Goal: Task Accomplishment & Management: Manage account settings

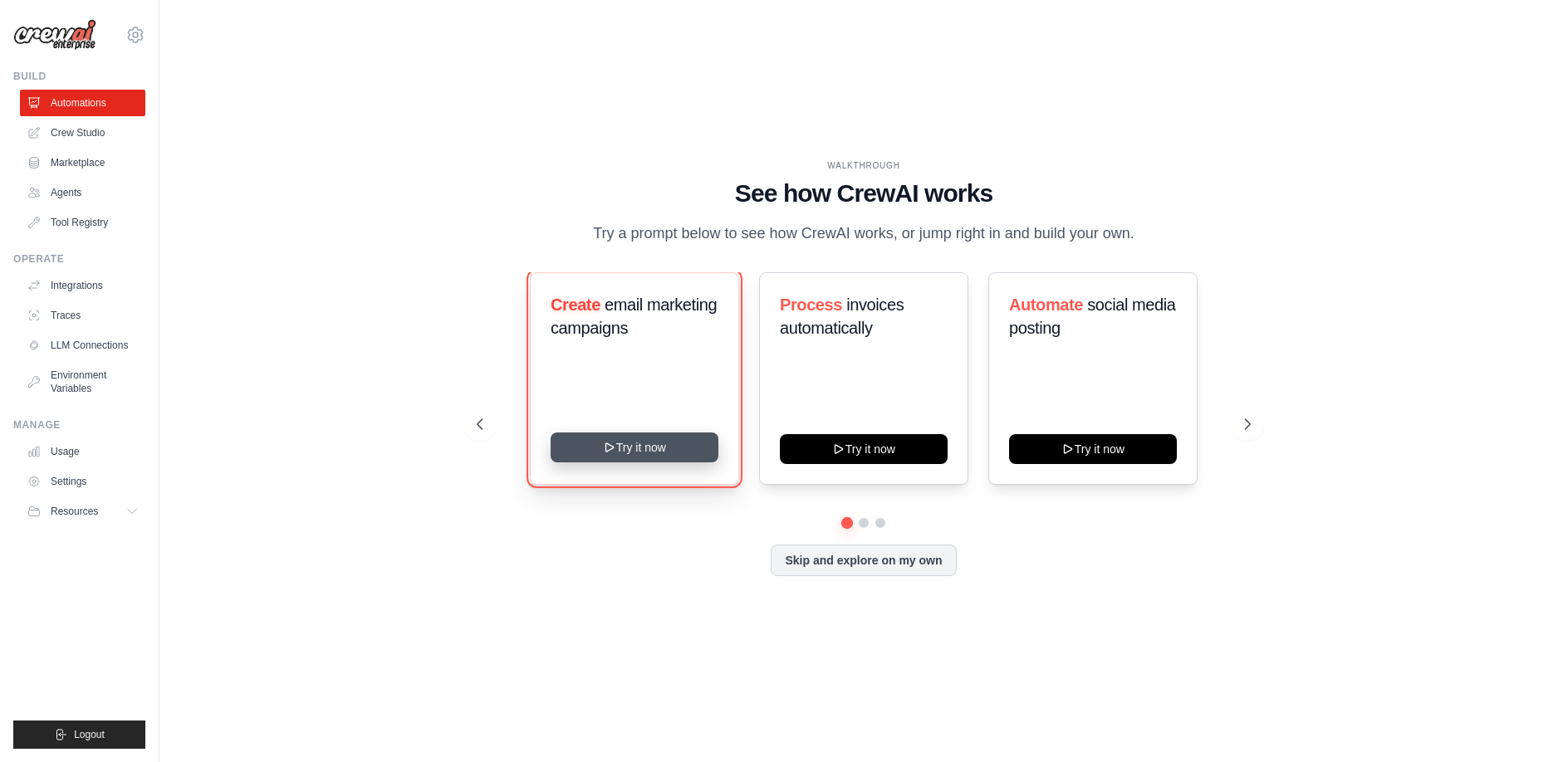
click at [610, 452] on icon at bounding box center [610, 447] width 14 height 14
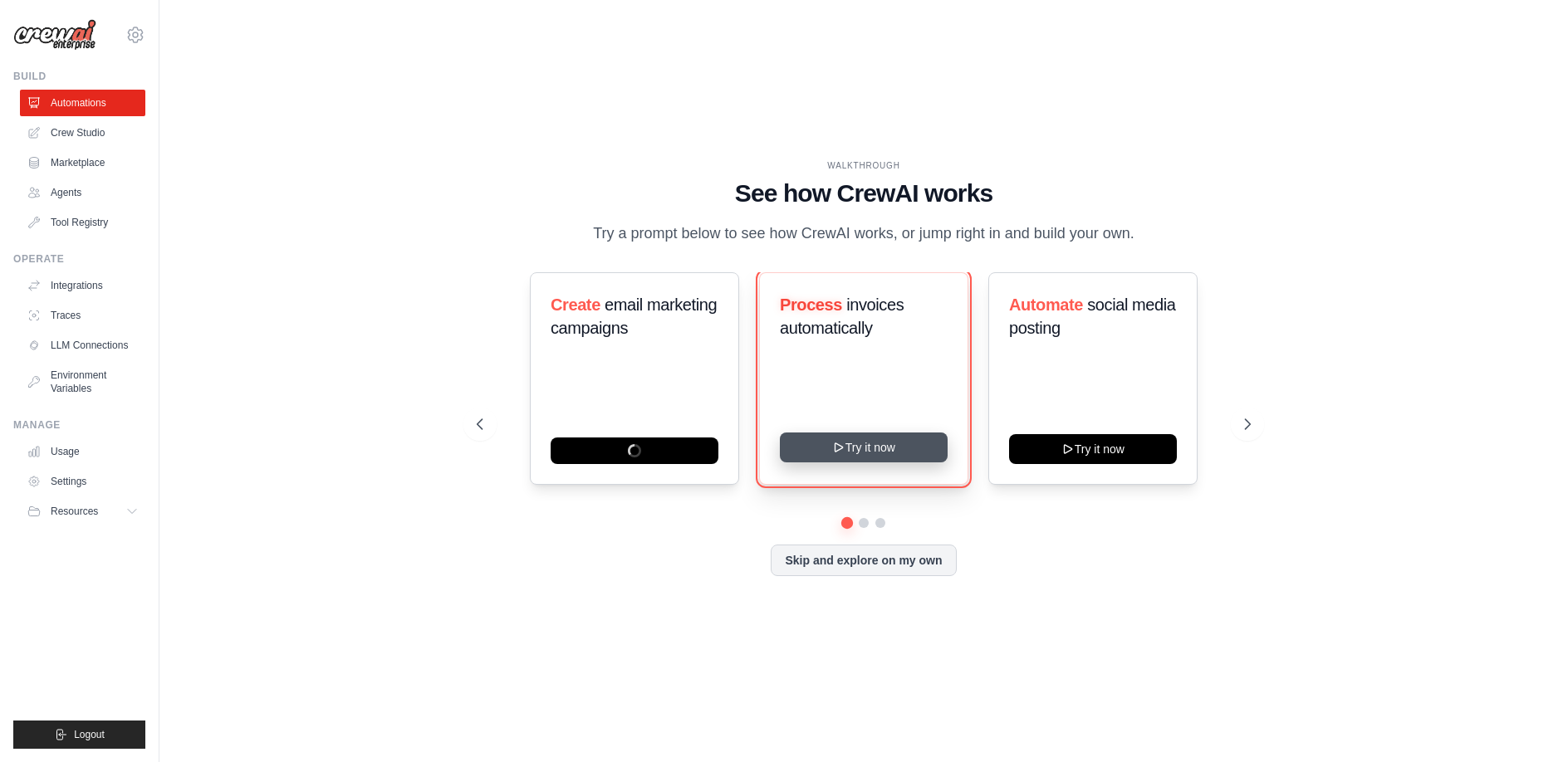
click at [867, 449] on button "Try it now" at bounding box center [864, 447] width 168 height 30
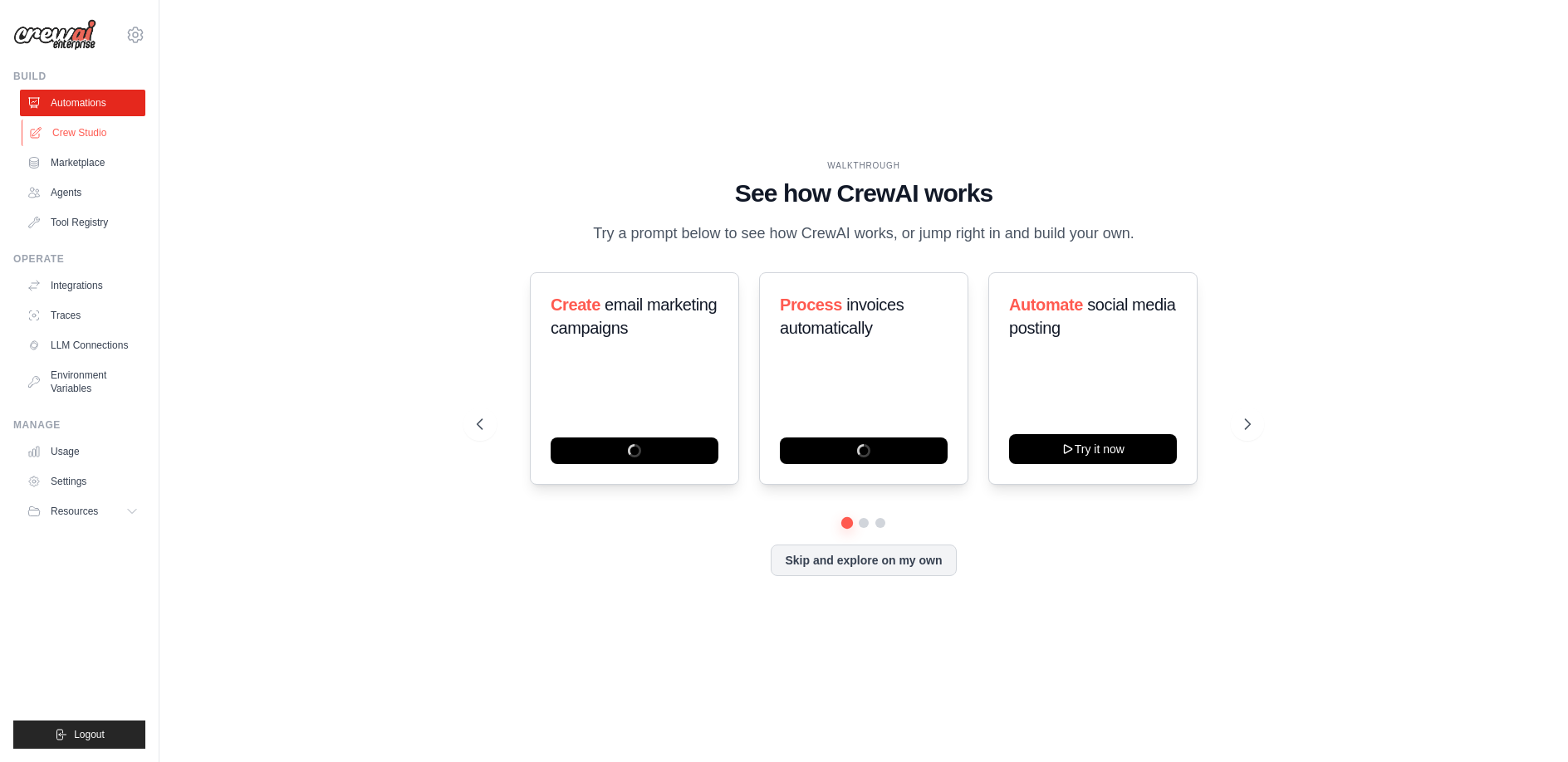
click at [98, 132] on link "Crew Studio" at bounding box center [84, 132] width 125 height 26
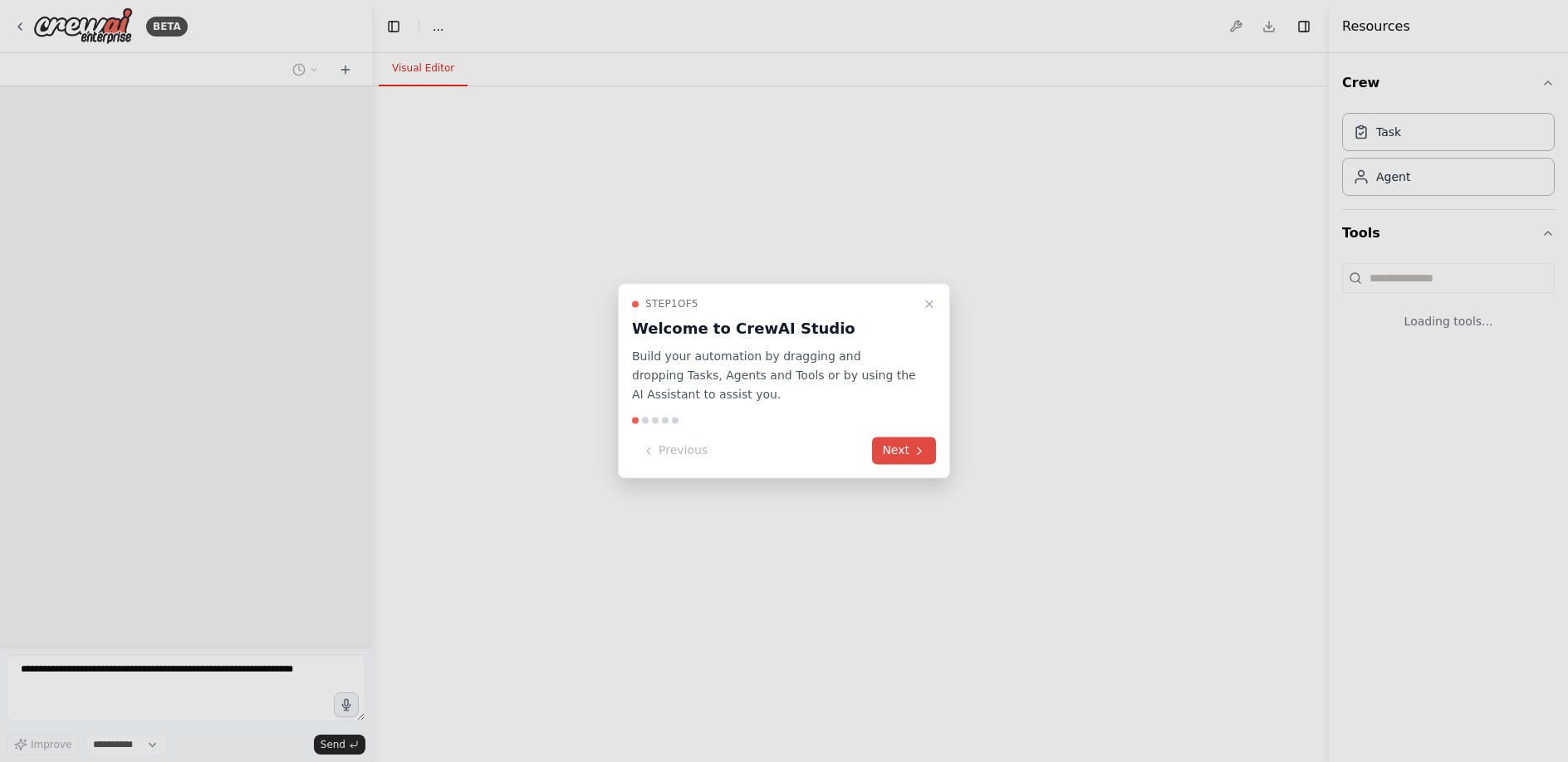
select select "****"
click at [905, 454] on button "Next" at bounding box center [904, 451] width 64 height 27
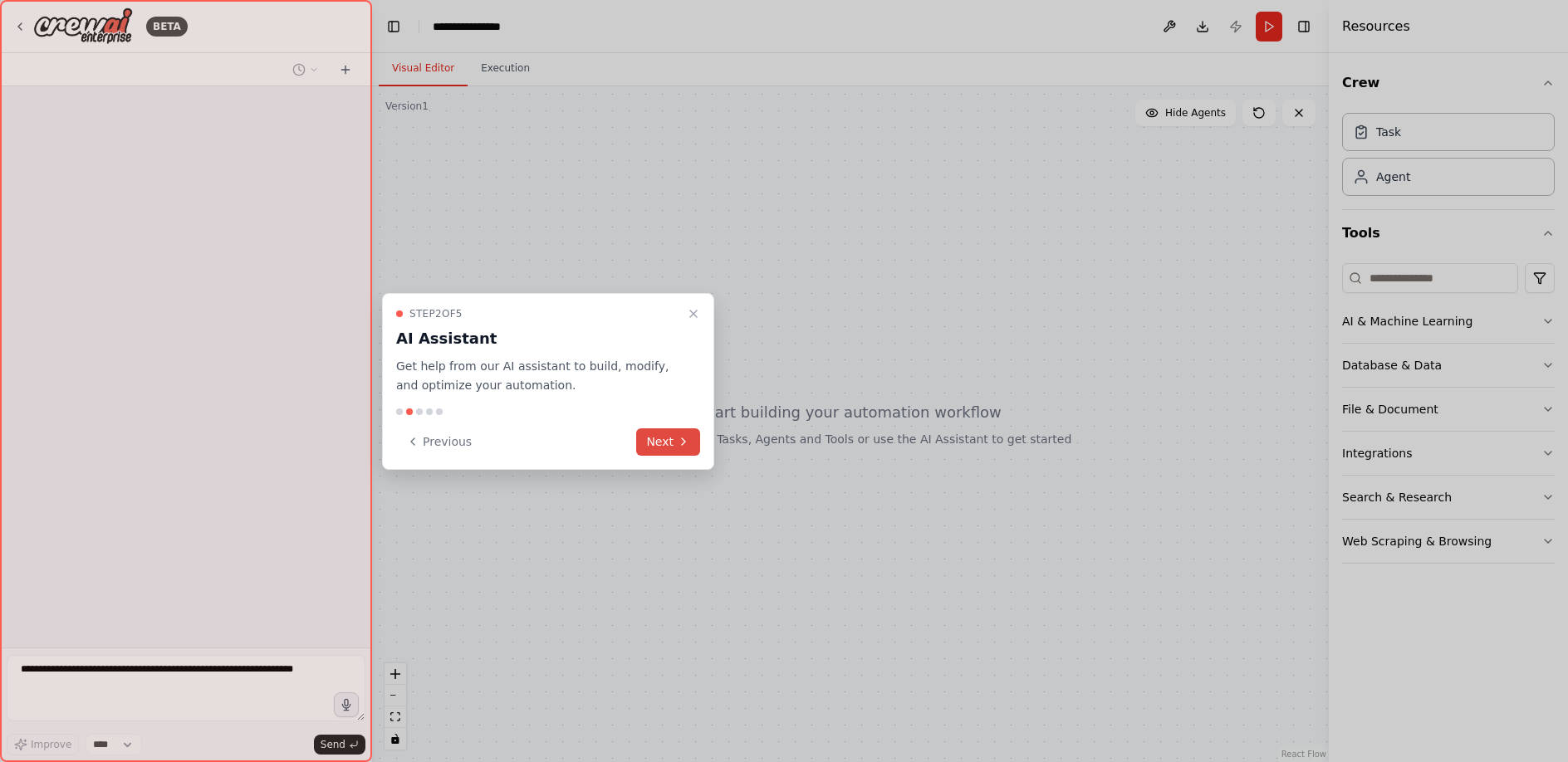
click at [662, 444] on button "Next" at bounding box center [668, 442] width 64 height 27
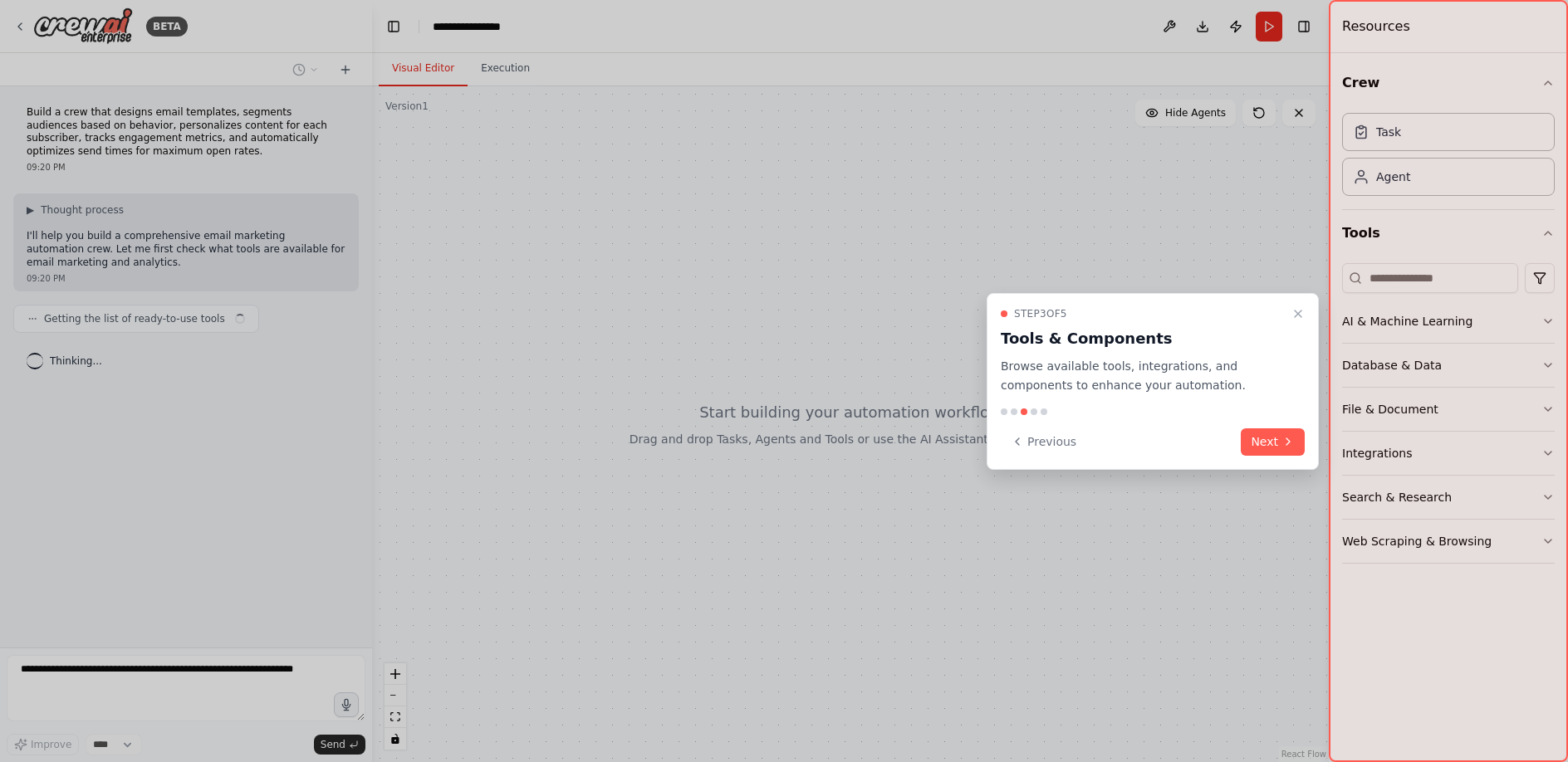
click at [1270, 435] on button "Next" at bounding box center [1273, 442] width 64 height 27
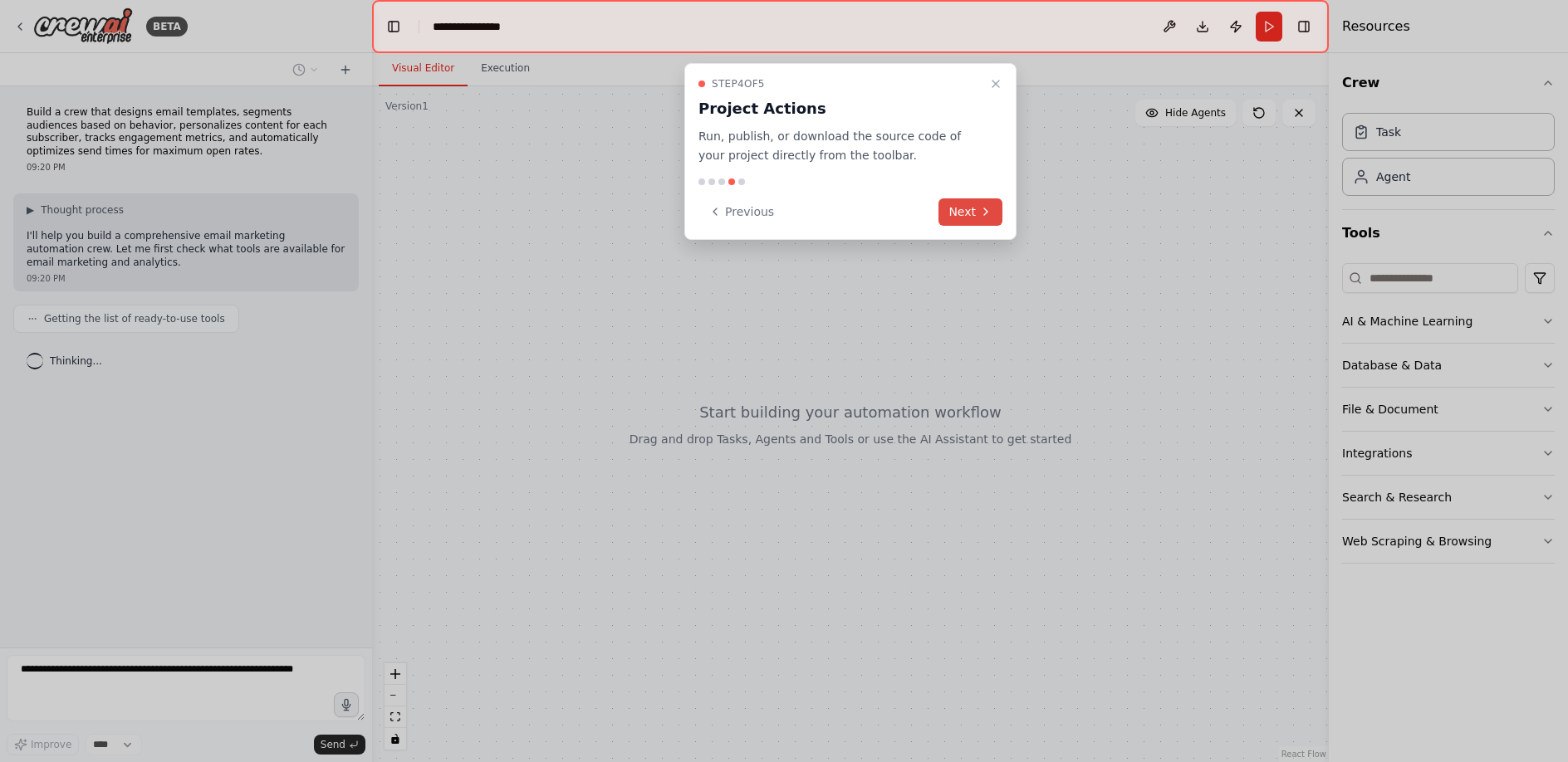
click at [976, 202] on button "Next" at bounding box center [970, 212] width 64 height 27
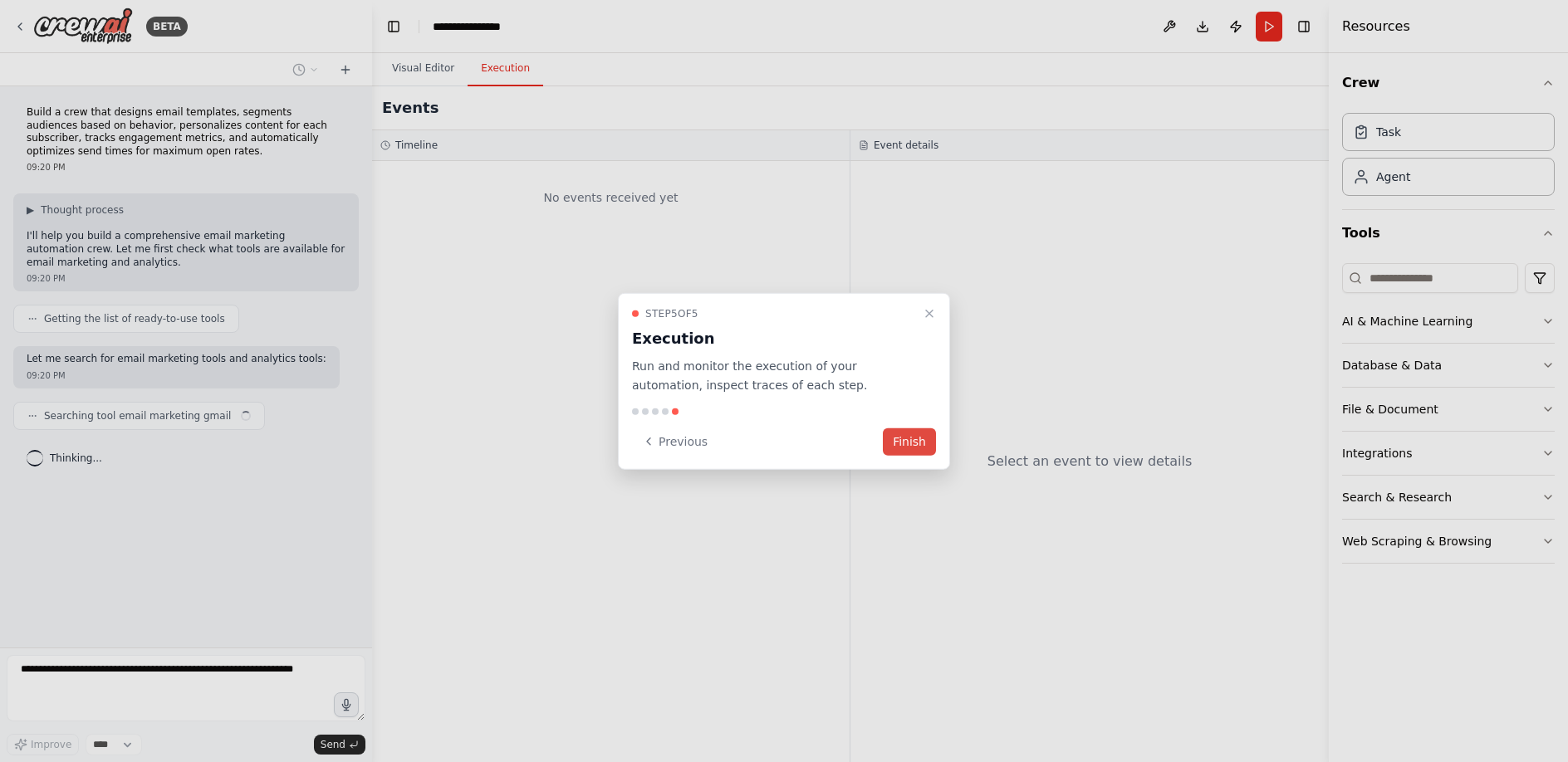
click at [913, 447] on button "Finish" at bounding box center [909, 441] width 54 height 27
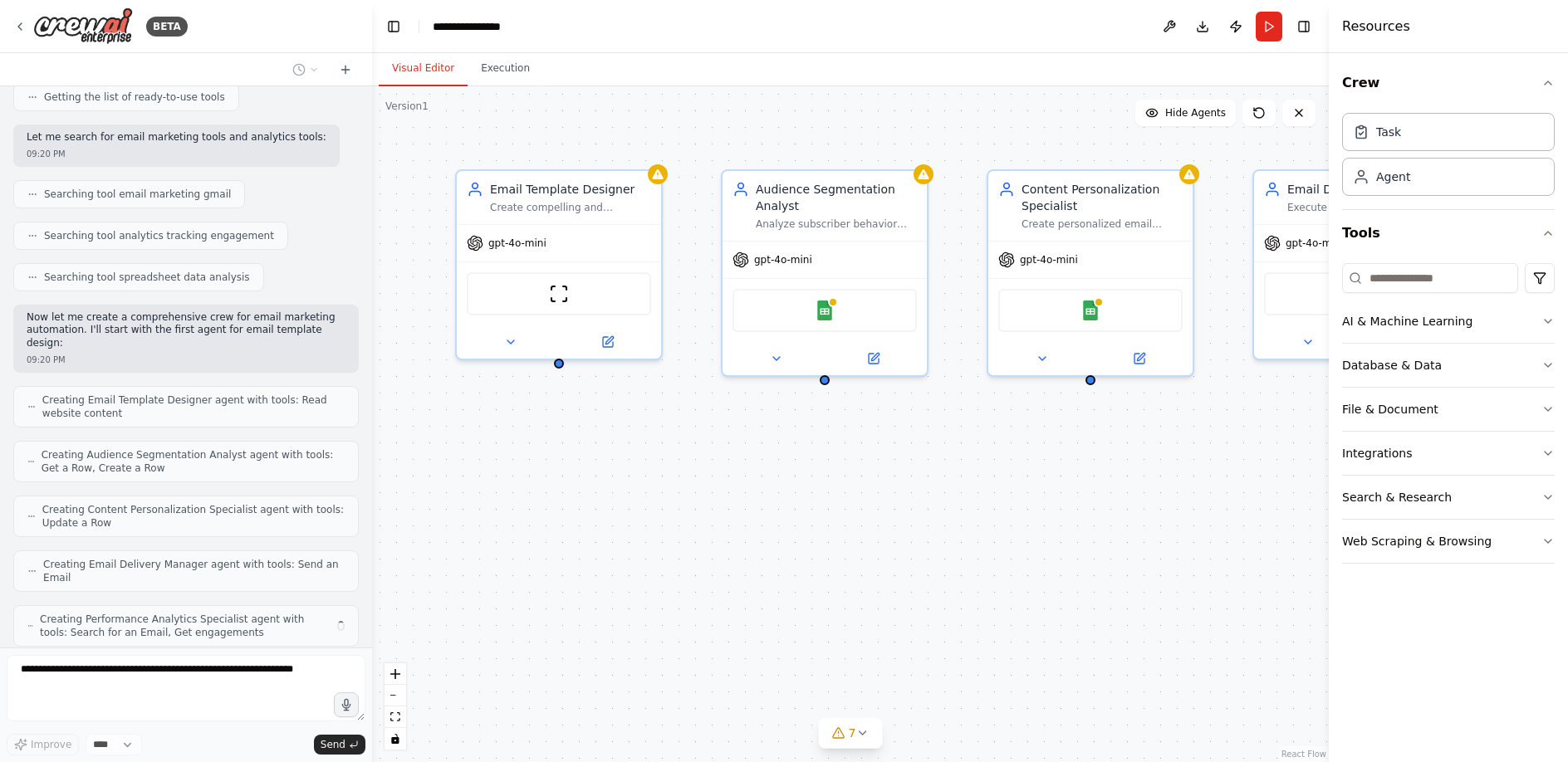
scroll to position [277, 0]
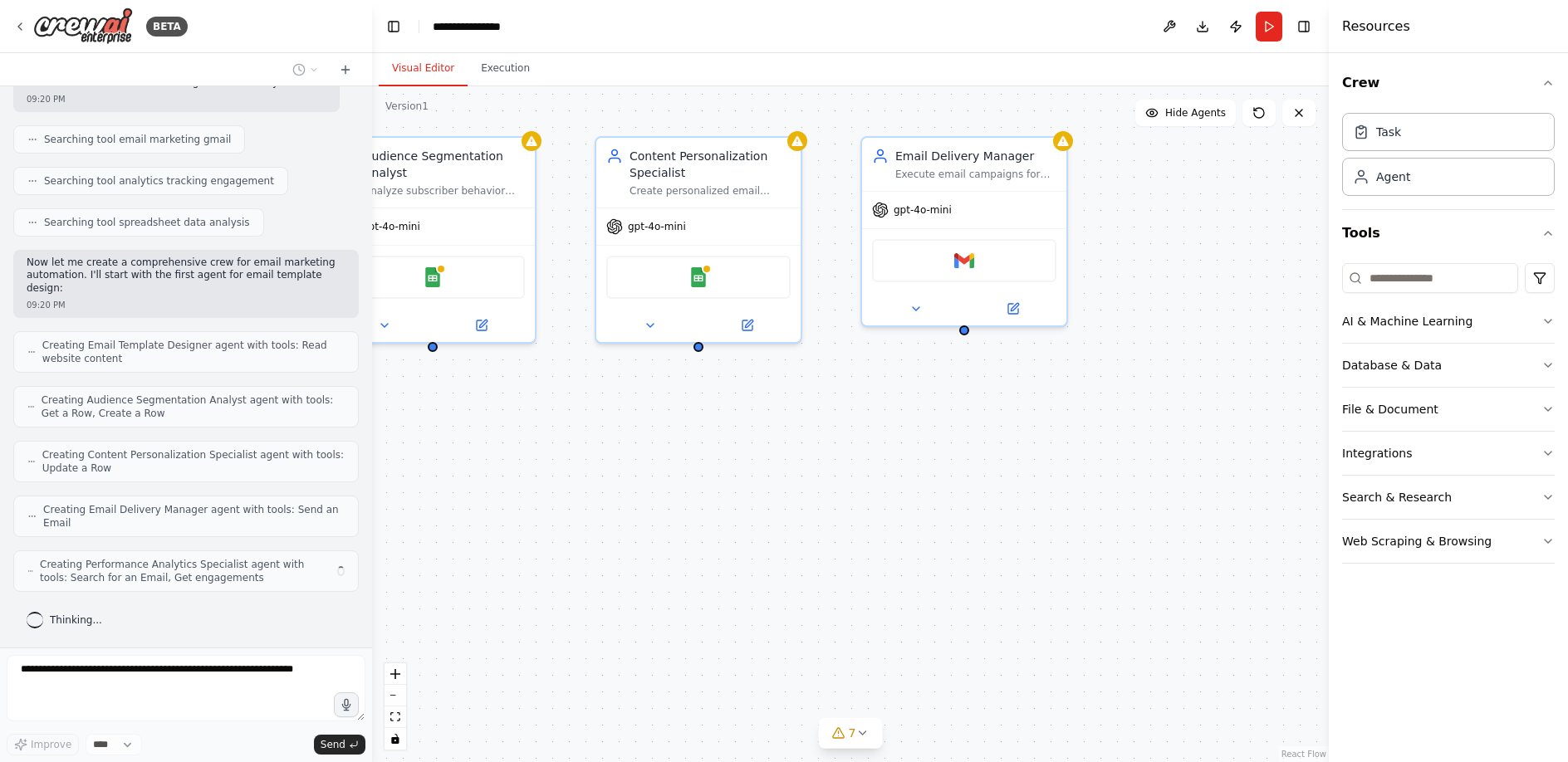
drag, startPoint x: 1210, startPoint y: 473, endPoint x: 818, endPoint y: 439, distance: 393.5
click at [818, 439] on div "Email Template Designer Create compelling and responsive email templates for {c…" at bounding box center [850, 424] width 957 height 676
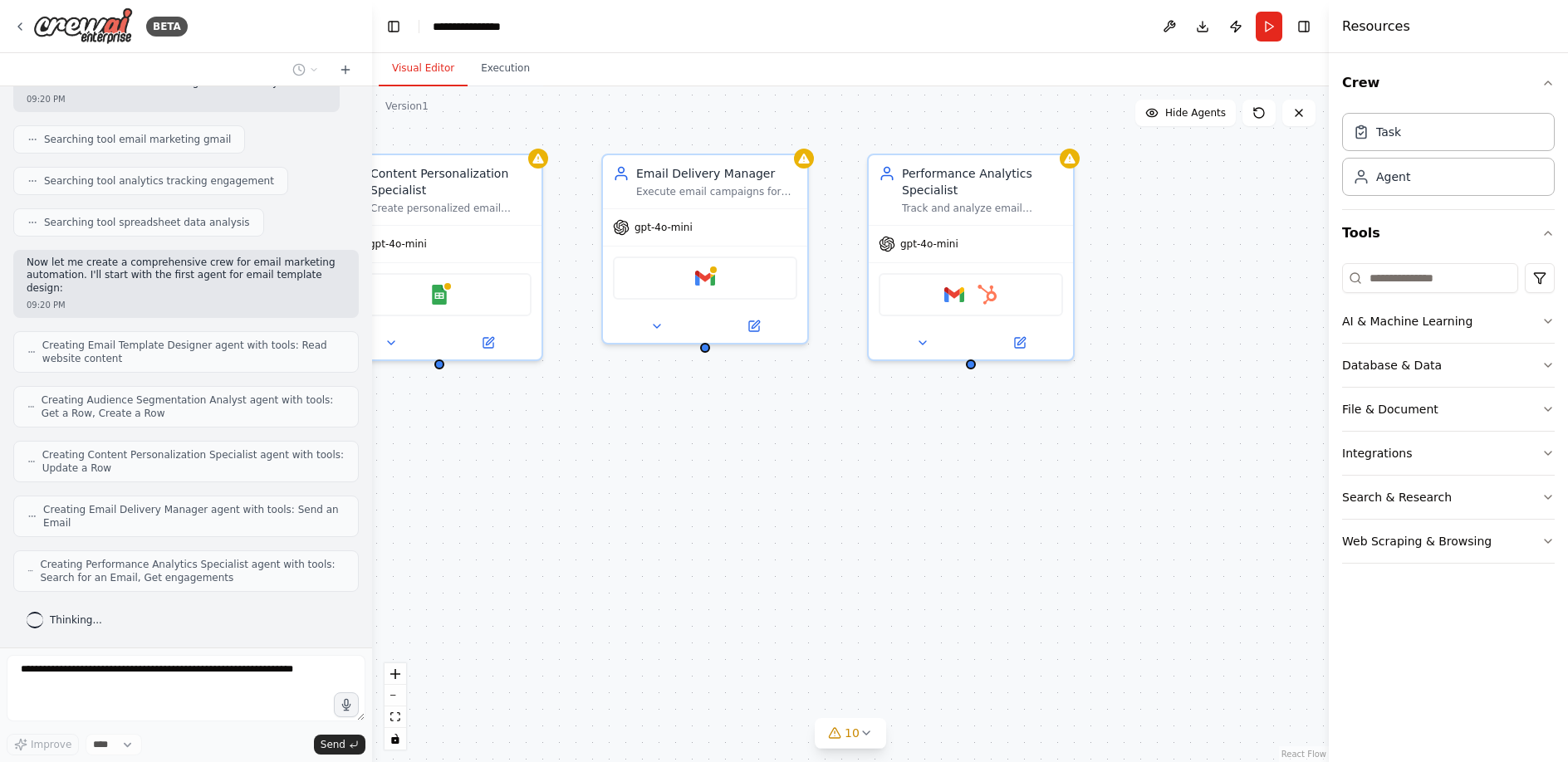
drag, startPoint x: 1123, startPoint y: 446, endPoint x: 864, endPoint y: 464, distance: 259.6
click at [864, 464] on div "Email Template Designer Create compelling and responsive email templates for {c…" at bounding box center [850, 424] width 957 height 676
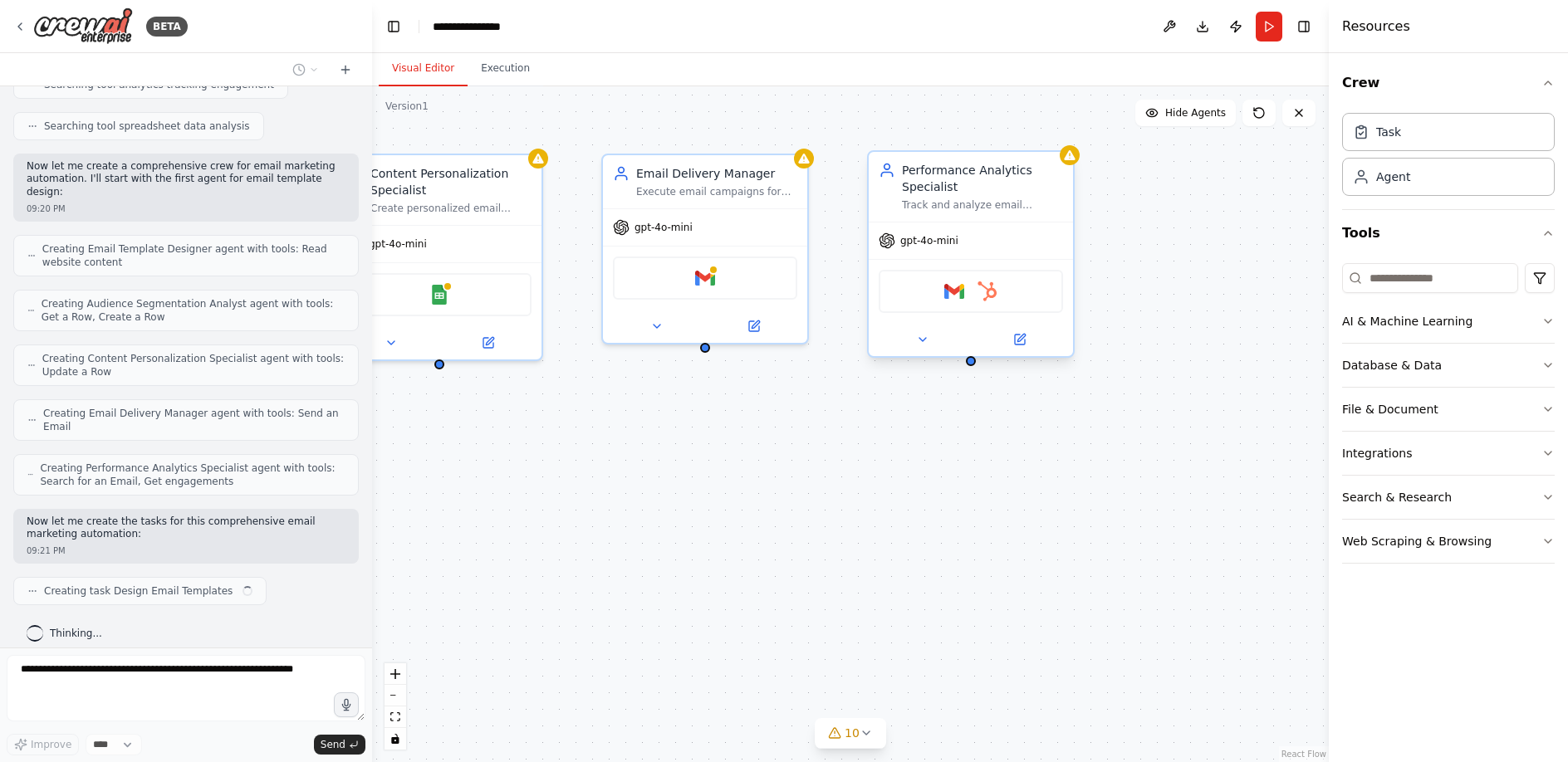
scroll to position [386, 0]
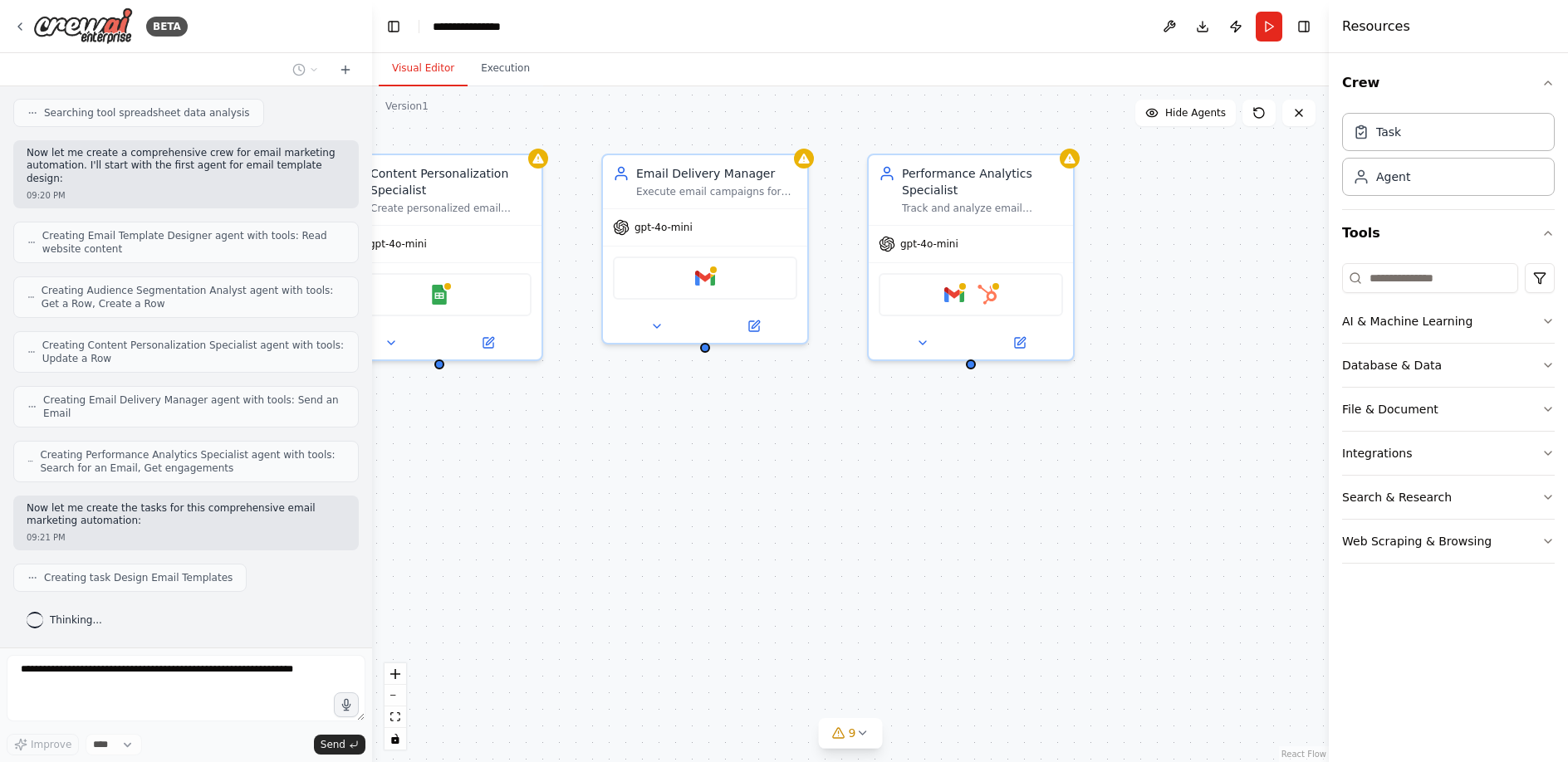
drag, startPoint x: 816, startPoint y: 509, endPoint x: 1002, endPoint y: 517, distance: 186.2
click at [1002, 517] on div ".deletable-edge-delete-btn { width: 20px; height: 20px; border: 0px solid #ffff…" at bounding box center [850, 424] width 957 height 676
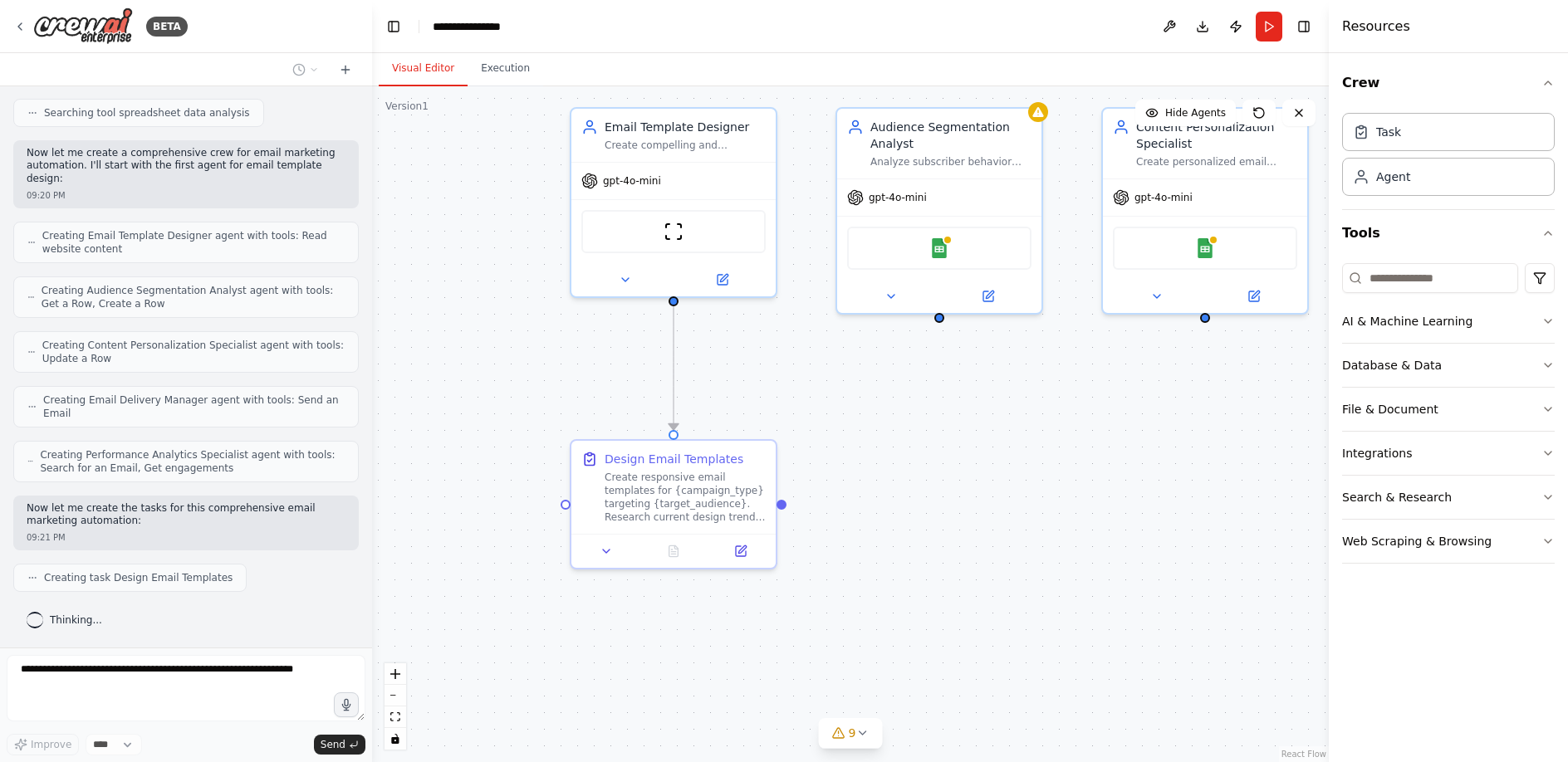
drag, startPoint x: 639, startPoint y: 565, endPoint x: 1157, endPoint y: 496, distance: 522.6
click at [1157, 496] on div ".deletable-edge-delete-btn { width: 20px; height: 20px; border: 0px solid #ffff…" at bounding box center [850, 424] width 957 height 676
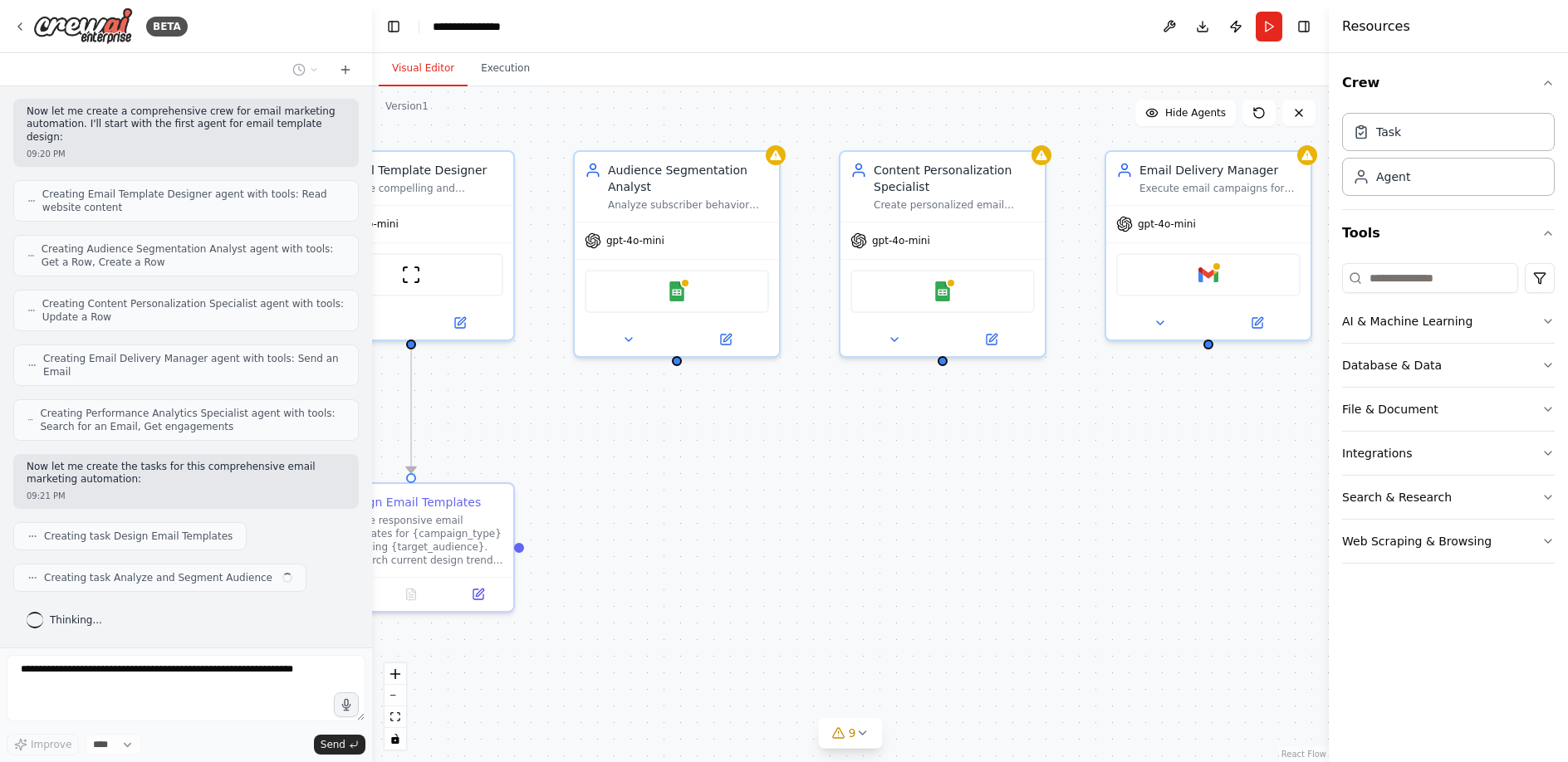
drag, startPoint x: 1135, startPoint y: 523, endPoint x: 877, endPoint y: 564, distance: 261.2
click at [877, 564] on div ".deletable-edge-delete-btn { width: 20px; height: 20px; border: 0px solid #ffff…" at bounding box center [850, 424] width 957 height 676
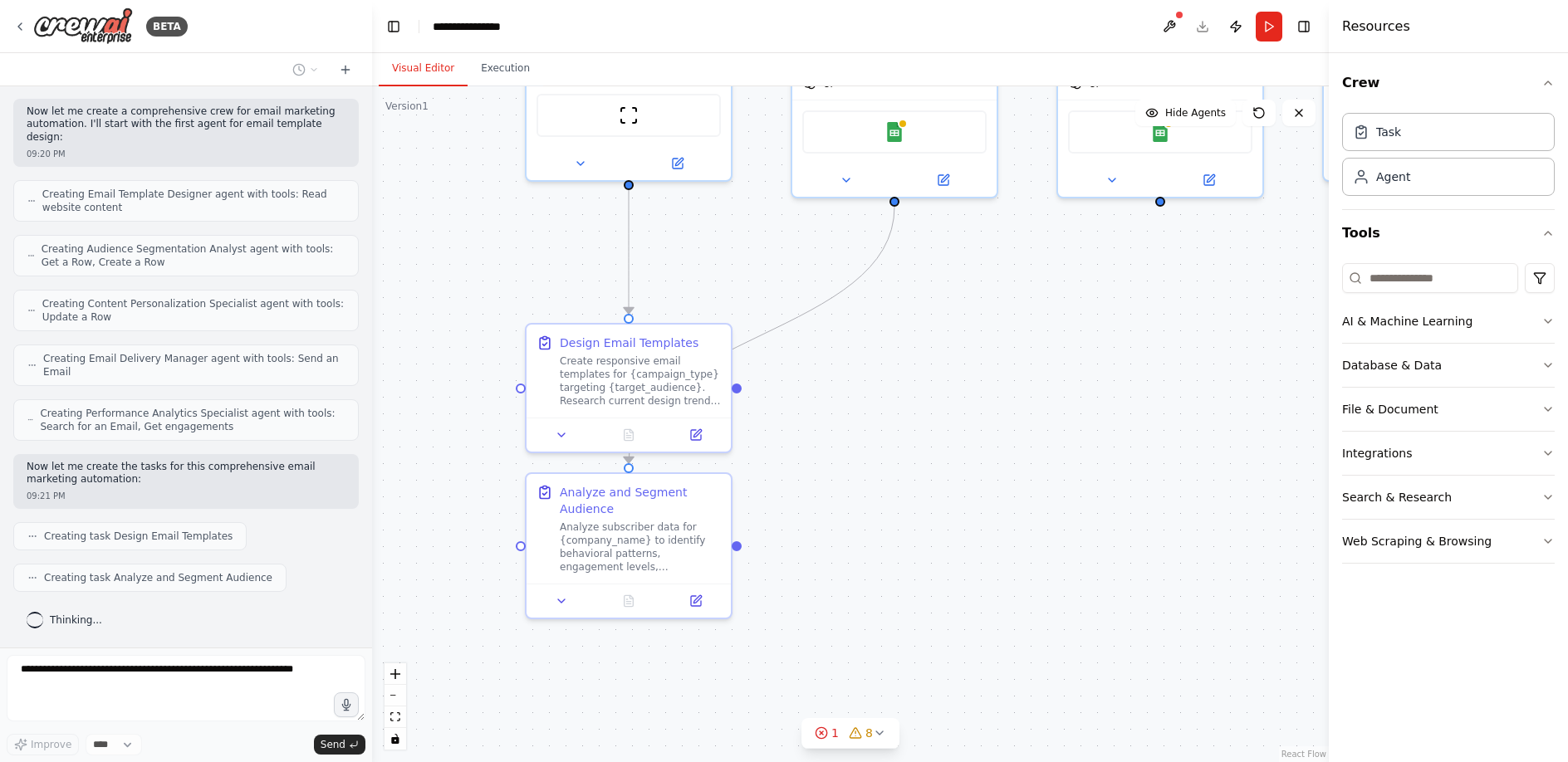
drag, startPoint x: 926, startPoint y: 591, endPoint x: 1144, endPoint y: 432, distance: 269.8
click at [1144, 432] on div ".deletable-edge-delete-btn { width: 20px; height: 20px; border: 0px solid #ffff…" at bounding box center [850, 424] width 957 height 676
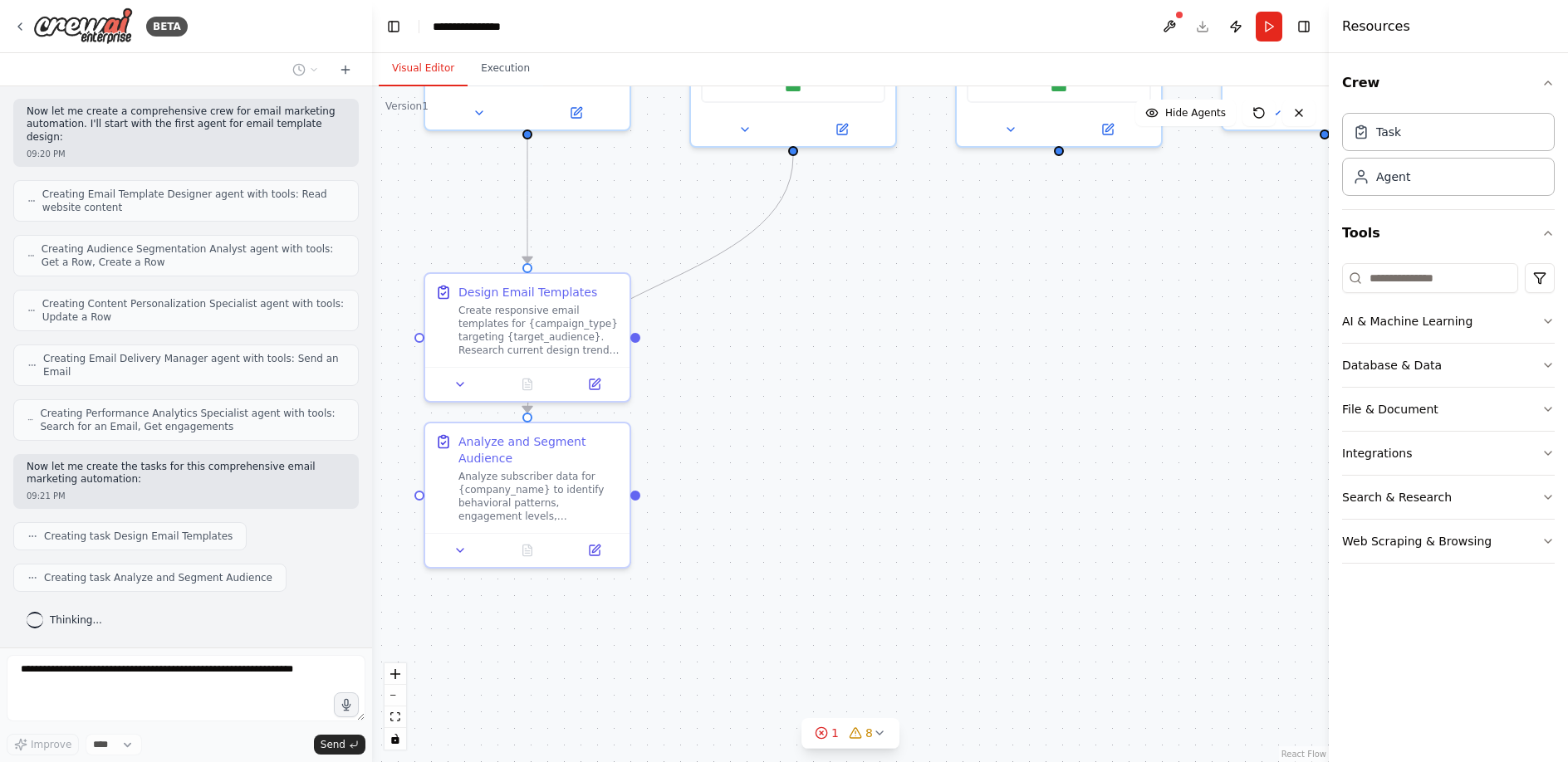
drag, startPoint x: 1045, startPoint y: 578, endPoint x: 946, endPoint y: 529, distance: 110.5
click at [946, 529] on div ".deletable-edge-delete-btn { width: 20px; height: 20px; border: 0px solid #ffff…" at bounding box center [850, 424] width 957 height 676
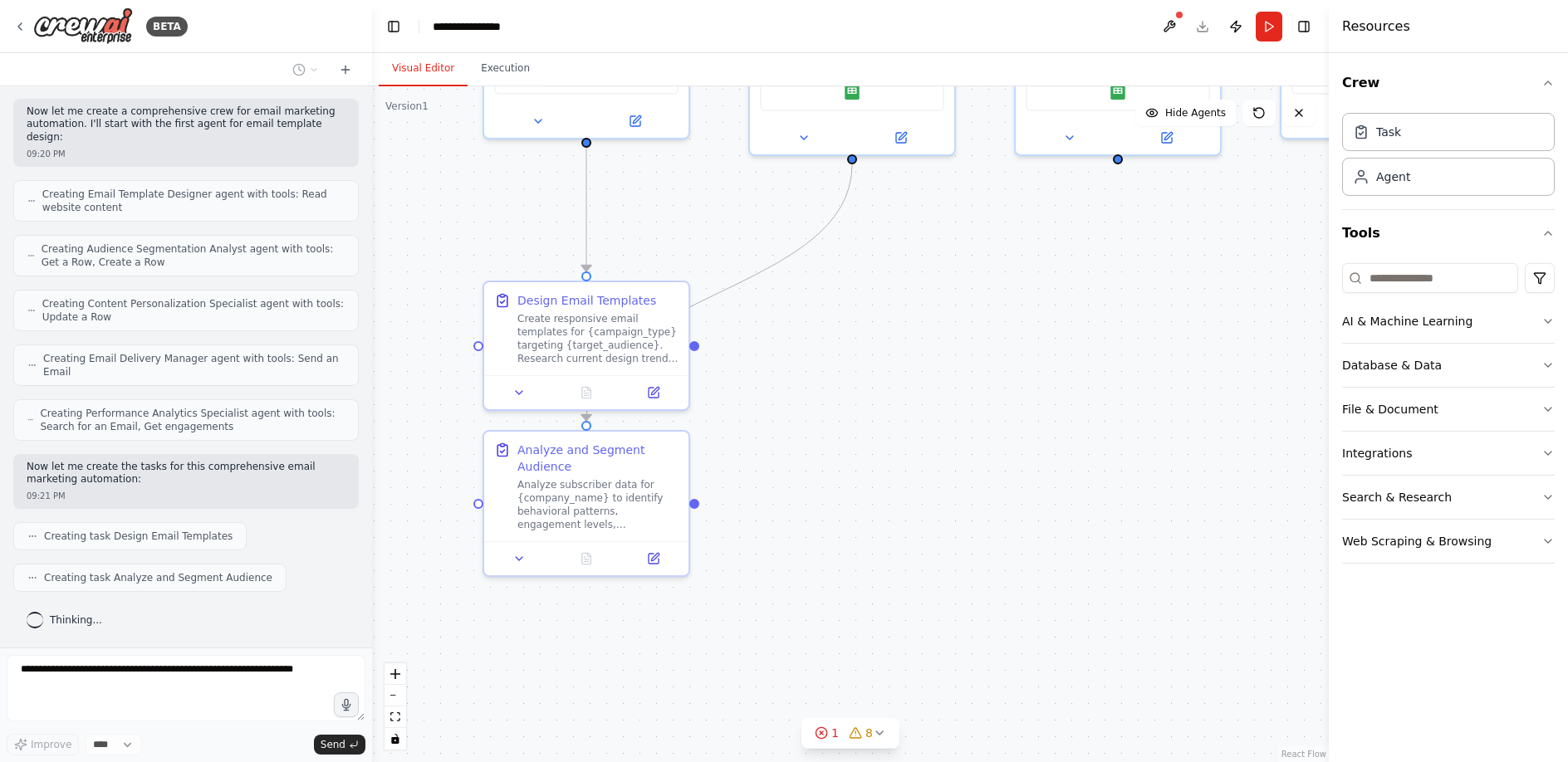
drag, startPoint x: 1076, startPoint y: 587, endPoint x: 1085, endPoint y: 409, distance: 178.2
click at [1086, 601] on div ".deletable-edge-delete-btn { width: 20px; height: 20px; border: 0px solid #ffff…" at bounding box center [850, 424] width 957 height 676
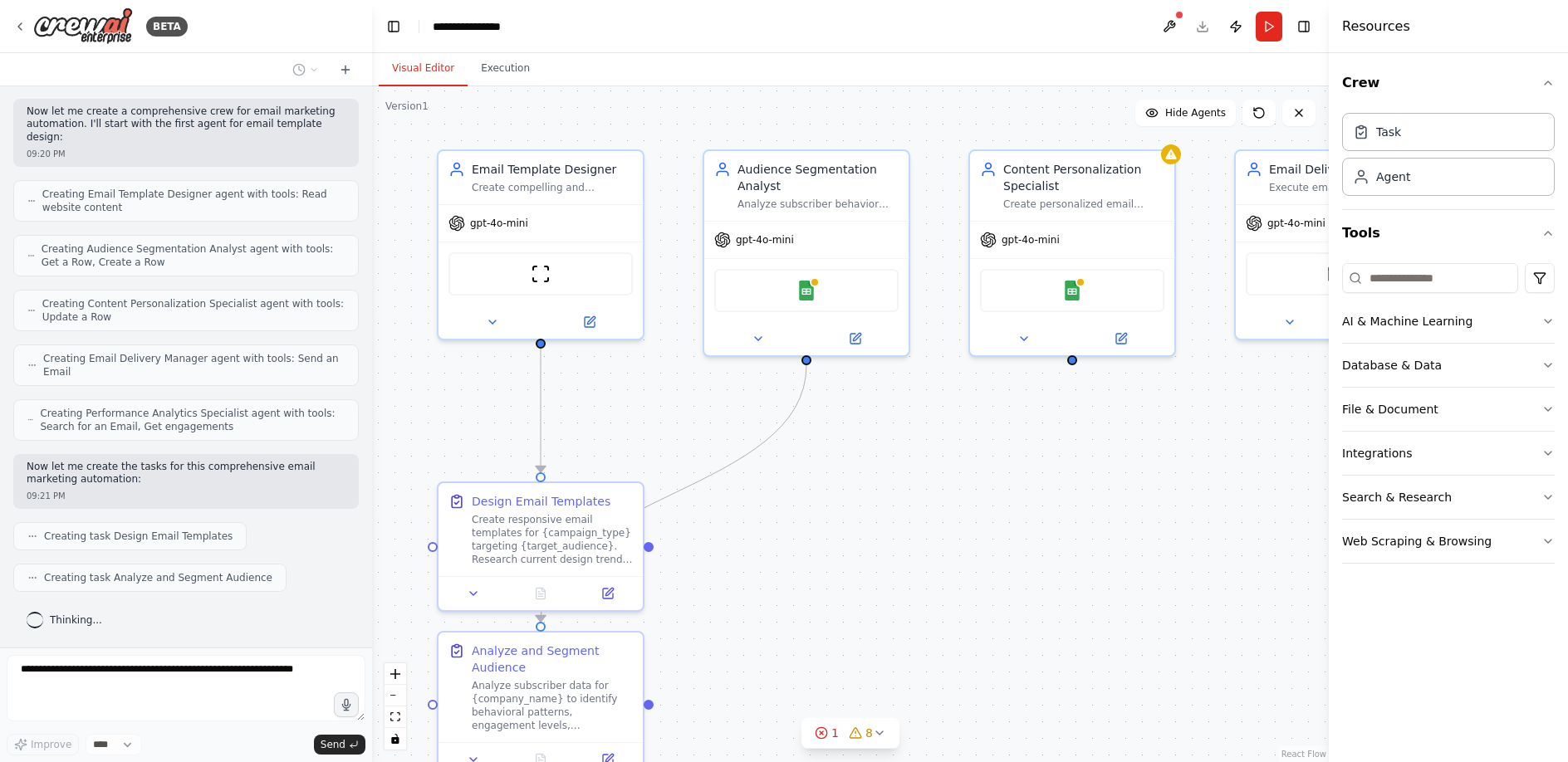
scroll to position [469, 0]
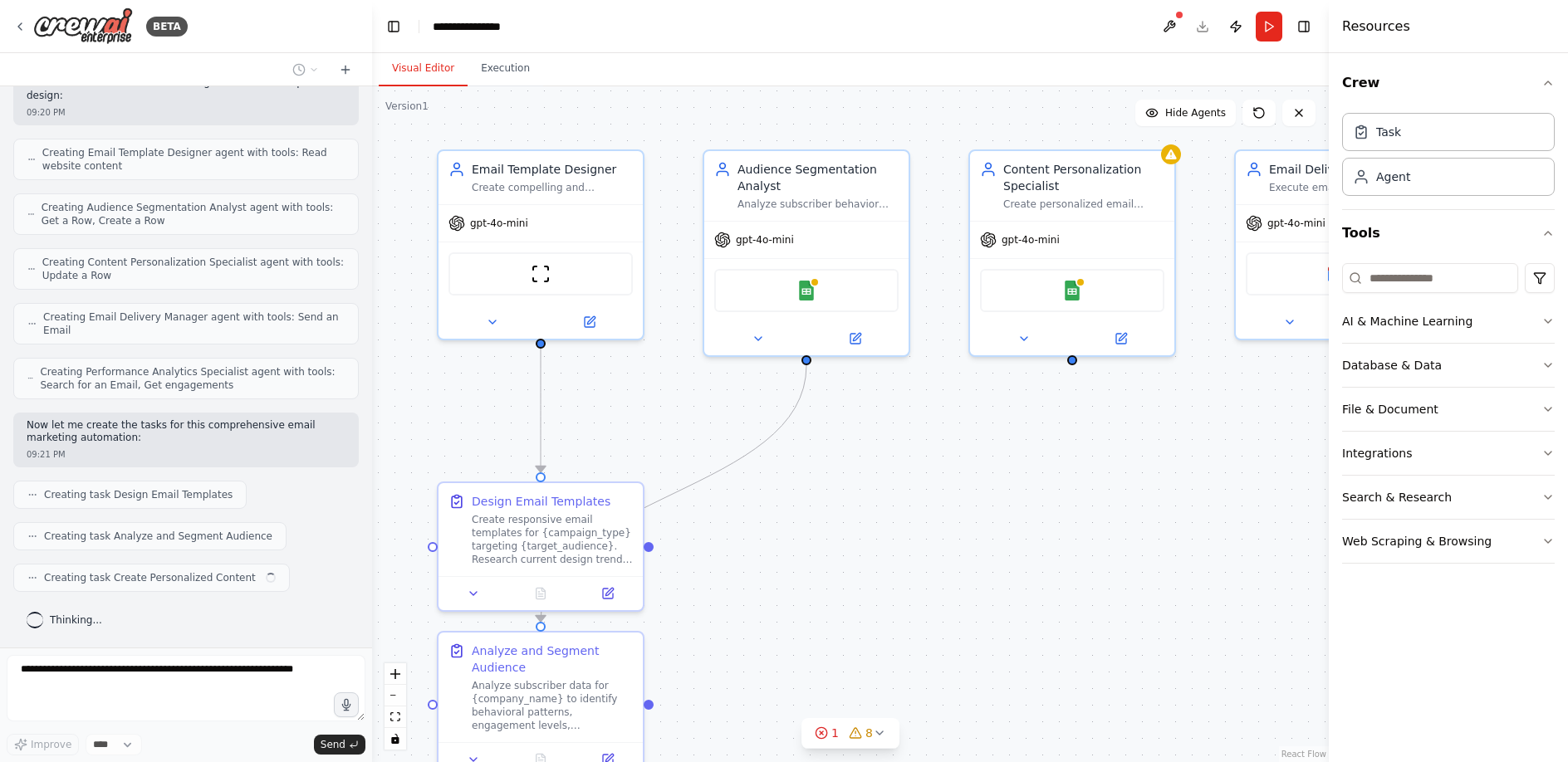
drag, startPoint x: 1071, startPoint y: 364, endPoint x: 1032, endPoint y: 544, distance: 184.2
click at [1032, 544] on div ".deletable-edge-delete-btn { width: 20px; height: 20px; border: 0px solid #ffff…" at bounding box center [850, 424] width 957 height 676
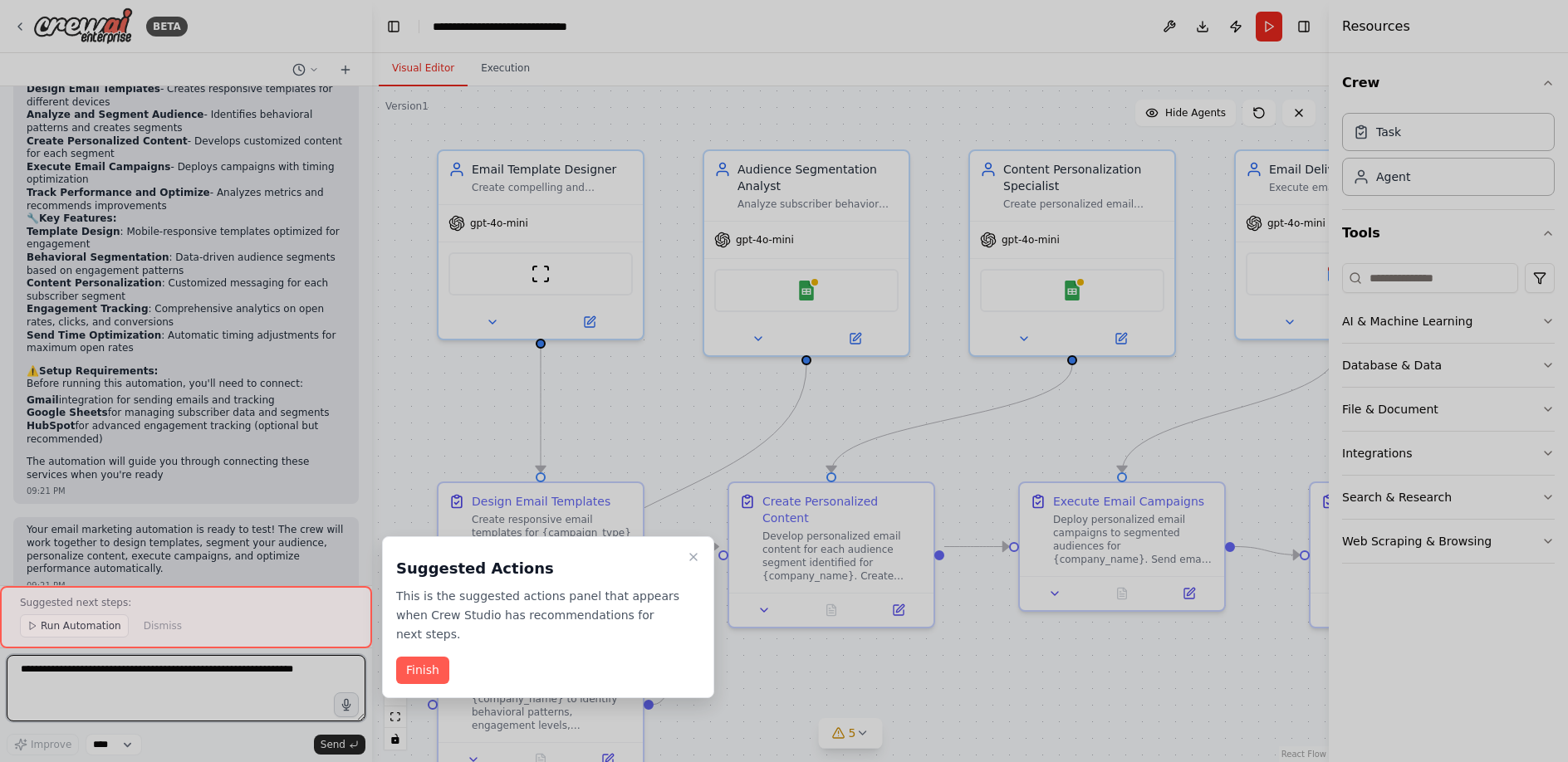
scroll to position [1433, 0]
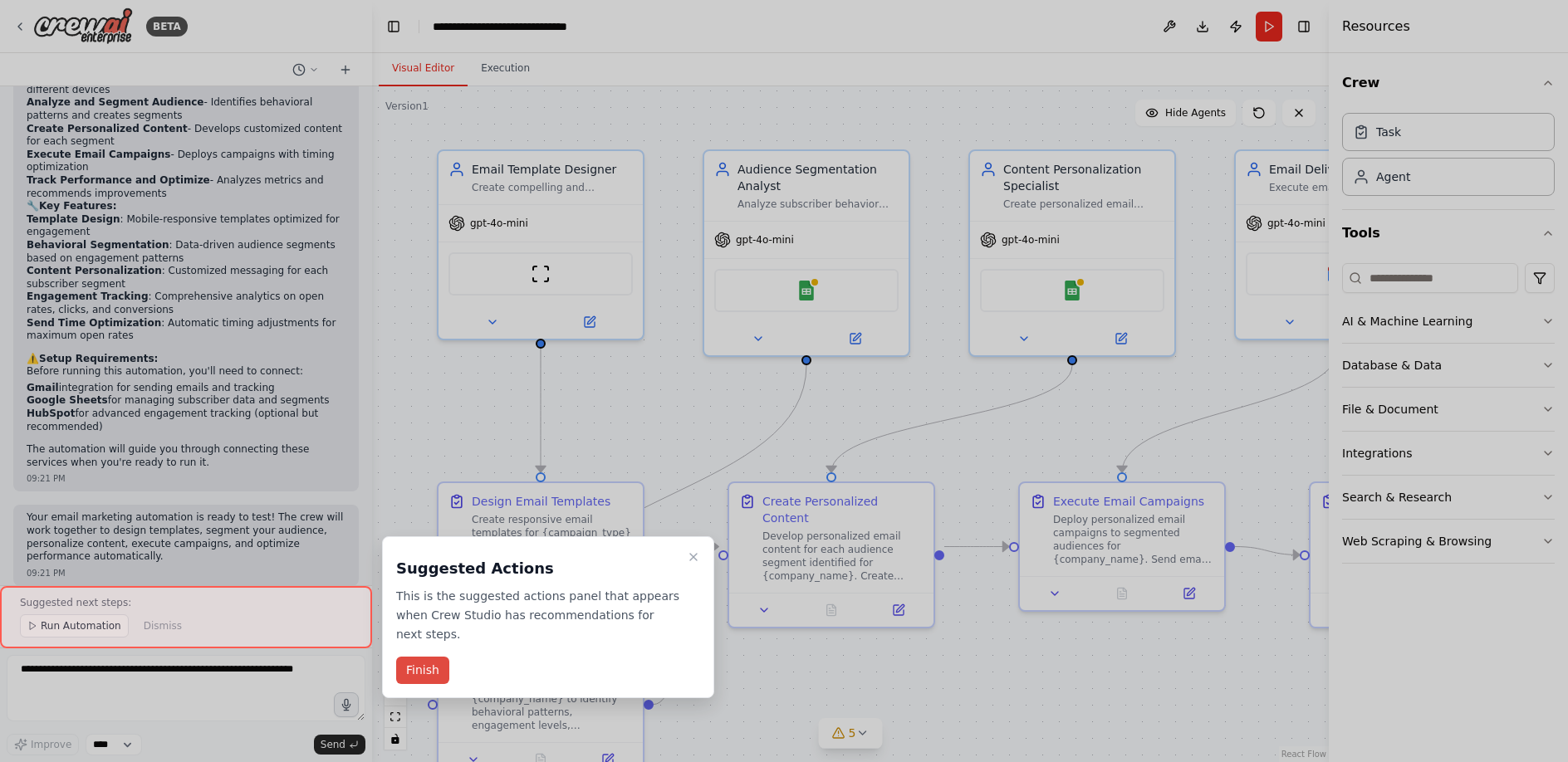
click at [428, 667] on button "Finish" at bounding box center [423, 670] width 54 height 27
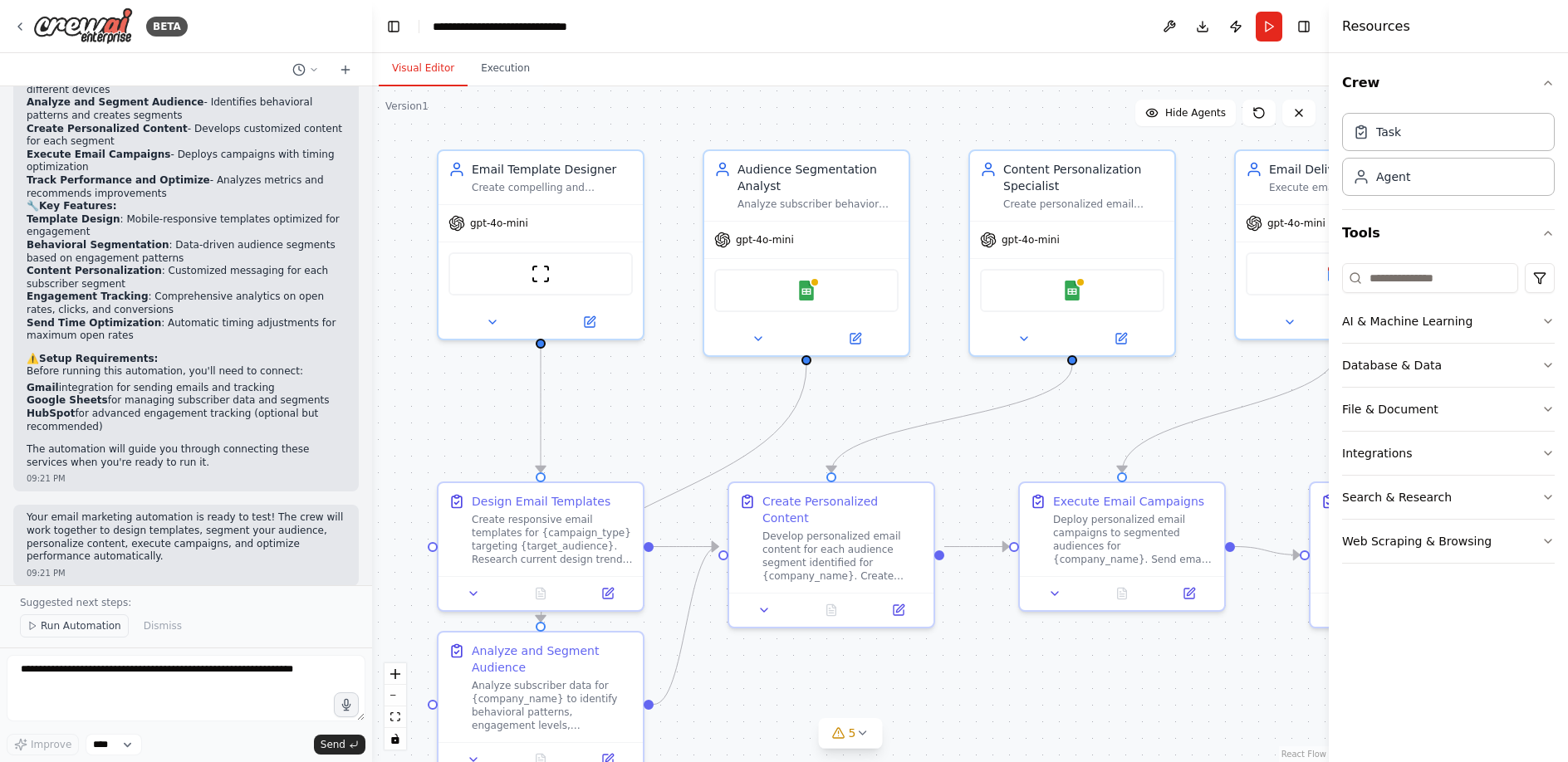
click at [36, 631] on icon at bounding box center [32, 626] width 10 height 10
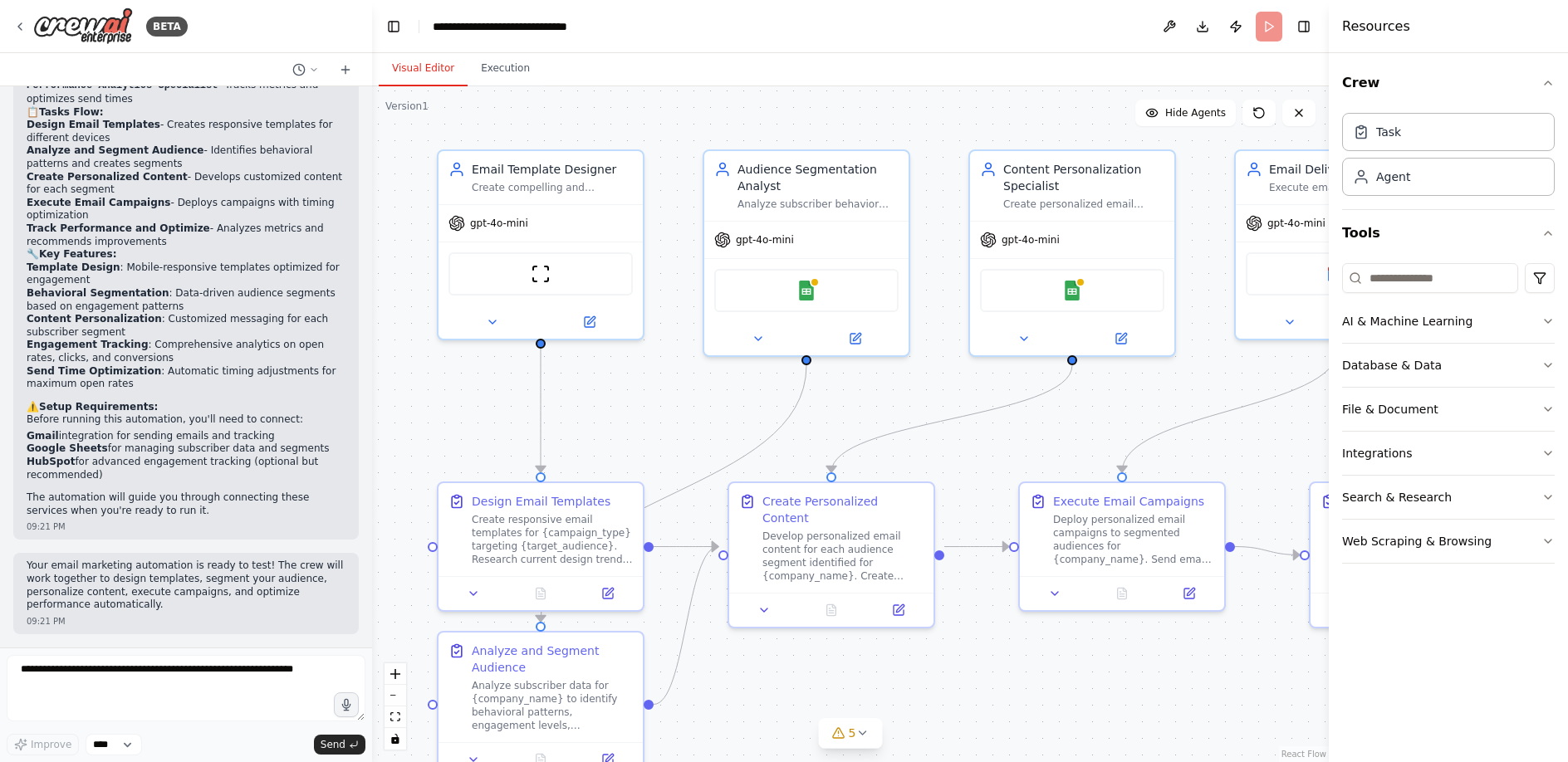
scroll to position [1371, 0]
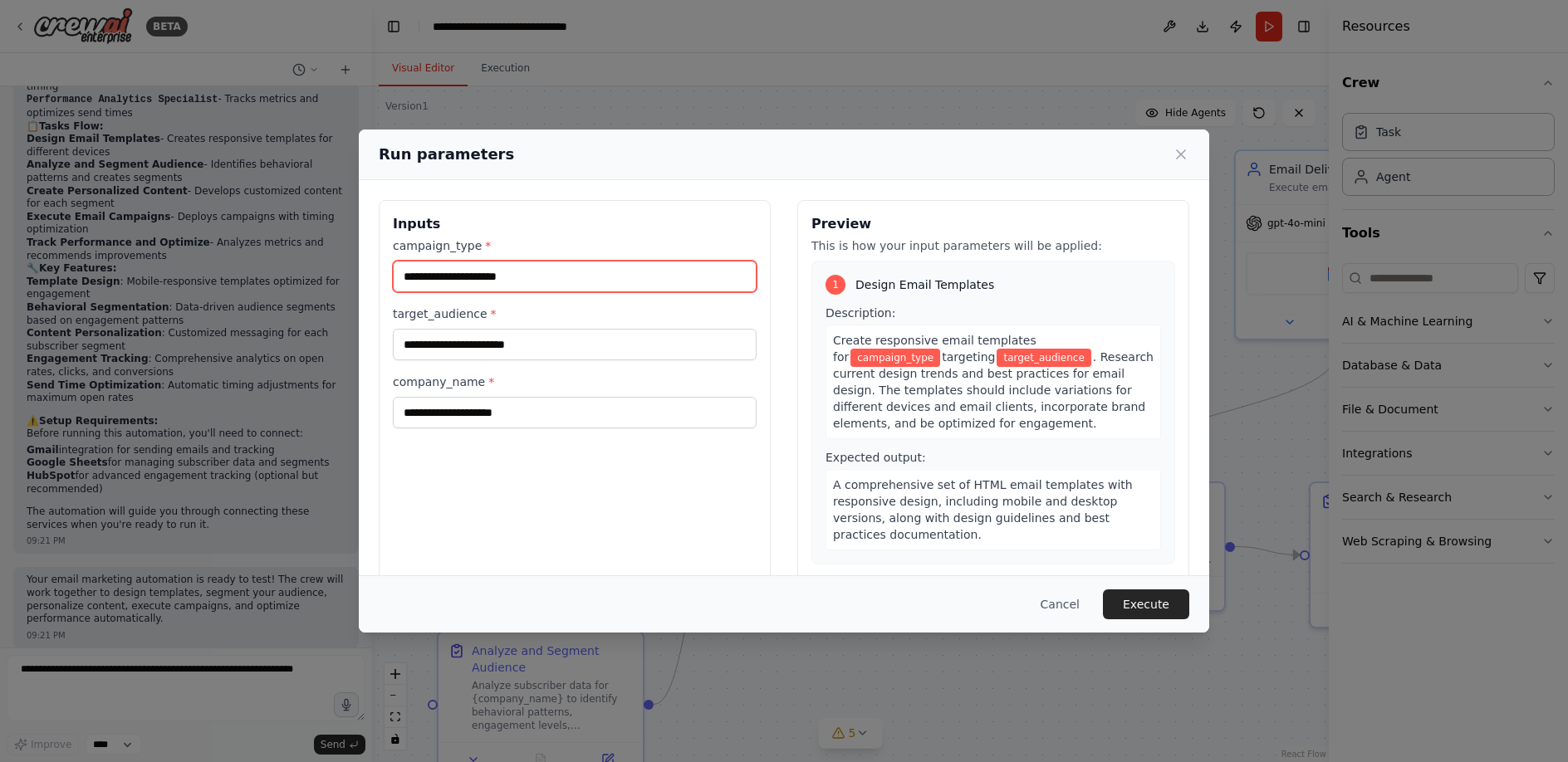
click at [604, 274] on input "campaign_type *" at bounding box center [574, 276] width 364 height 32
click at [1180, 156] on icon at bounding box center [1181, 154] width 16 height 16
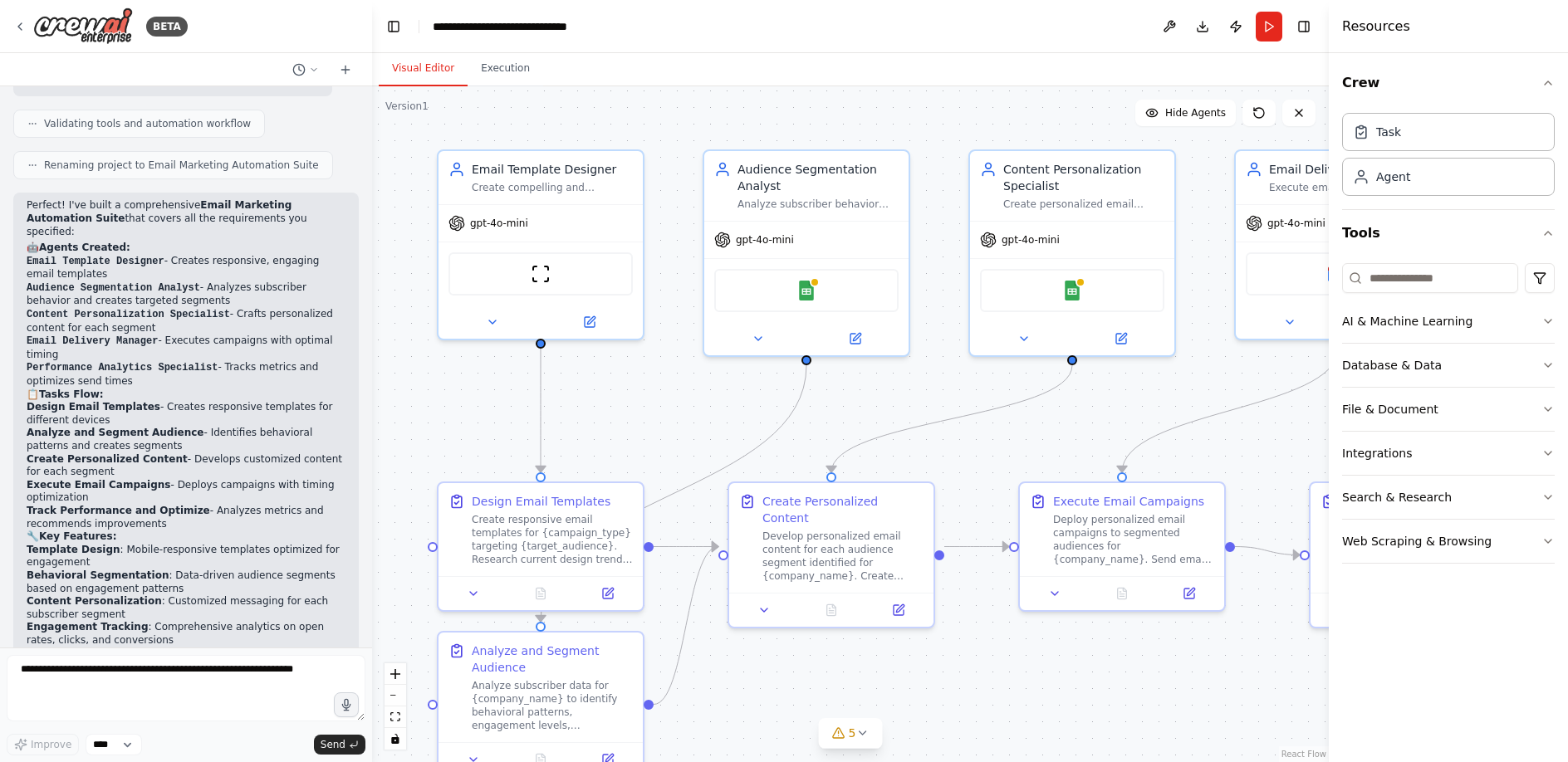
scroll to position [1105, 0]
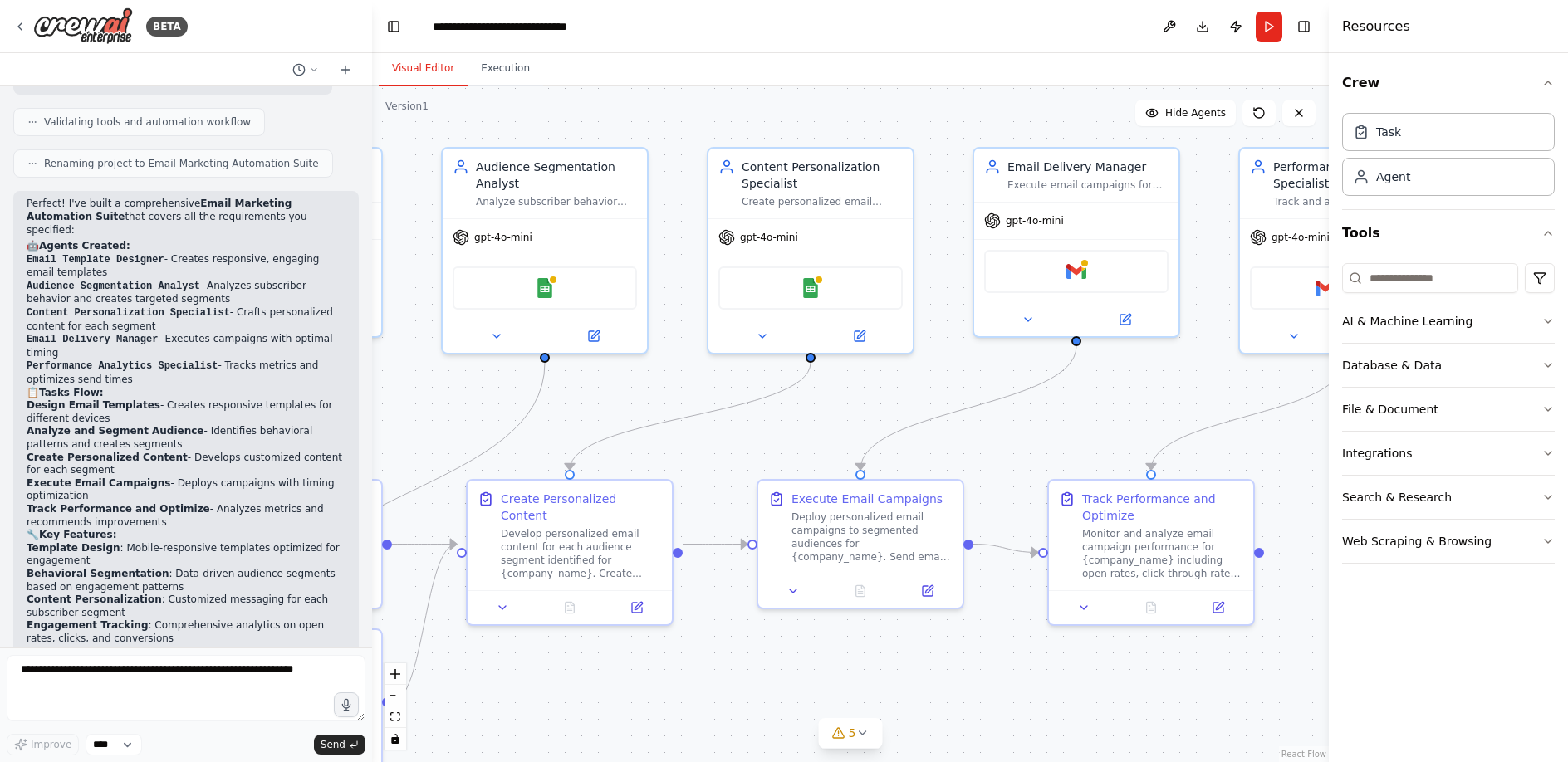
drag, startPoint x: 1215, startPoint y: 366, endPoint x: 955, endPoint y: 354, distance: 260.3
click at [955, 358] on div ".deletable-edge-delete-btn { width: 20px; height: 20px; border: 0px solid #ffff…" at bounding box center [850, 424] width 957 height 676
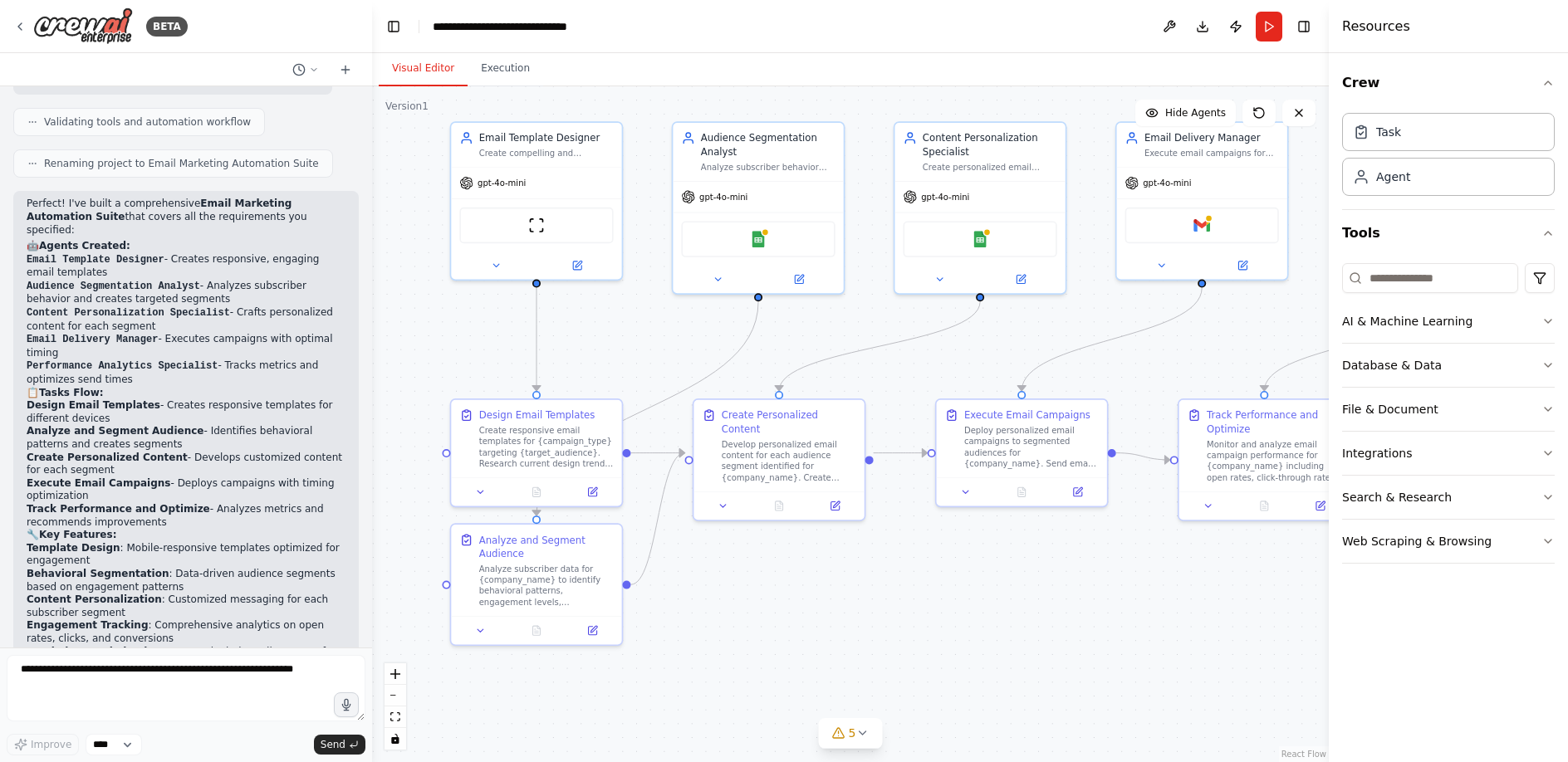
drag, startPoint x: 1109, startPoint y: 531, endPoint x: 1046, endPoint y: 538, distance: 63.4
click at [1046, 538] on div ".deletable-edge-delete-btn { width: 20px; height: 20px; border: 0px solid #ffff…" at bounding box center [850, 424] width 957 height 676
click at [765, 237] on img at bounding box center [759, 237] width 16 height 16
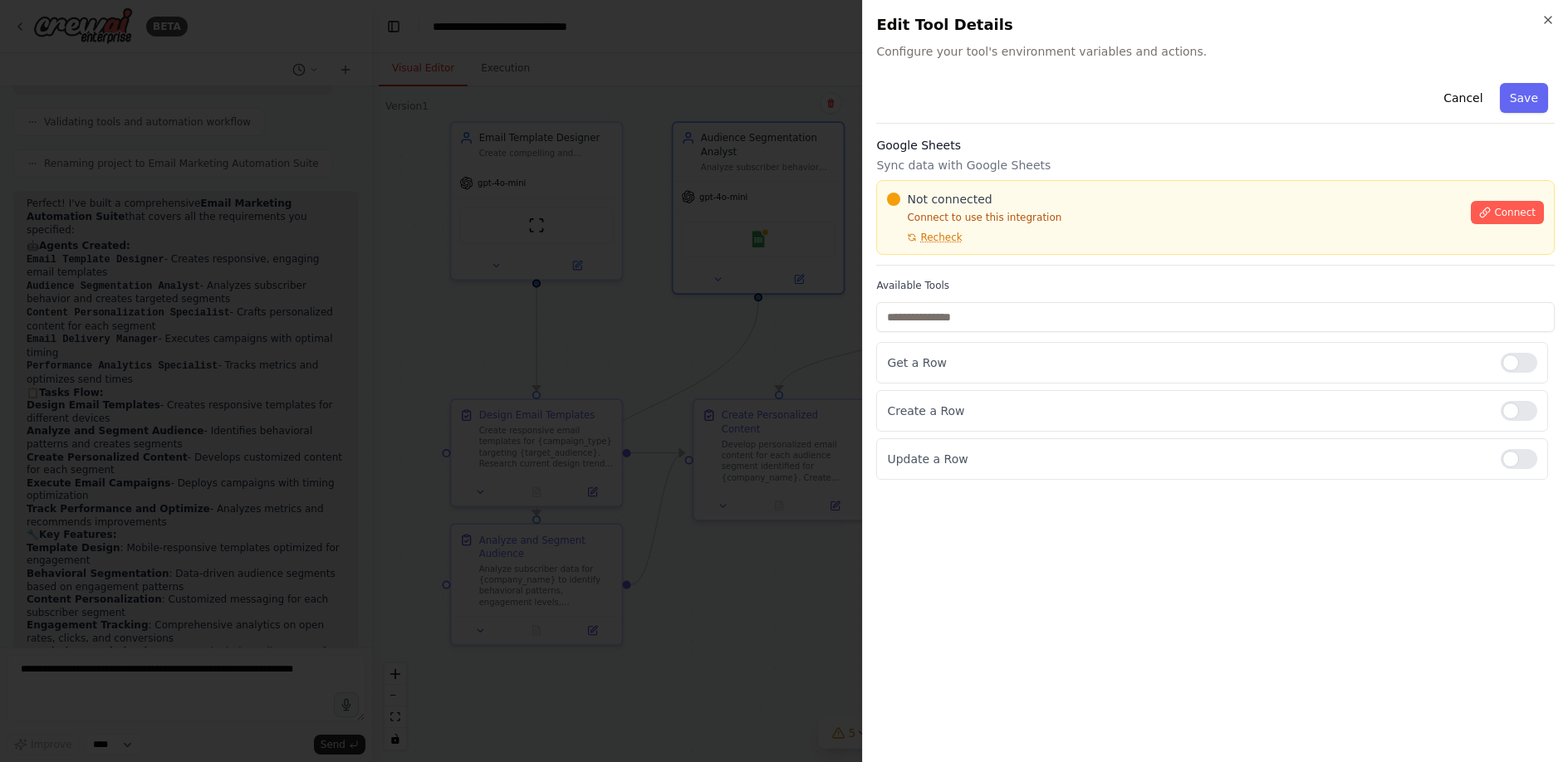
click at [664, 337] on div at bounding box center [784, 381] width 1568 height 762
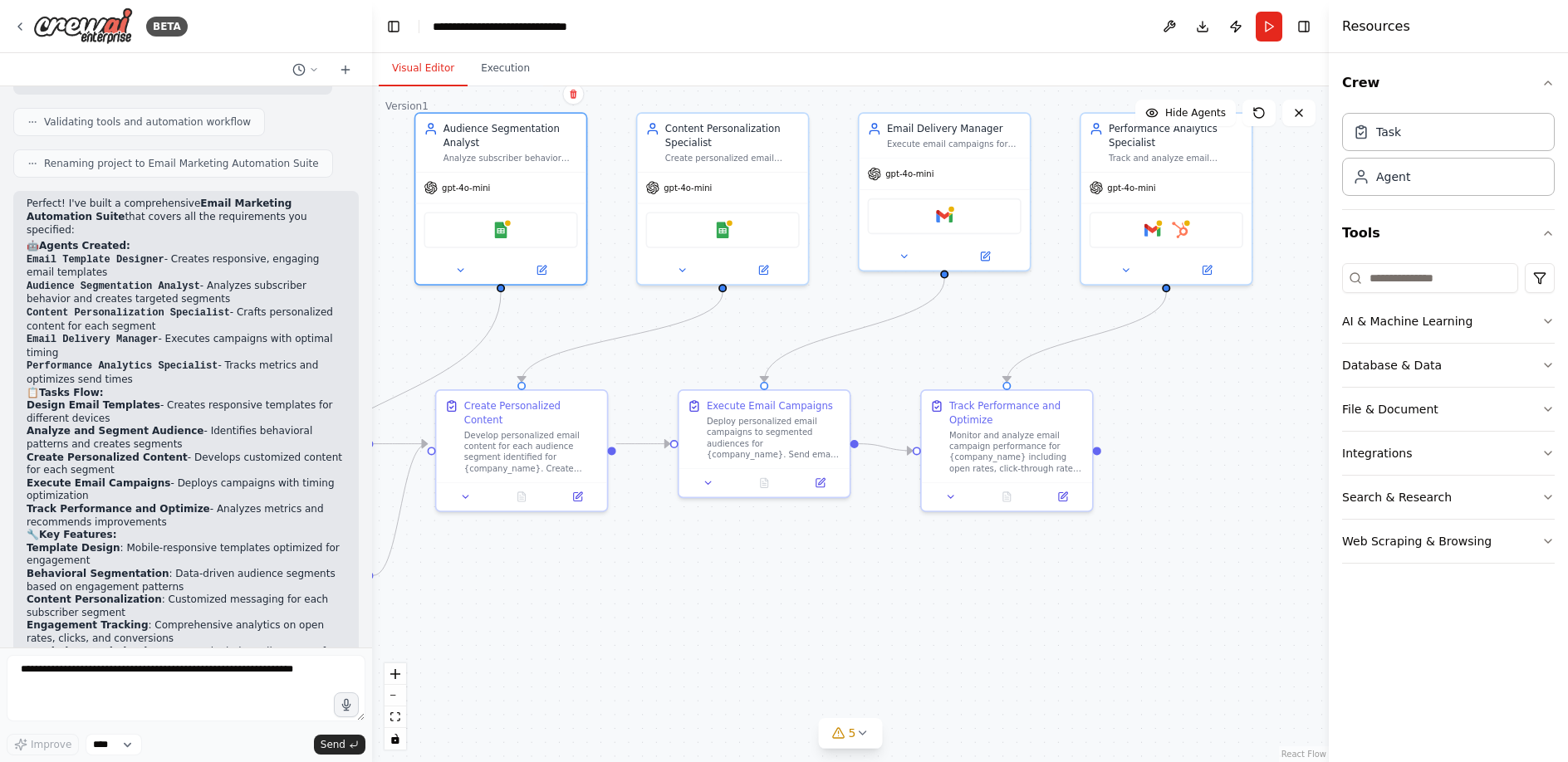
drag, startPoint x: 1161, startPoint y: 369, endPoint x: 904, endPoint y: 360, distance: 257.2
click at [904, 360] on div ".deletable-edge-delete-btn { width: 20px; height: 20px; border: 0px solid #ffff…" at bounding box center [850, 424] width 957 height 676
click at [948, 217] on img at bounding box center [945, 213] width 16 height 16
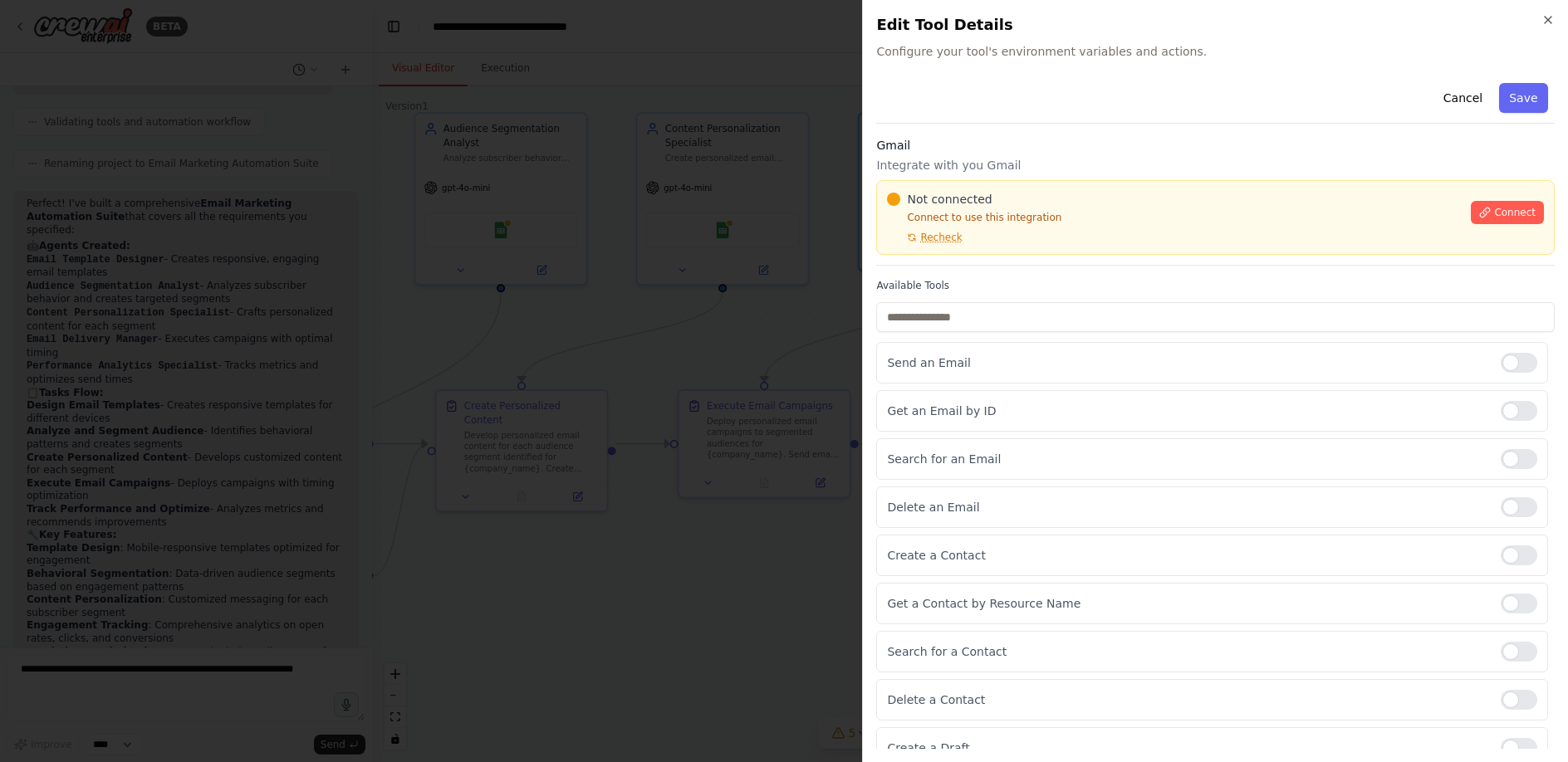
click at [745, 340] on div at bounding box center [784, 381] width 1568 height 762
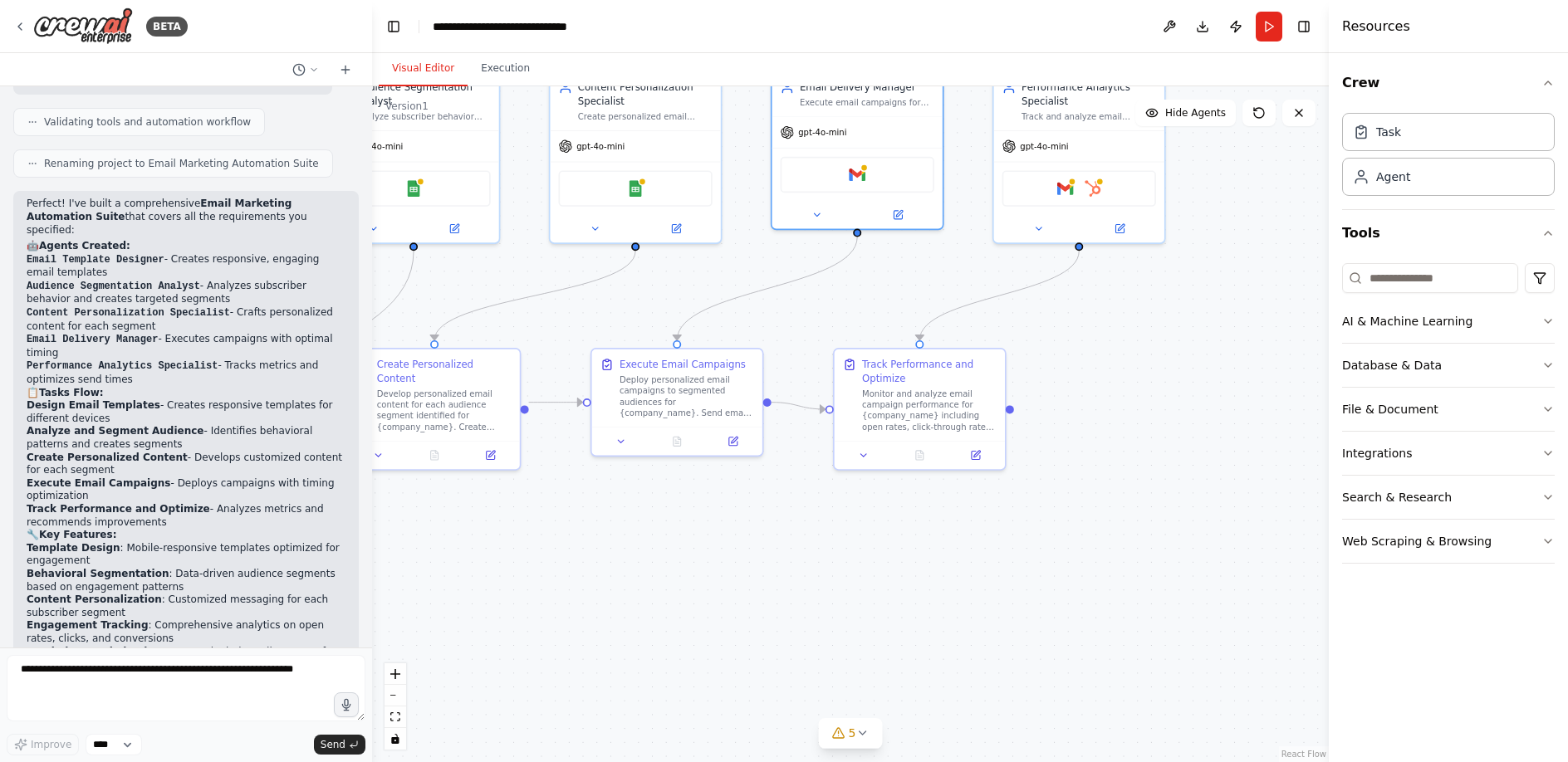
drag, startPoint x: 1254, startPoint y: 328, endPoint x: 1171, endPoint y: 289, distance: 91.7
click at [1174, 291] on div ".deletable-edge-delete-btn { width: 20px; height: 20px; border: 0px solid #ffff…" at bounding box center [850, 424] width 957 height 676
click at [1514, 318] on button "AI & Machine Learning" at bounding box center [1448, 321] width 212 height 44
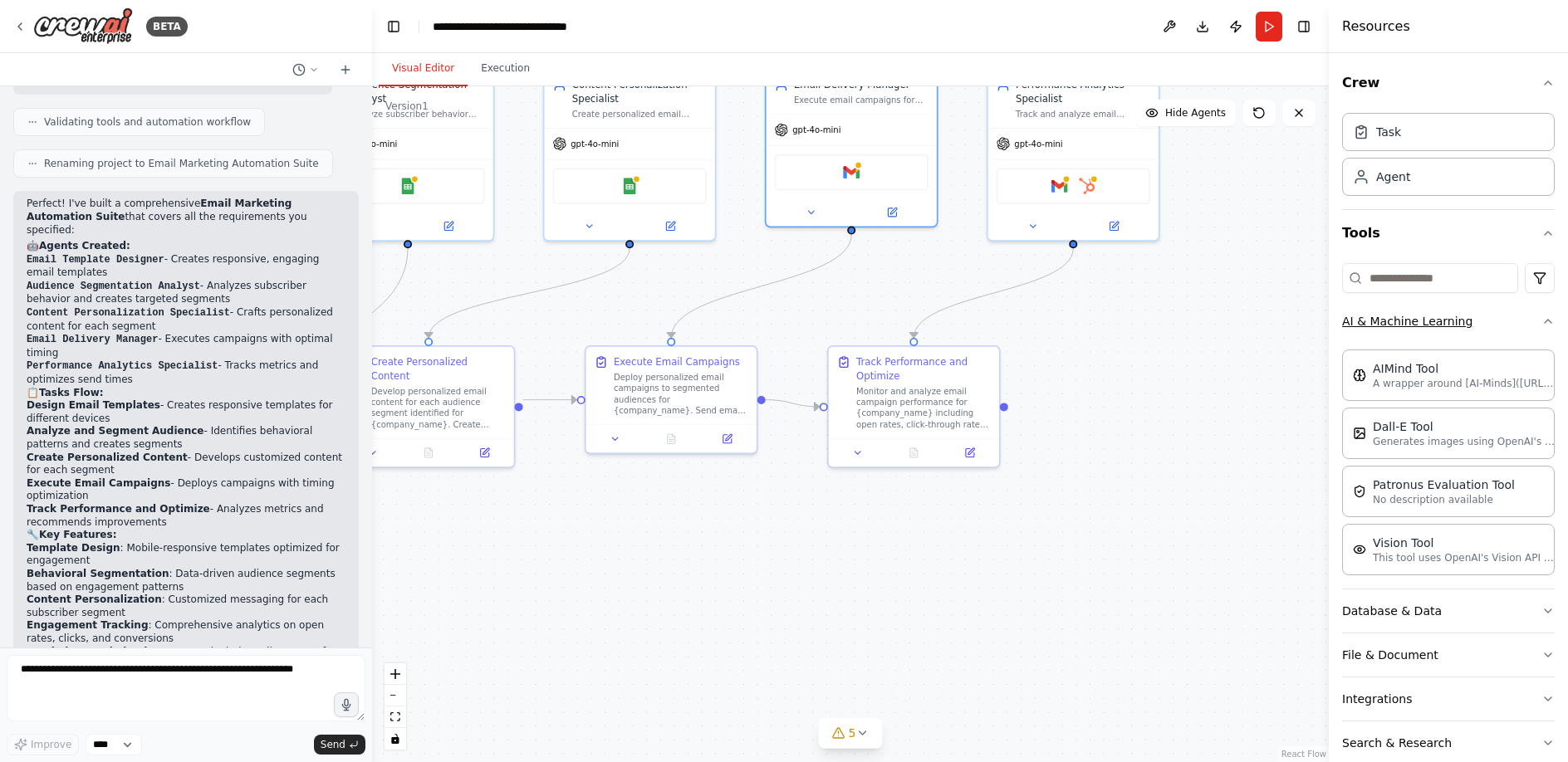
click at [1514, 318] on button "AI & Machine Learning" at bounding box center [1448, 321] width 212 height 44
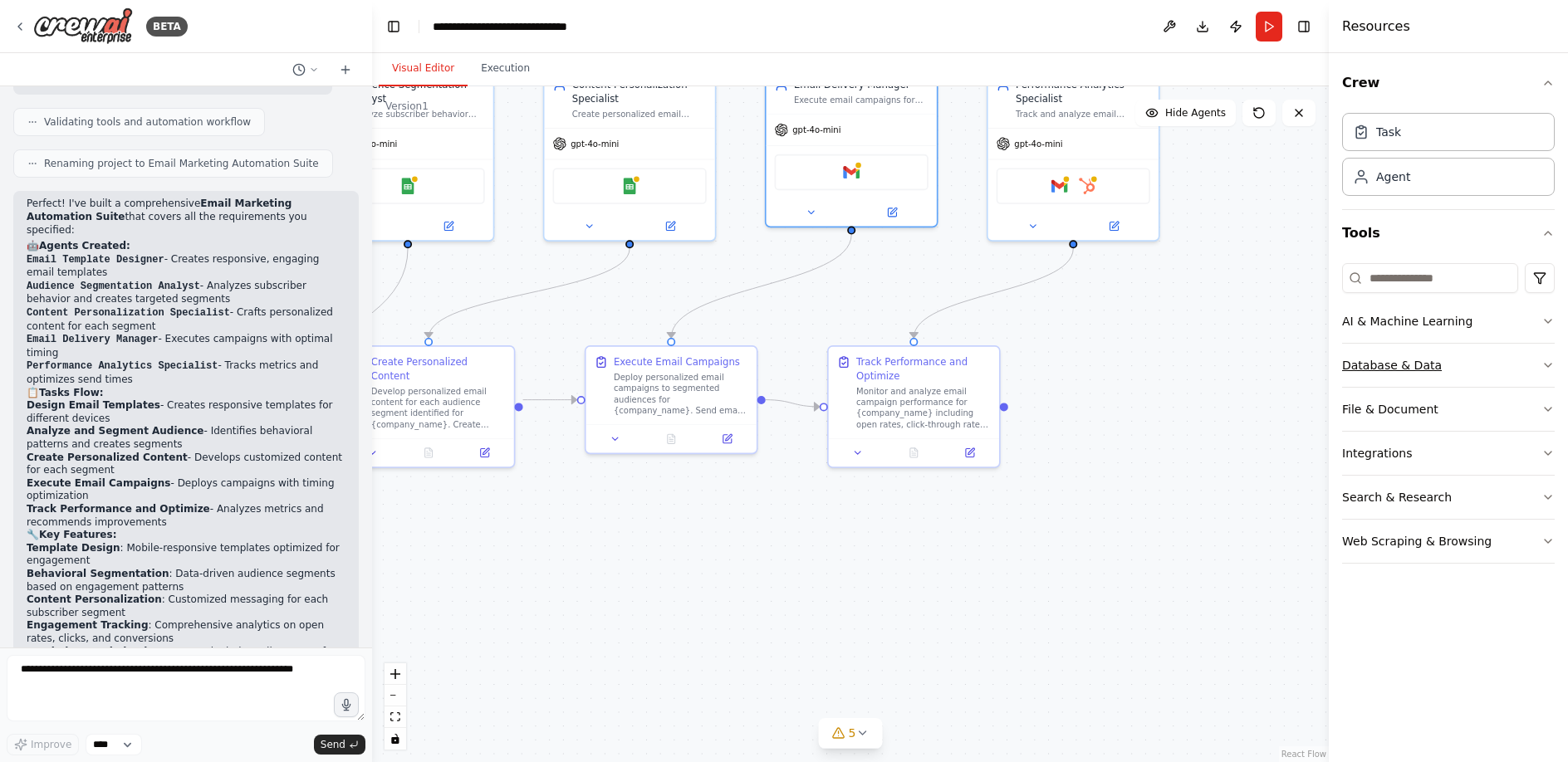
click at [1522, 359] on button "Database & Data" at bounding box center [1448, 366] width 212 height 44
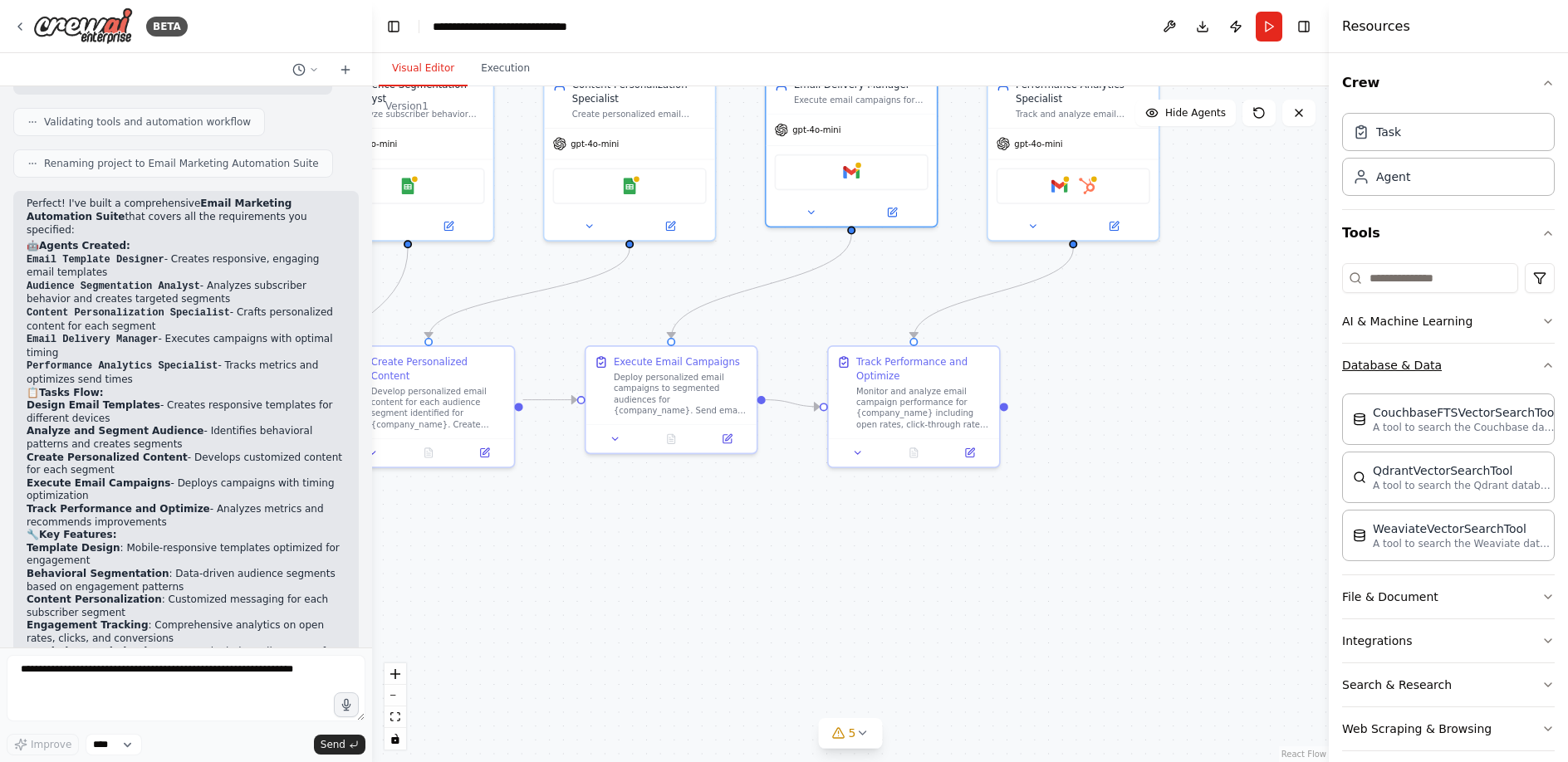
click at [1522, 359] on button "Database & Data" at bounding box center [1448, 366] width 212 height 44
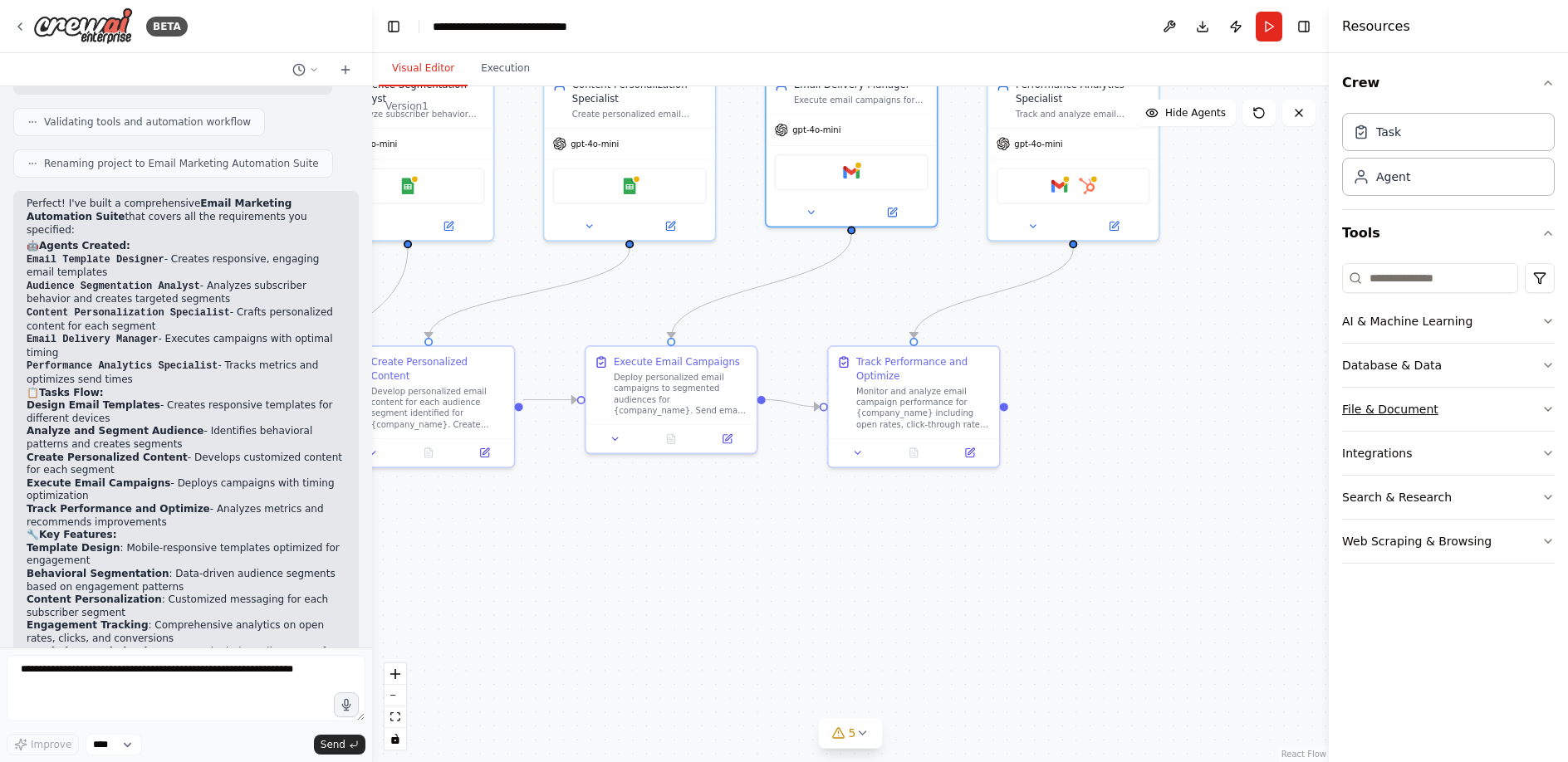
click at [1528, 423] on button "File & Document" at bounding box center [1448, 410] width 212 height 44
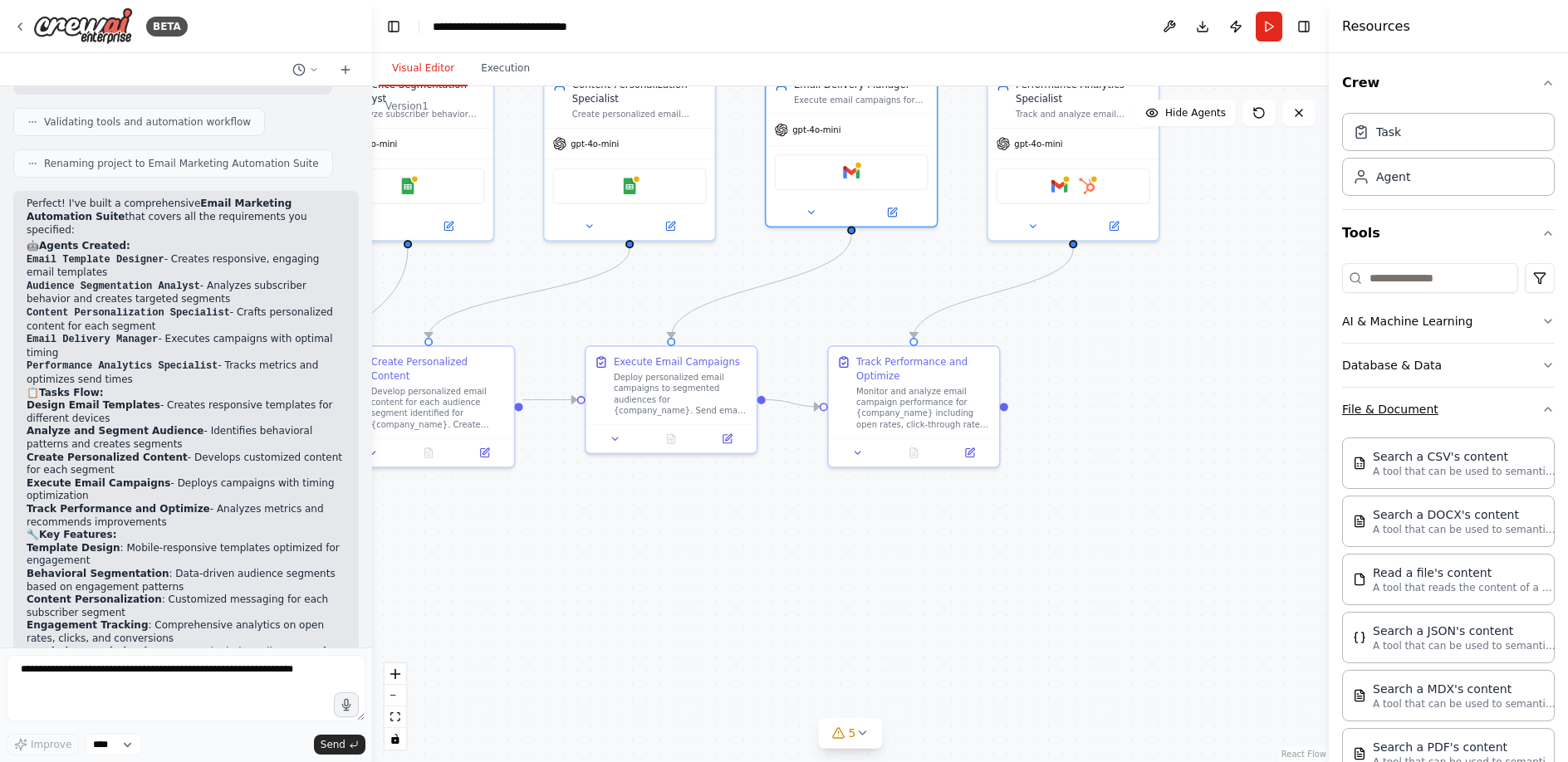
click at [1519, 418] on button "File & Document" at bounding box center [1448, 410] width 212 height 44
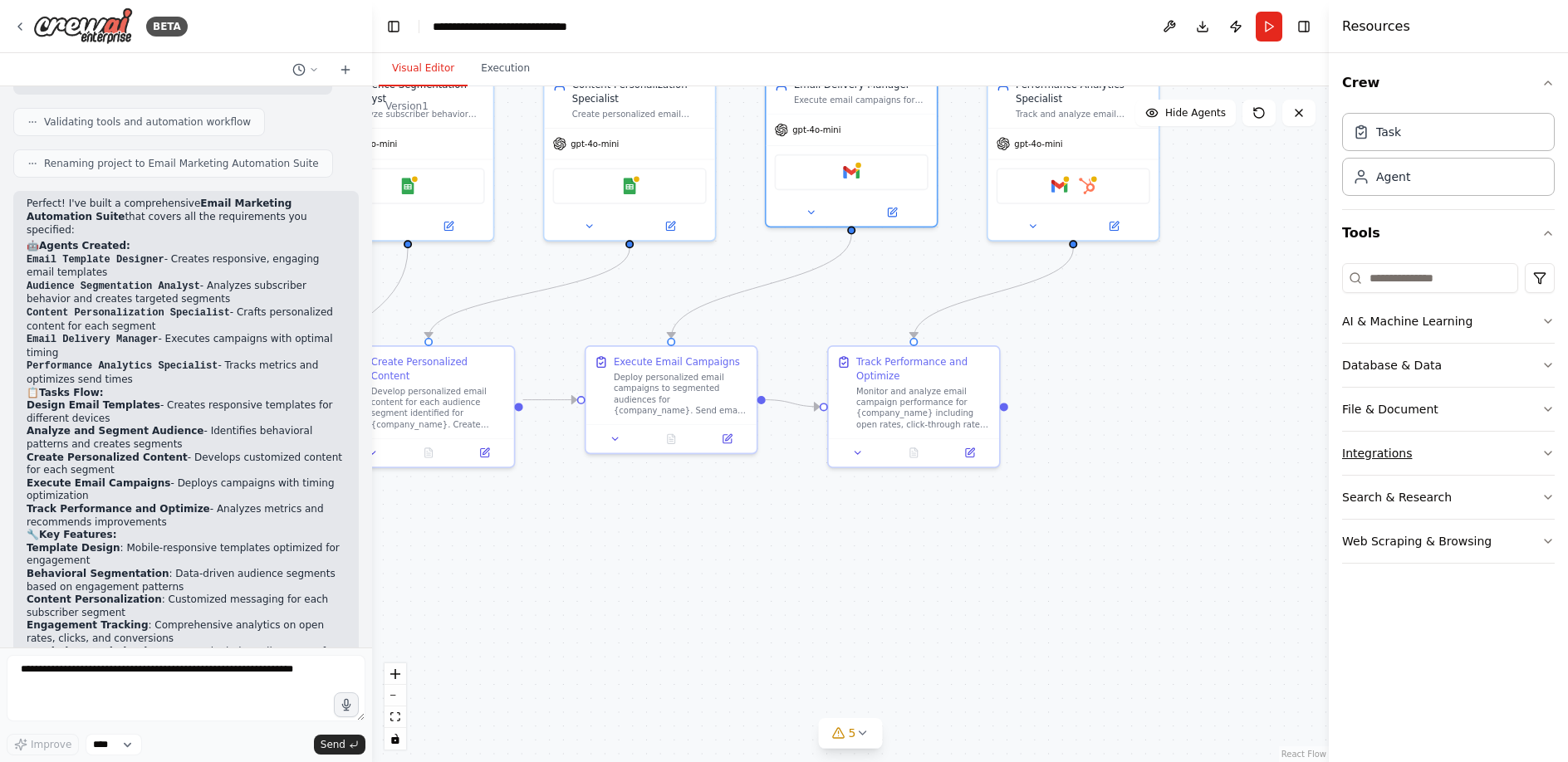
click at [1521, 459] on button "Integrations" at bounding box center [1448, 454] width 212 height 44
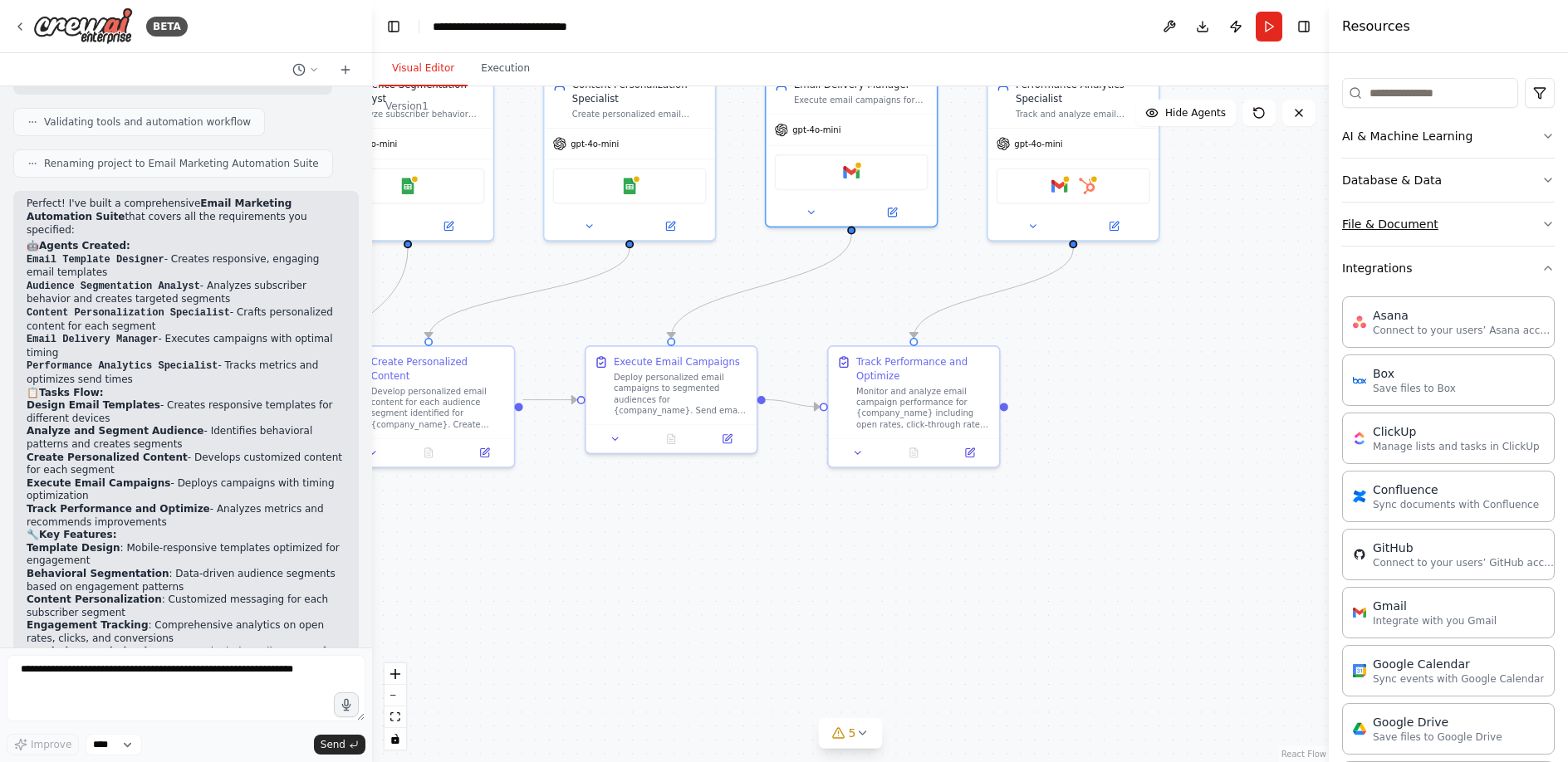
scroll to position [73, 0]
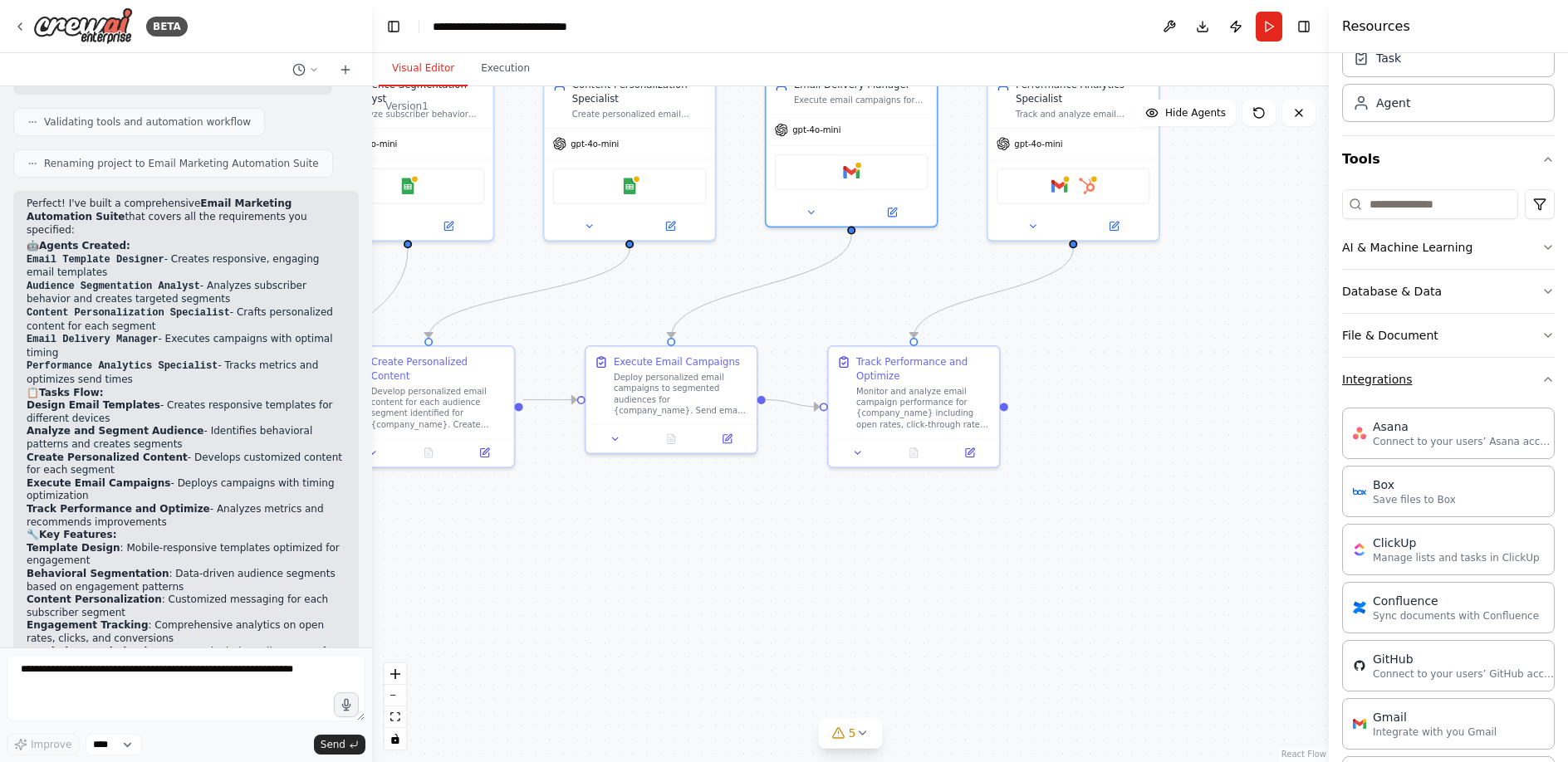
click at [1484, 372] on button "Integrations" at bounding box center [1448, 380] width 212 height 44
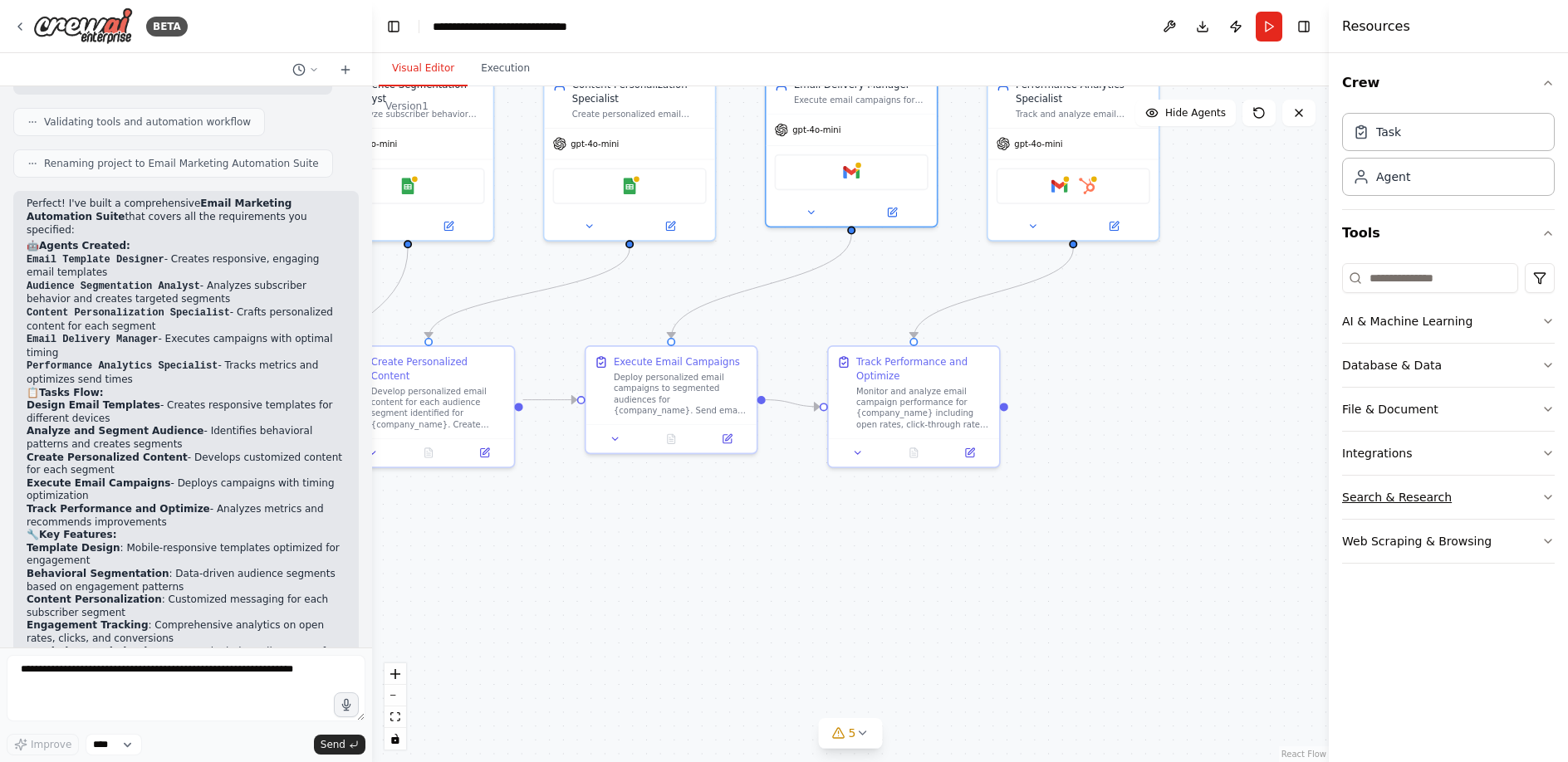
click at [1500, 506] on button "Search & Research" at bounding box center [1448, 498] width 212 height 44
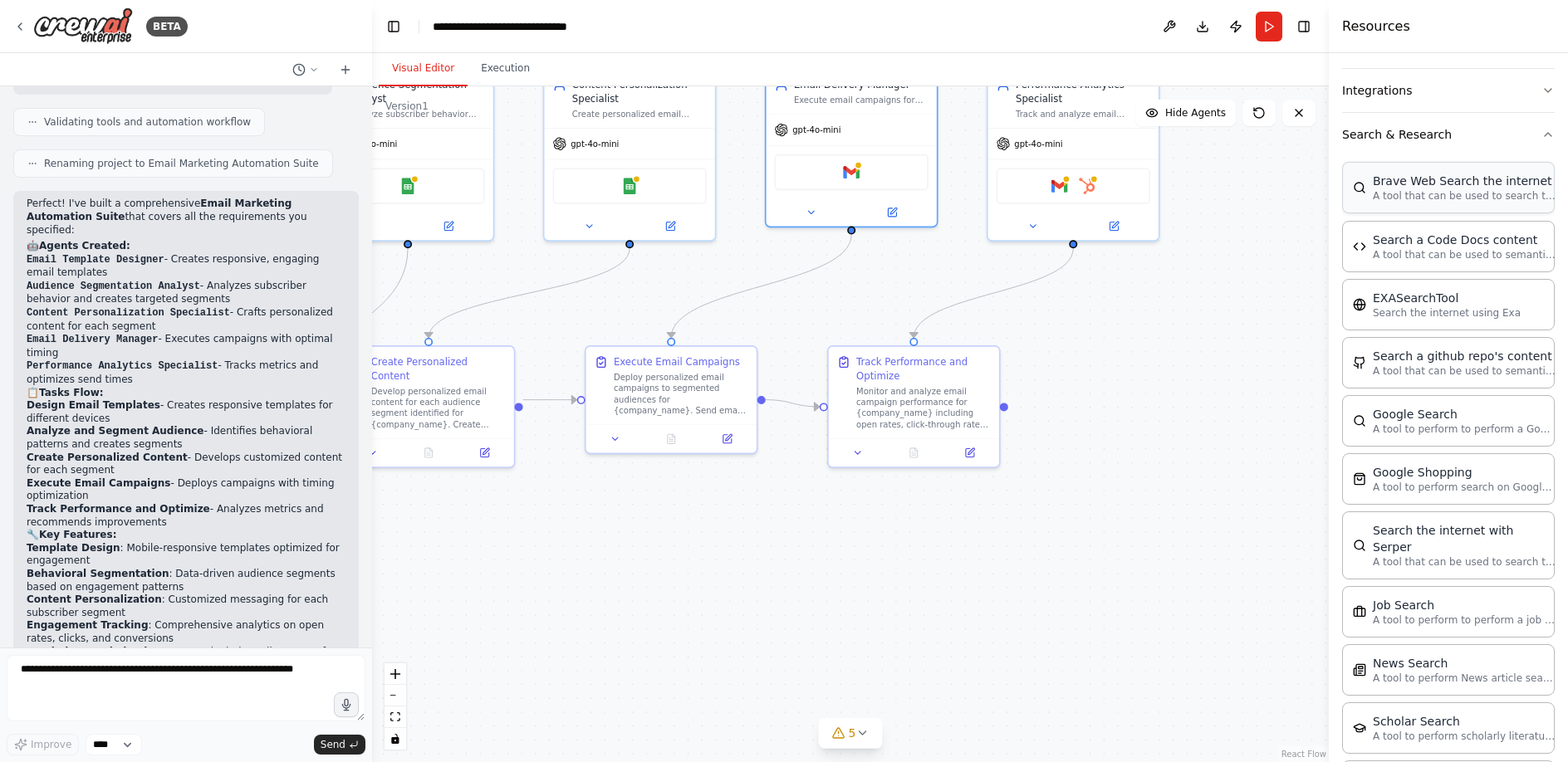
scroll to position [343, 0]
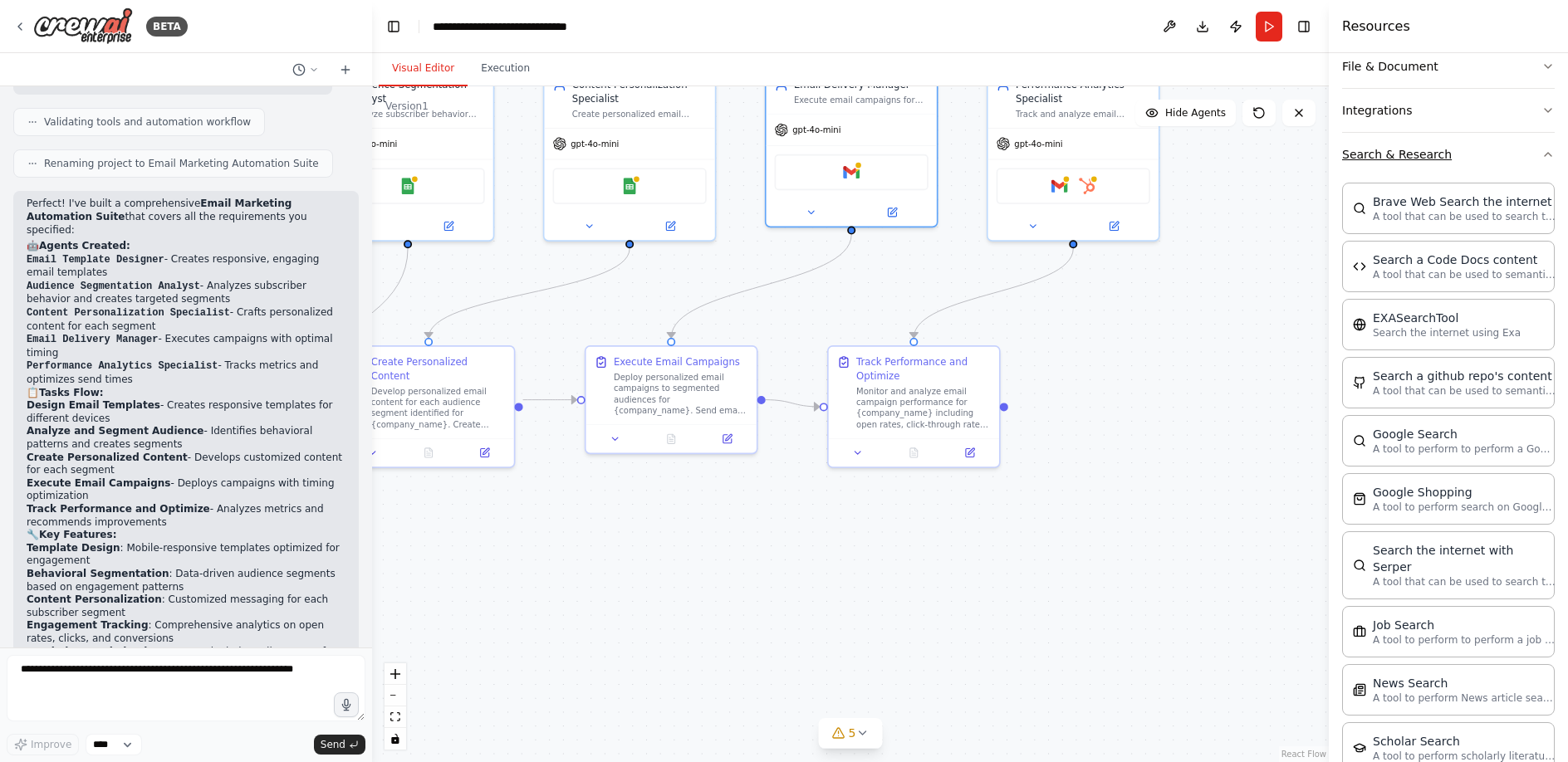
click at [1486, 165] on button "Search & Research" at bounding box center [1448, 154] width 212 height 44
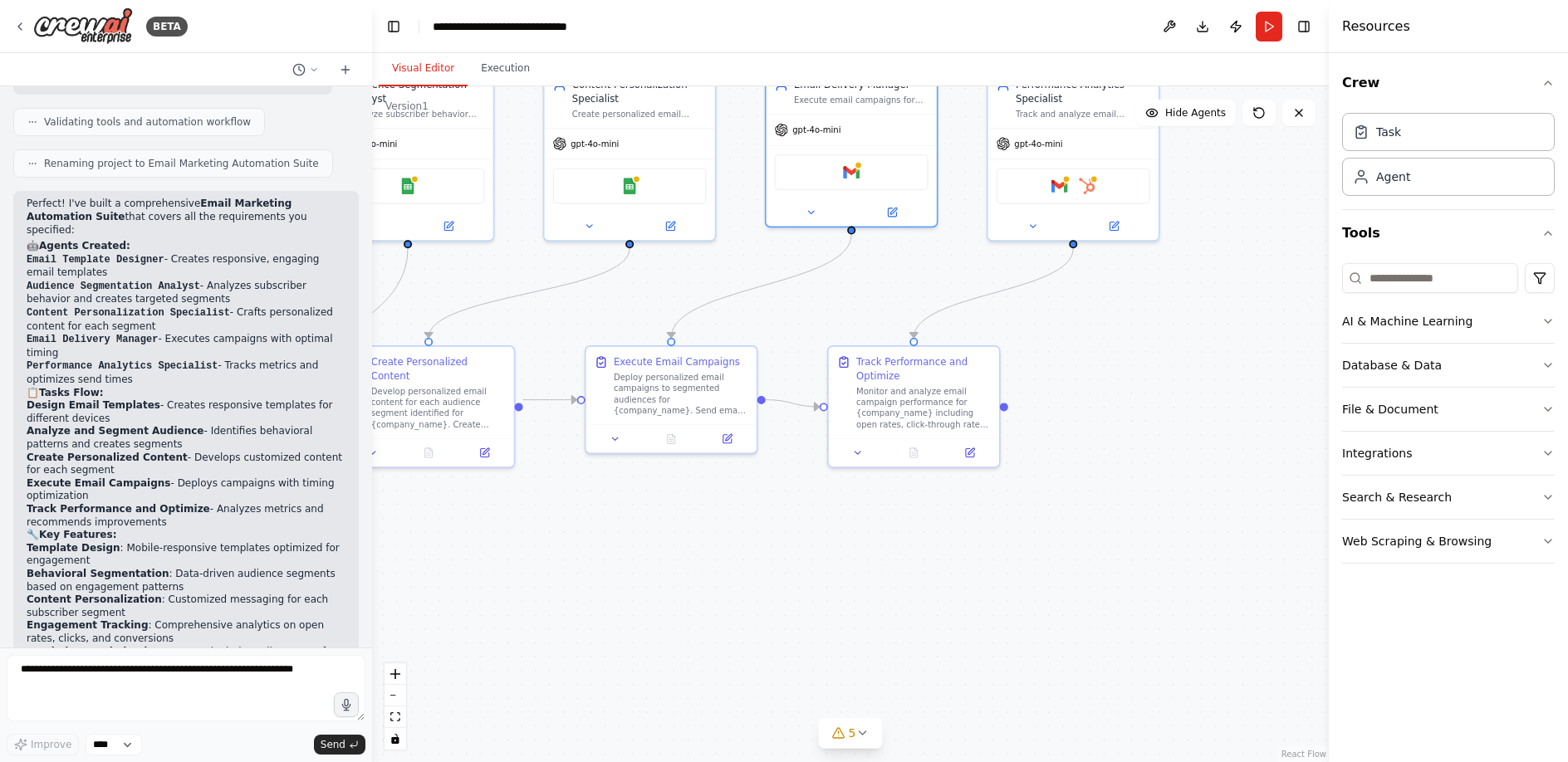
drag, startPoint x: 1456, startPoint y: 549, endPoint x: 1521, endPoint y: 568, distance: 67.7
click at [1520, 568] on div "AI & Machine Learning Database & Data File & Document Integrations Search & Res…" at bounding box center [1448, 416] width 212 height 320
click at [1551, 535] on icon "button" at bounding box center [1548, 542] width 14 height 14
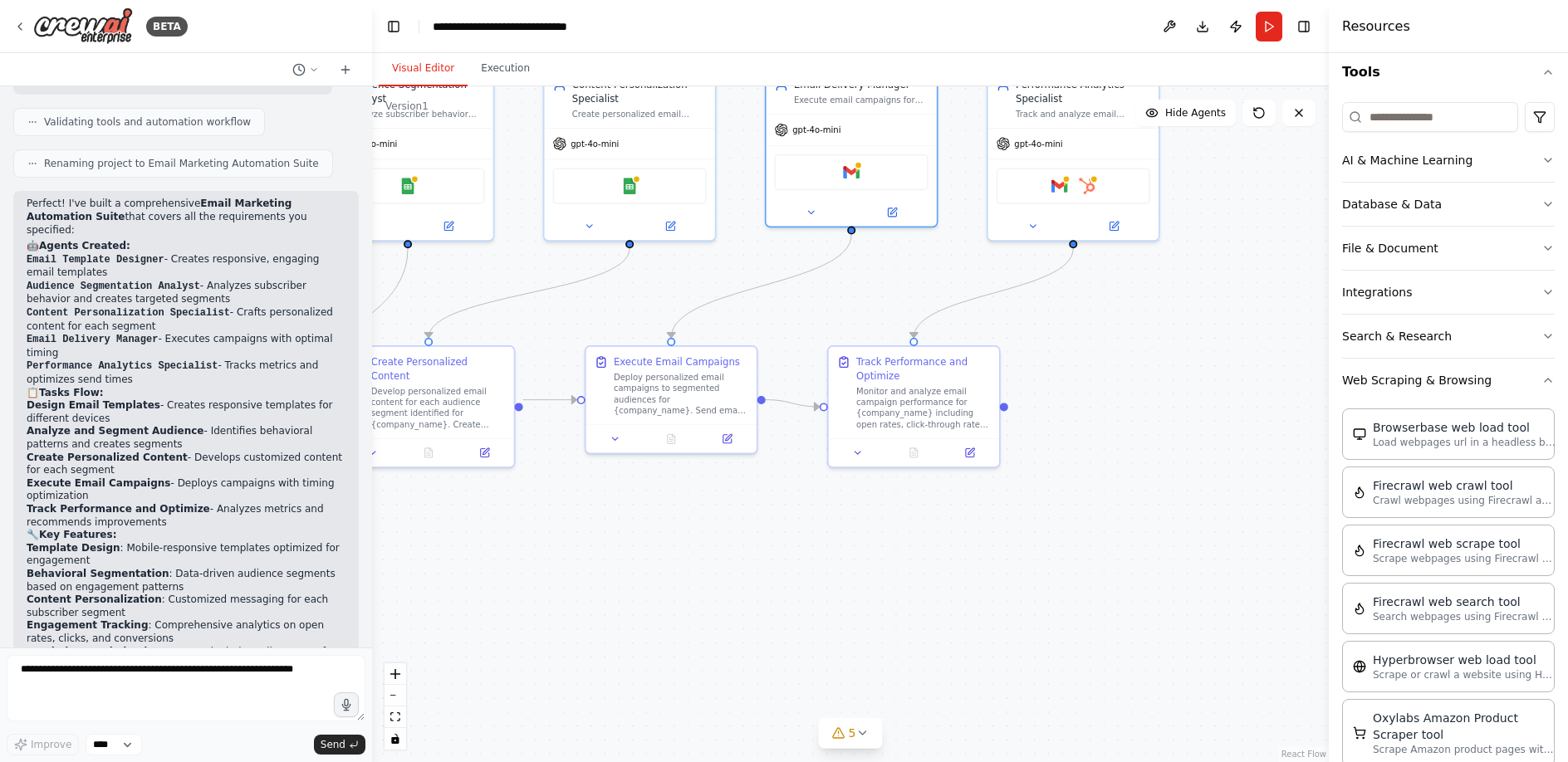
scroll to position [140, 0]
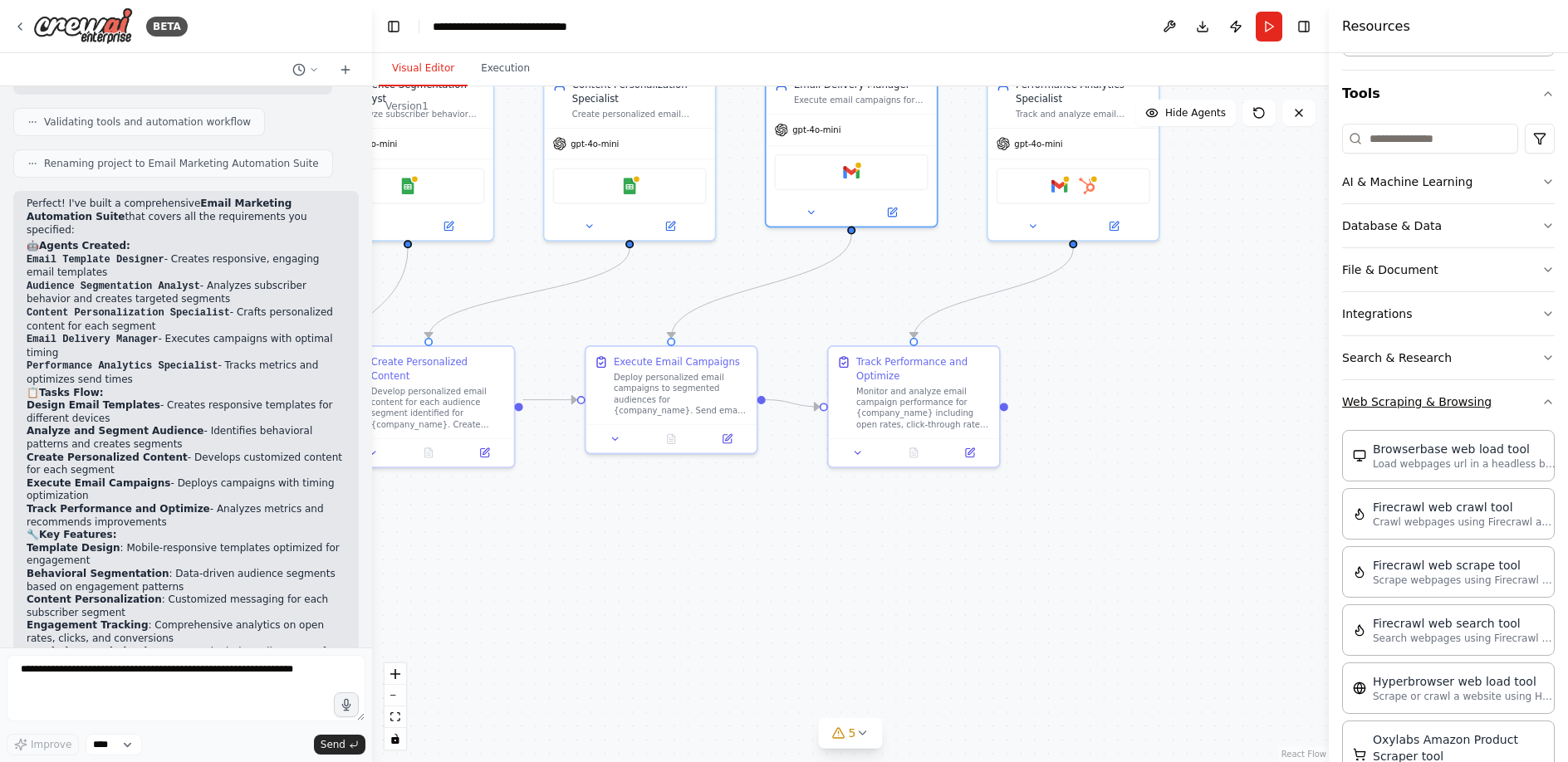
click at [1531, 395] on button "Web Scraping & Browsing" at bounding box center [1448, 402] width 212 height 44
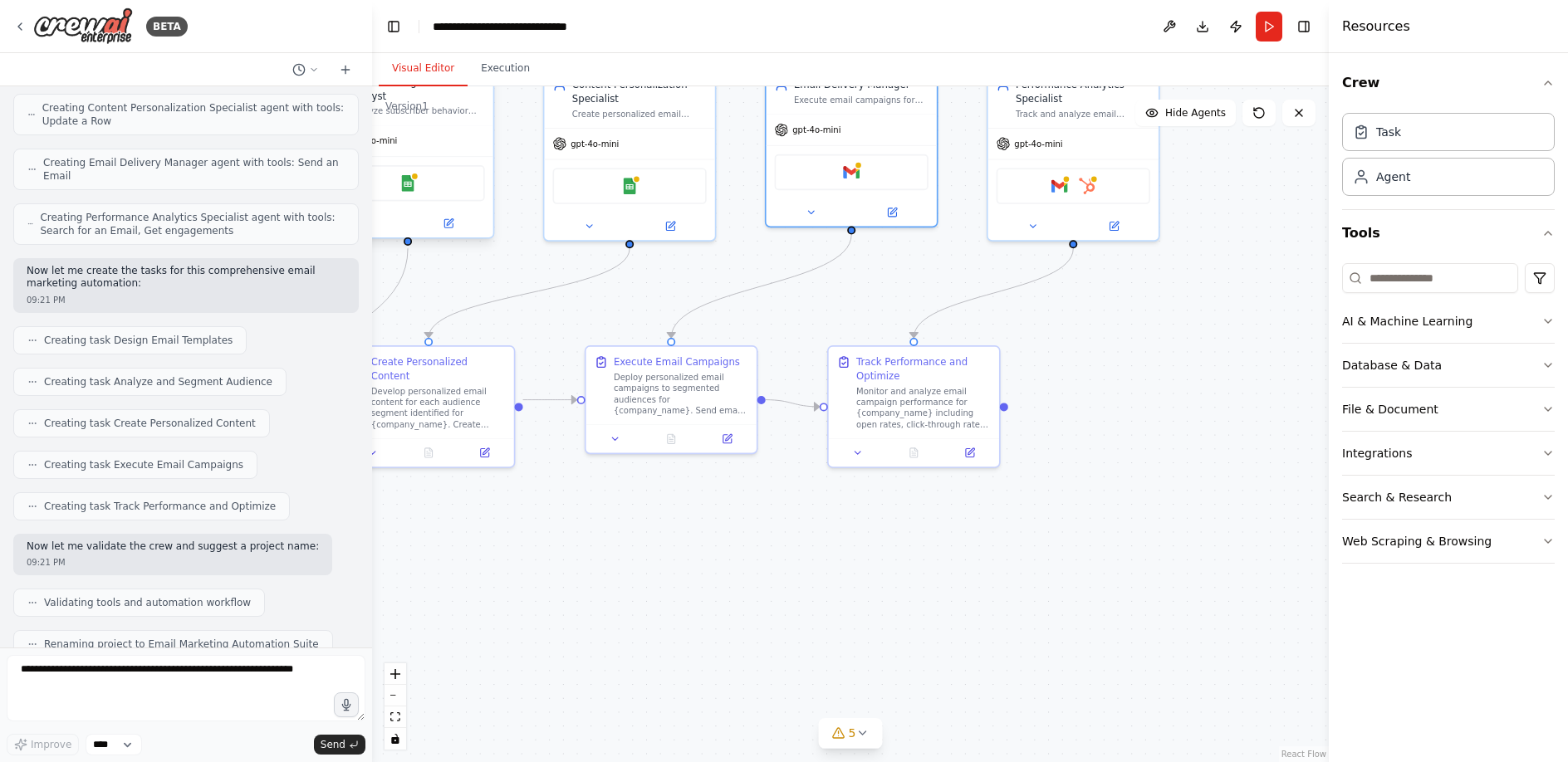
scroll to position [540, 0]
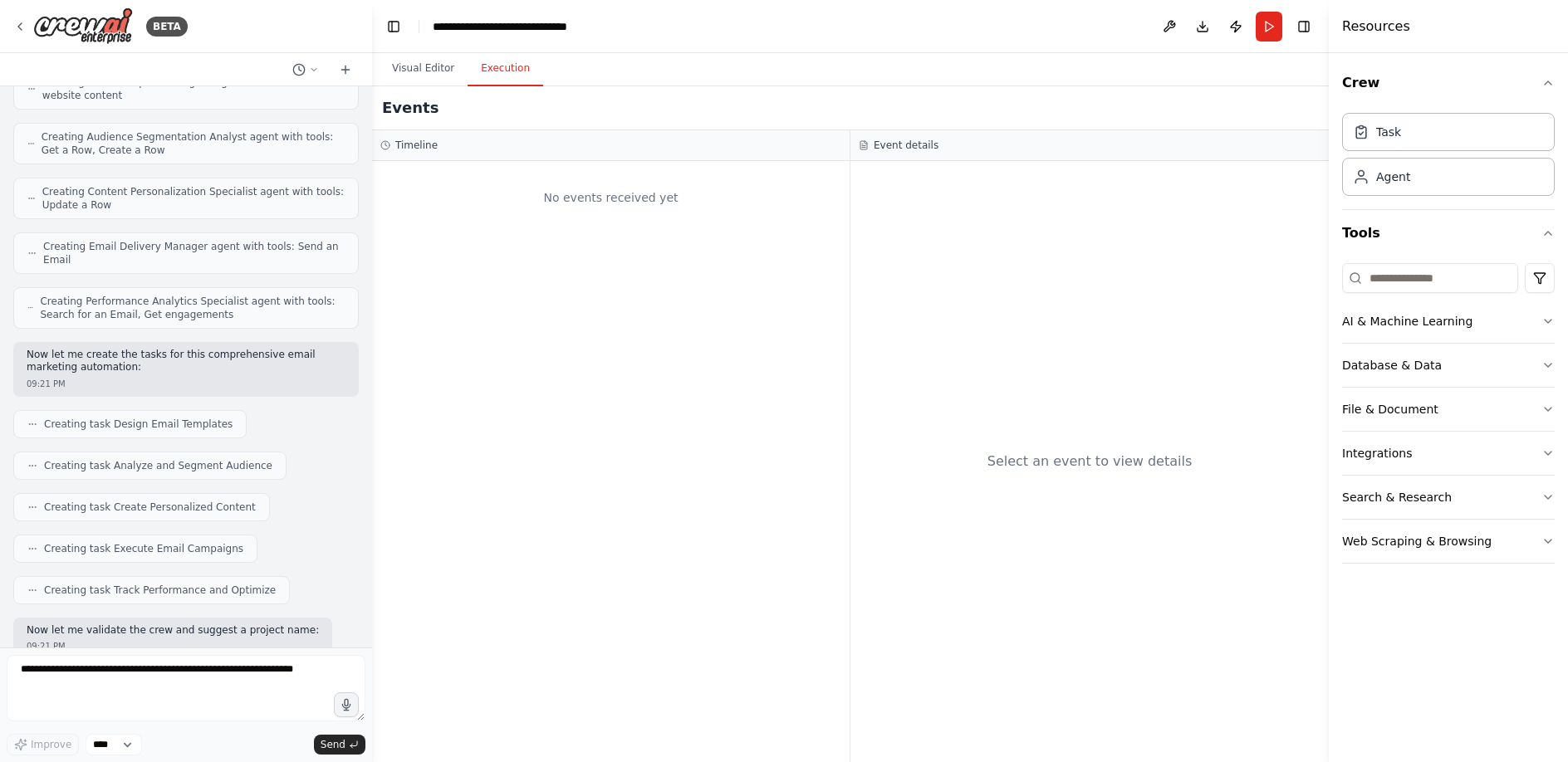
click at [519, 71] on button "Execution" at bounding box center [505, 69] width 75 height 34
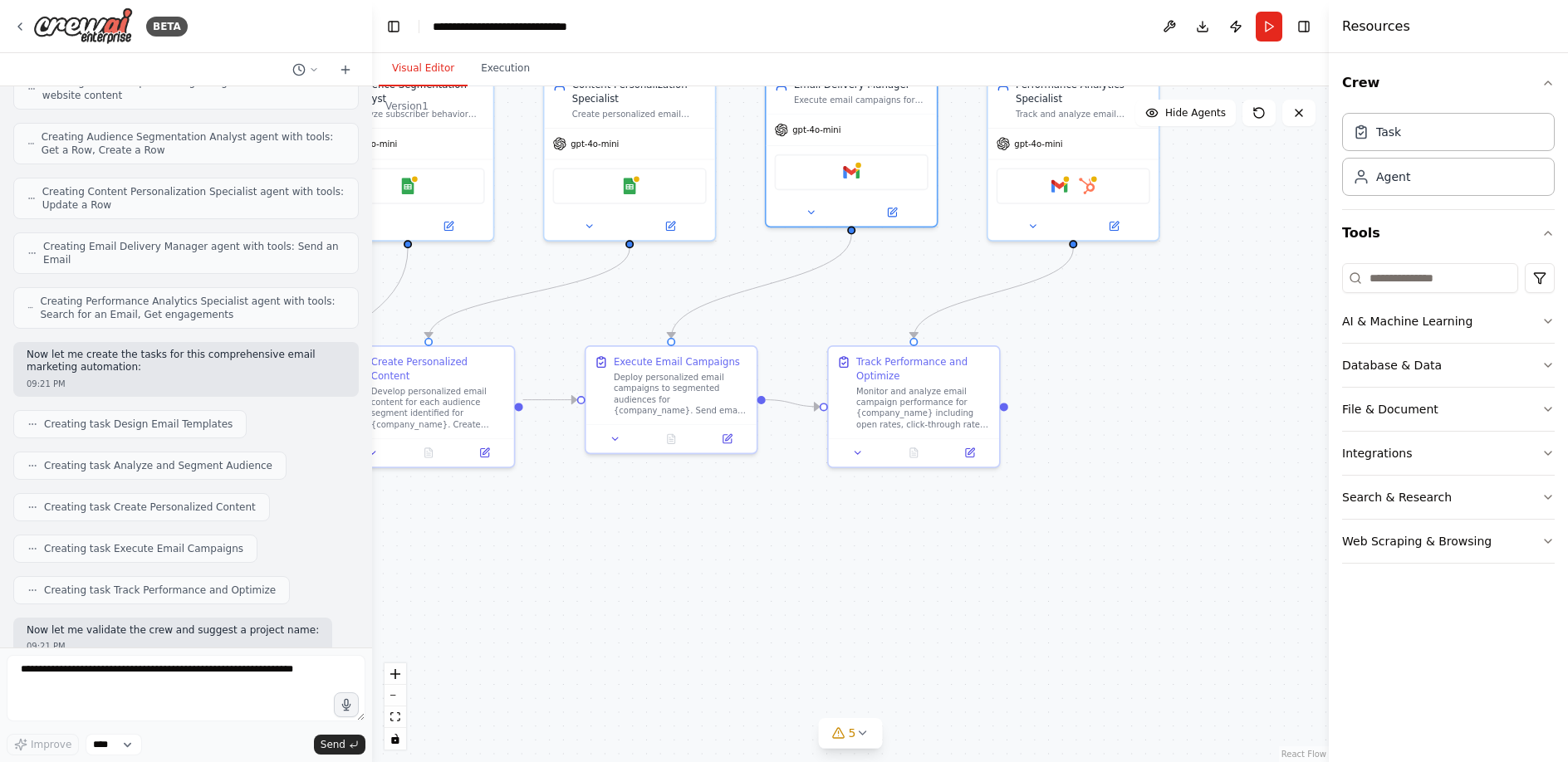
click at [450, 61] on button "Visual Editor" at bounding box center [423, 69] width 89 height 34
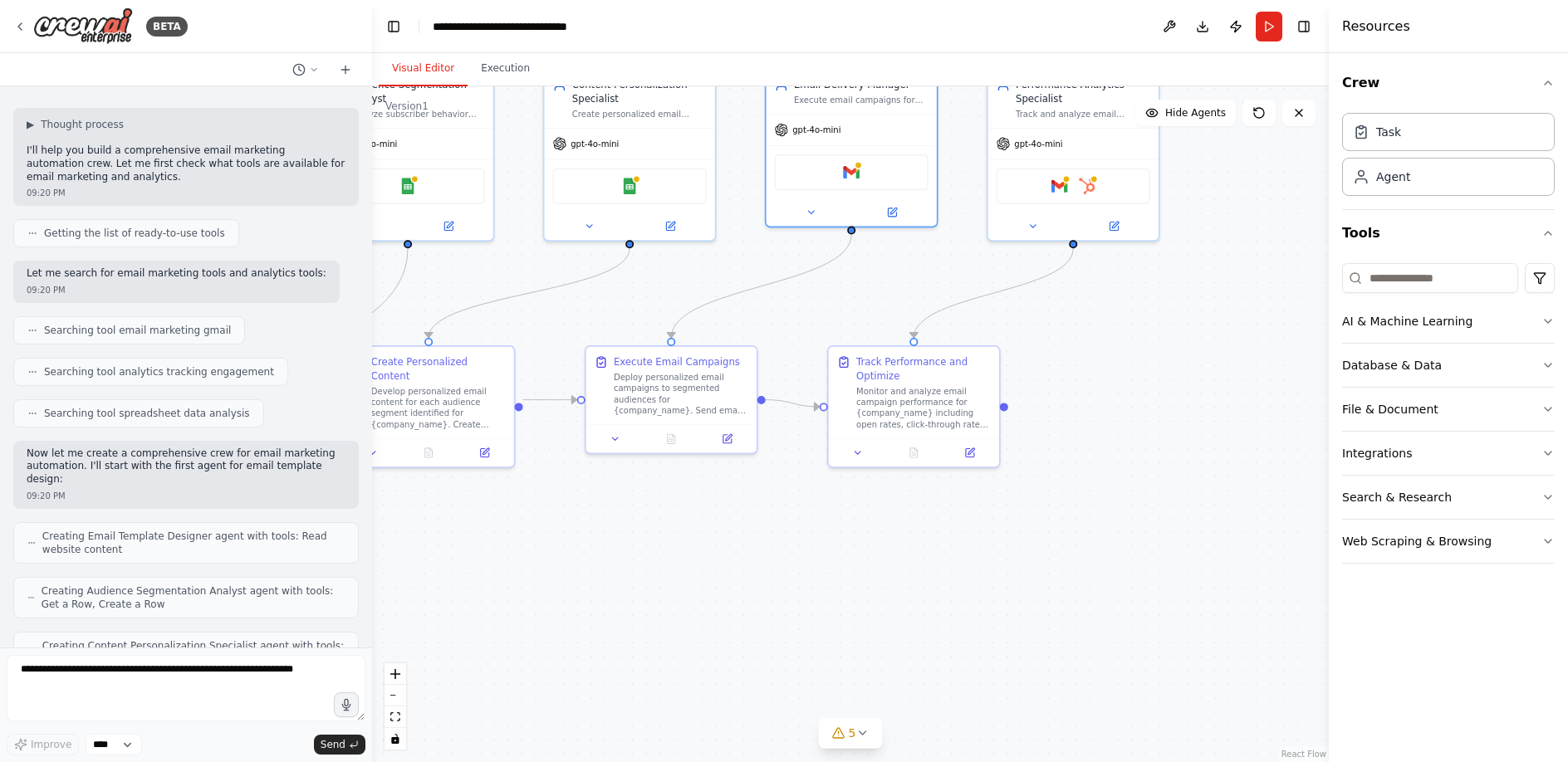
scroll to position [0, 0]
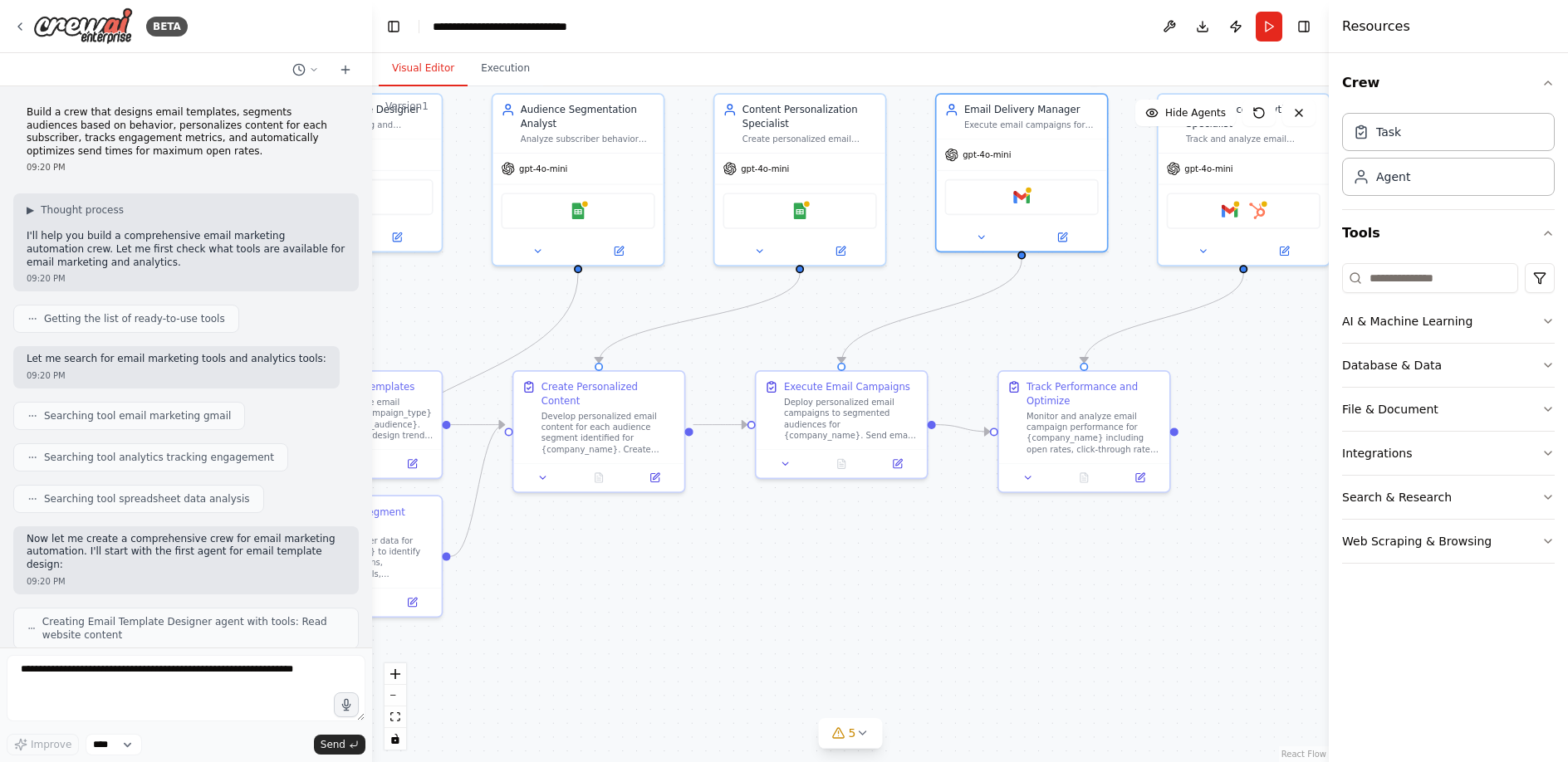
drag, startPoint x: 698, startPoint y: 625, endPoint x: 977, endPoint y: 641, distance: 279.5
click at [977, 640] on div ".deletable-edge-delete-btn { width: 20px; height: 20px; border: 0px solid #ffff…" at bounding box center [850, 424] width 957 height 676
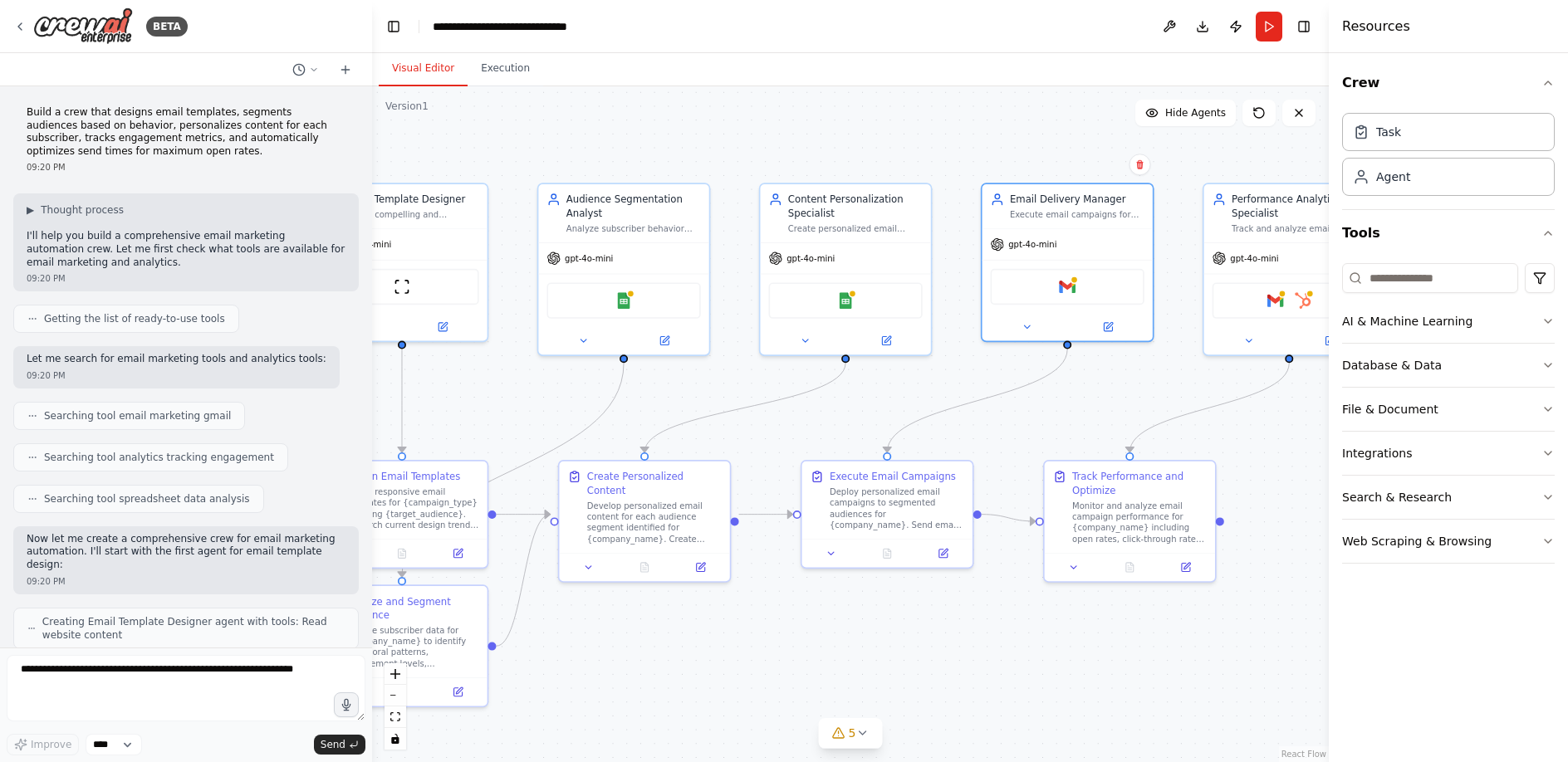
drag, startPoint x: 766, startPoint y: 560, endPoint x: 682, endPoint y: 647, distance: 120.9
click at [682, 647] on div ".deletable-edge-delete-btn { width: 20px; height: 20px; border: 0px solid #ffff…" at bounding box center [850, 424] width 957 height 676
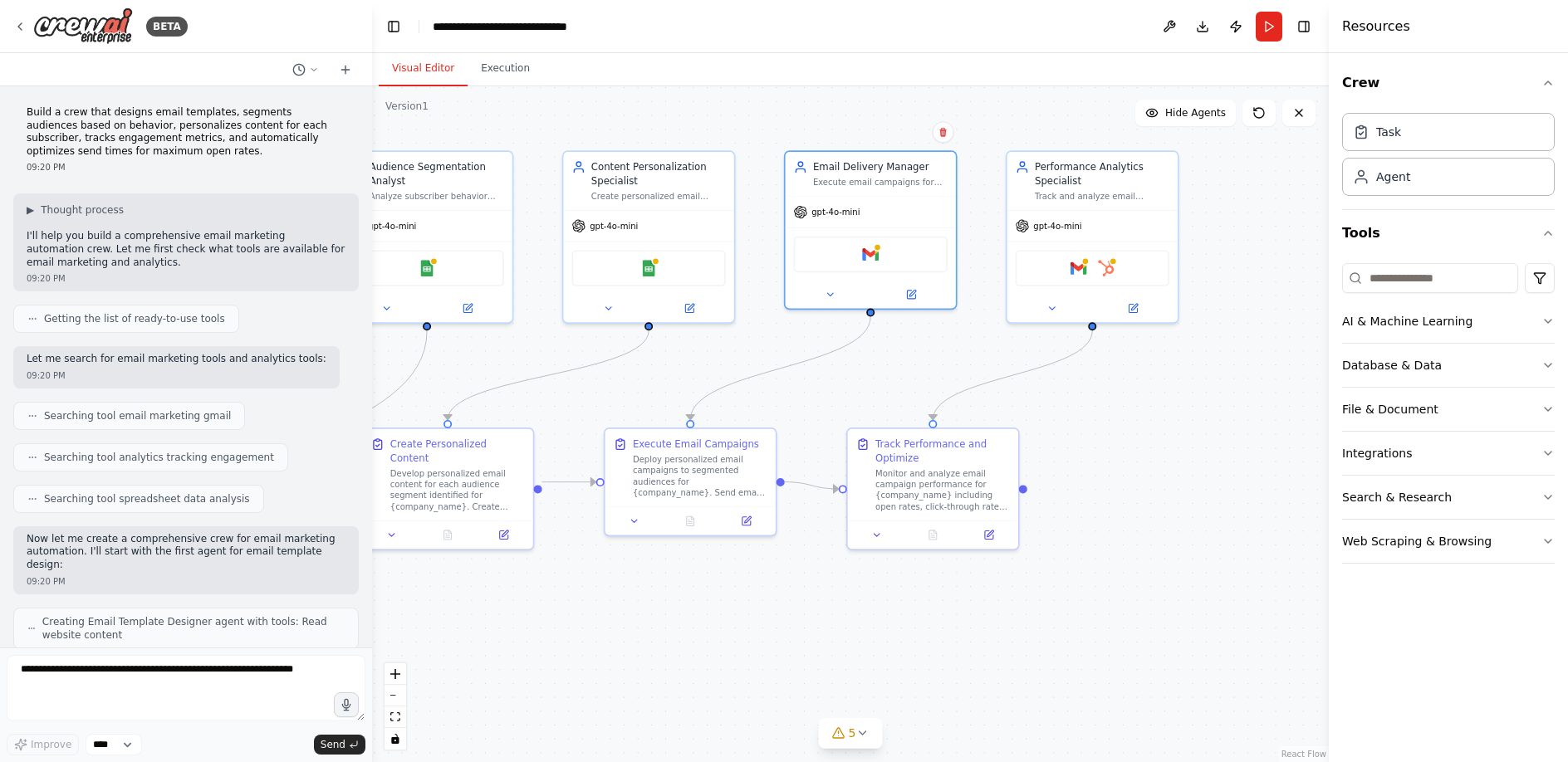
drag, startPoint x: 1026, startPoint y: 652, endPoint x: 843, endPoint y: 623, distance: 185.3
click at [843, 623] on div ".deletable-edge-delete-btn { width: 20px; height: 20px; border: 0px solid #ffff…" at bounding box center [850, 424] width 957 height 676
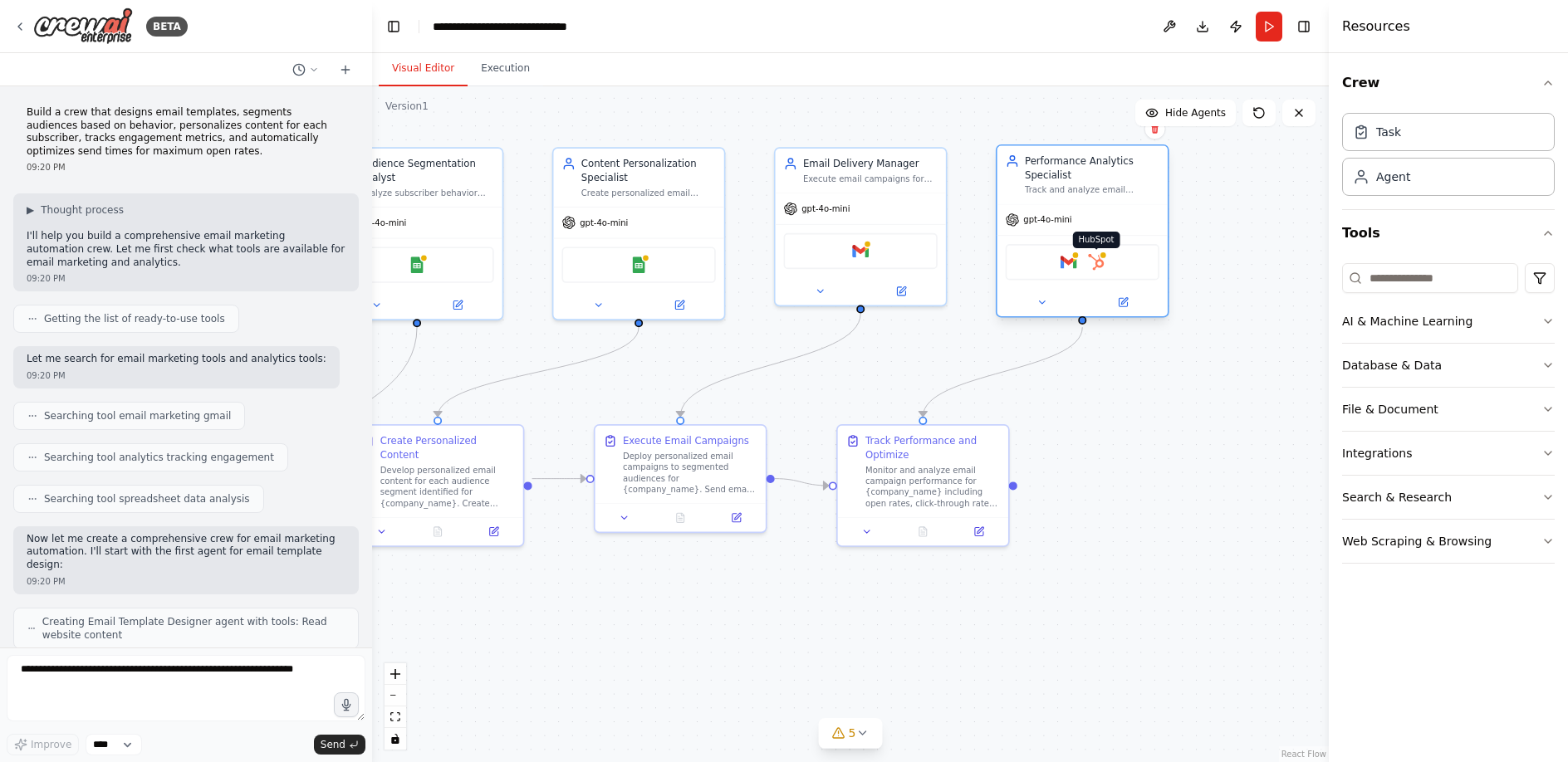
click at [1096, 260] on img at bounding box center [1096, 262] width 16 height 16
click at [1102, 265] on img at bounding box center [1096, 262] width 16 height 16
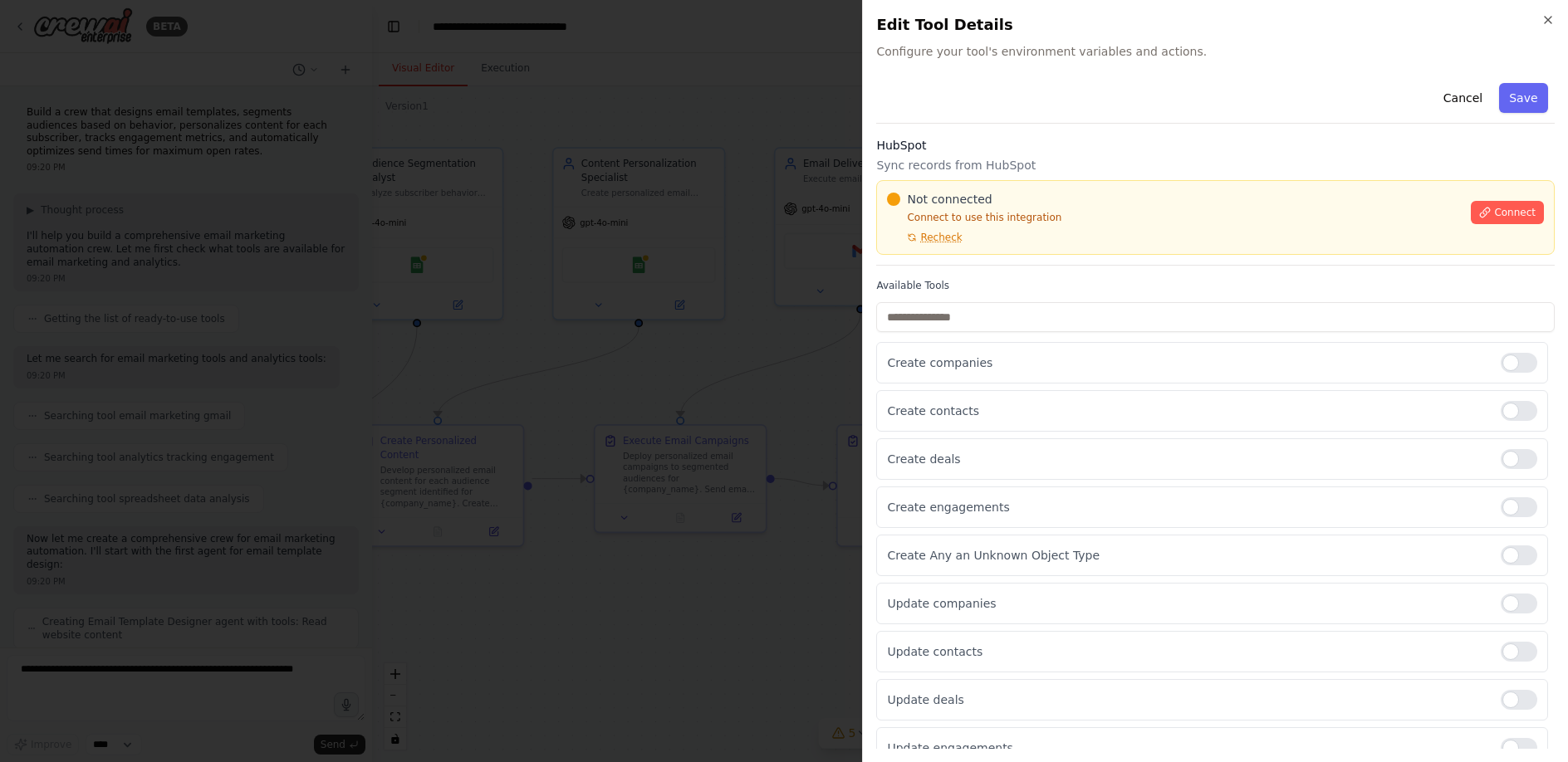
click at [750, 659] on div at bounding box center [784, 381] width 1568 height 762
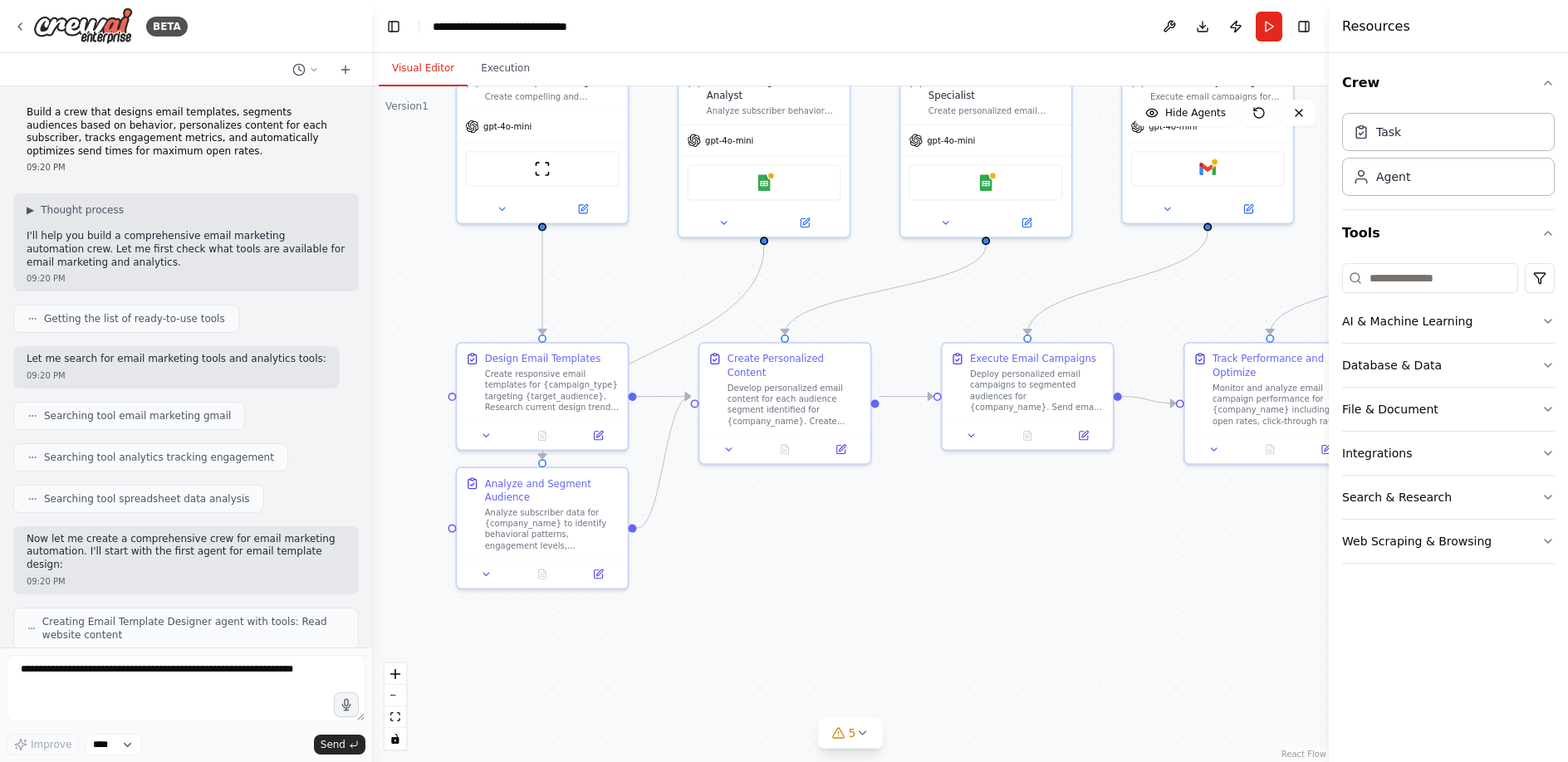
drag, startPoint x: 875, startPoint y: 663, endPoint x: 1206, endPoint y: 592, distance: 338.5
click at [1206, 592] on div ".deletable-edge-delete-btn { width: 20px; height: 20px; border: 0px solid #ffff…" at bounding box center [850, 424] width 957 height 676
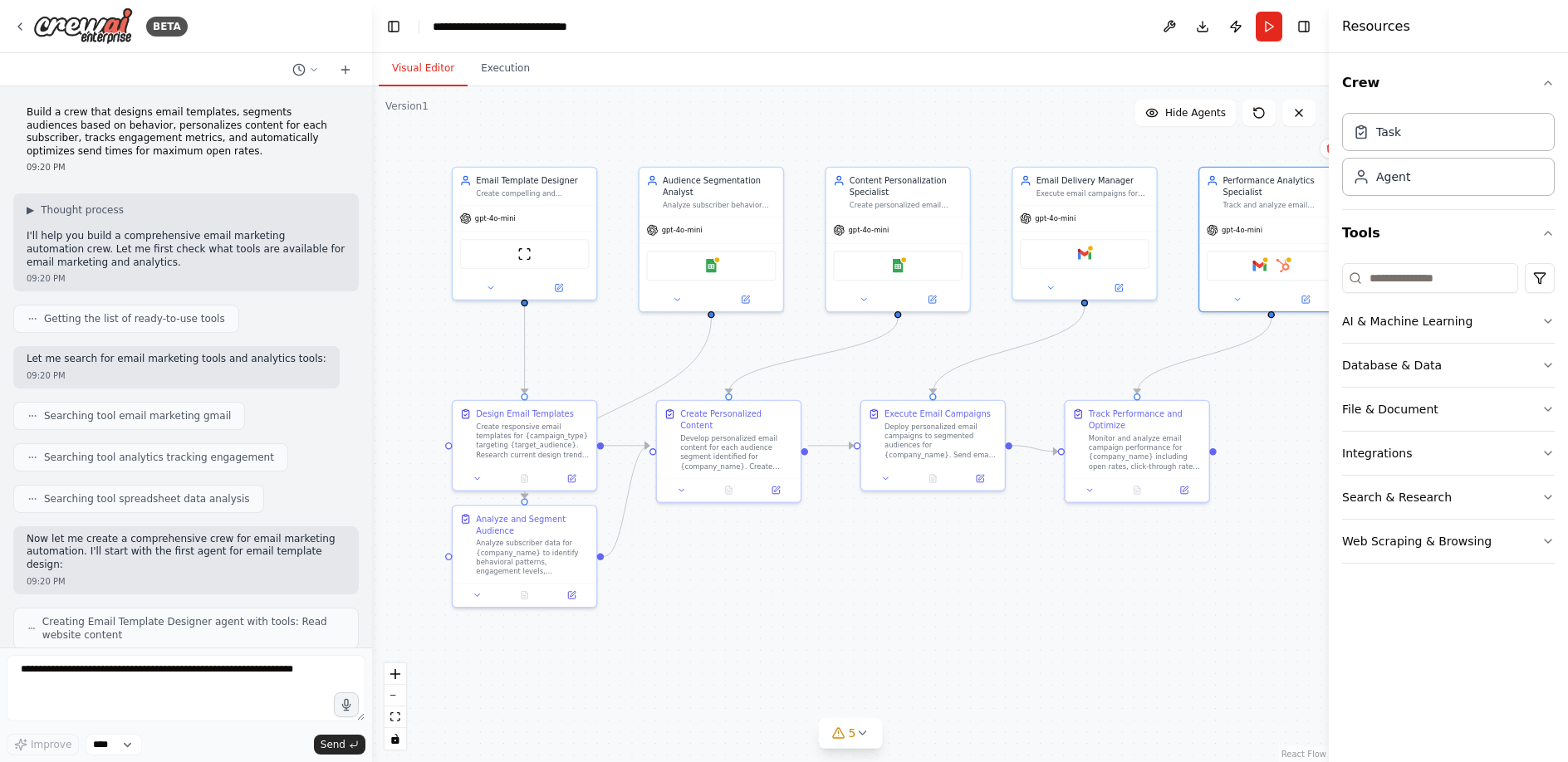
drag, startPoint x: 1197, startPoint y: 493, endPoint x: 1041, endPoint y: 535, distance: 161.6
click at [1041, 535] on div ".deletable-edge-delete-btn { width: 20px; height: 20px; border: 0px solid #ffff…" at bounding box center [850, 424] width 957 height 676
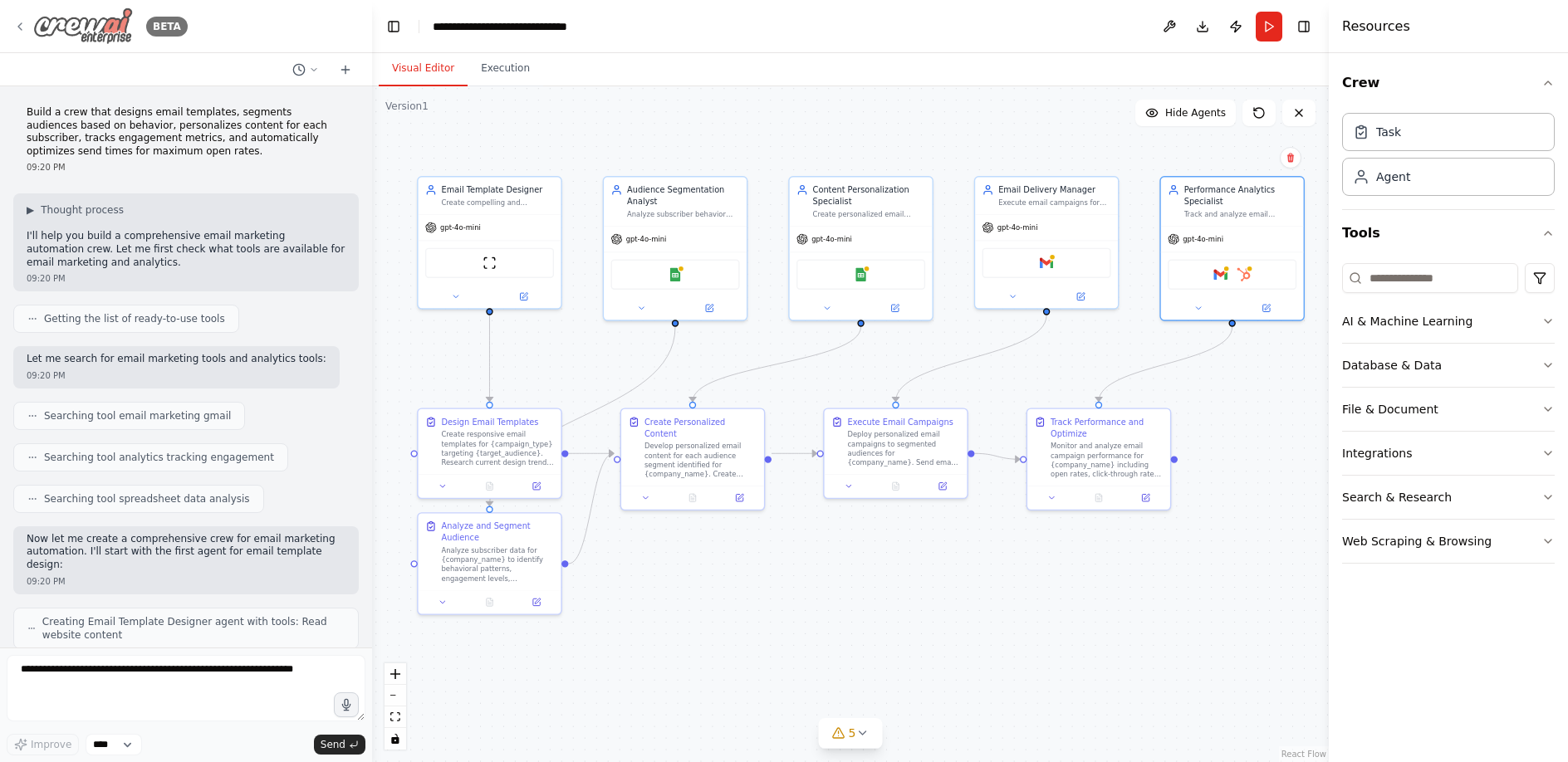
click at [28, 27] on div "BETA" at bounding box center [101, 25] width 174 height 37
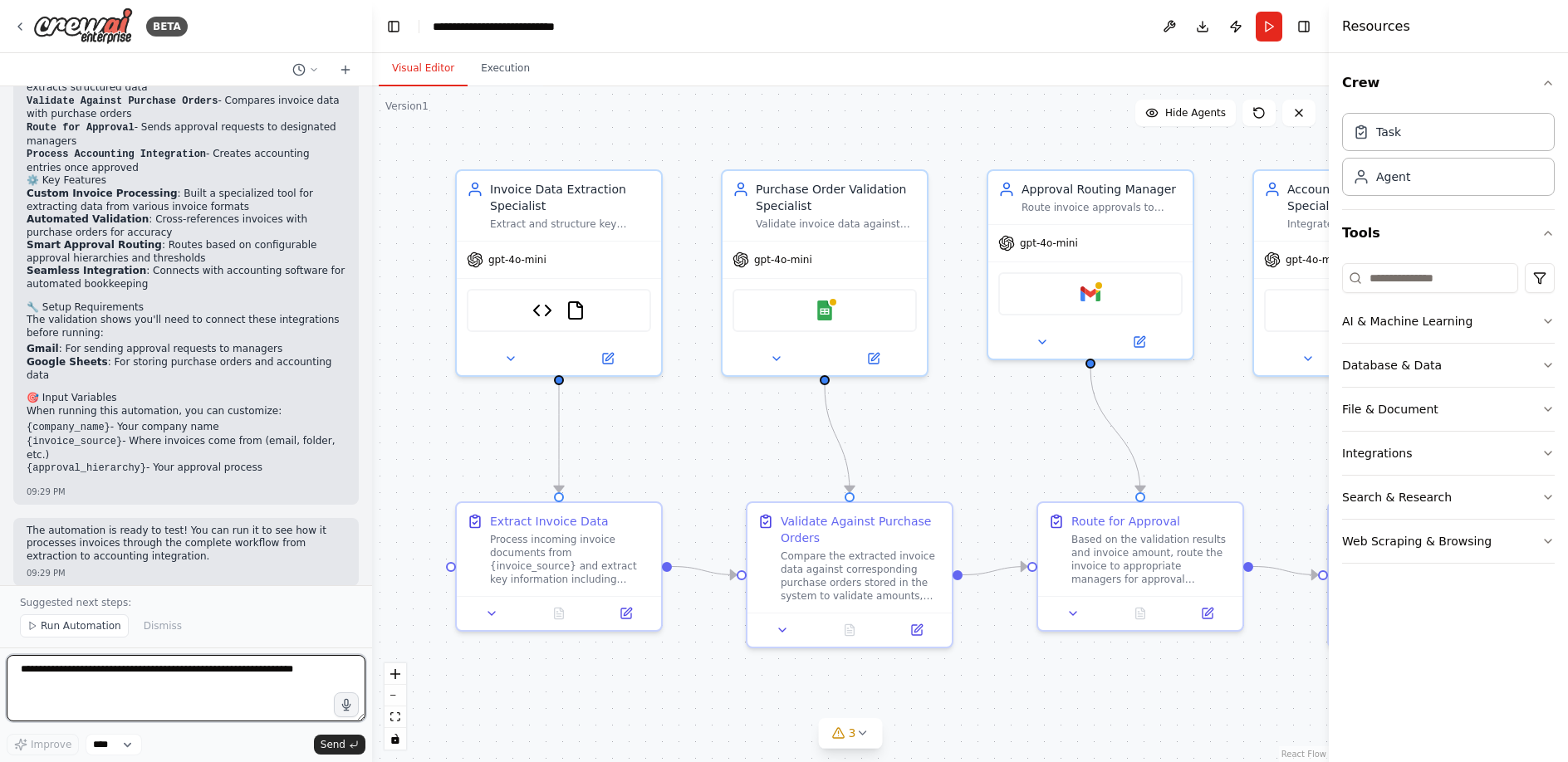
scroll to position [2028, 0]
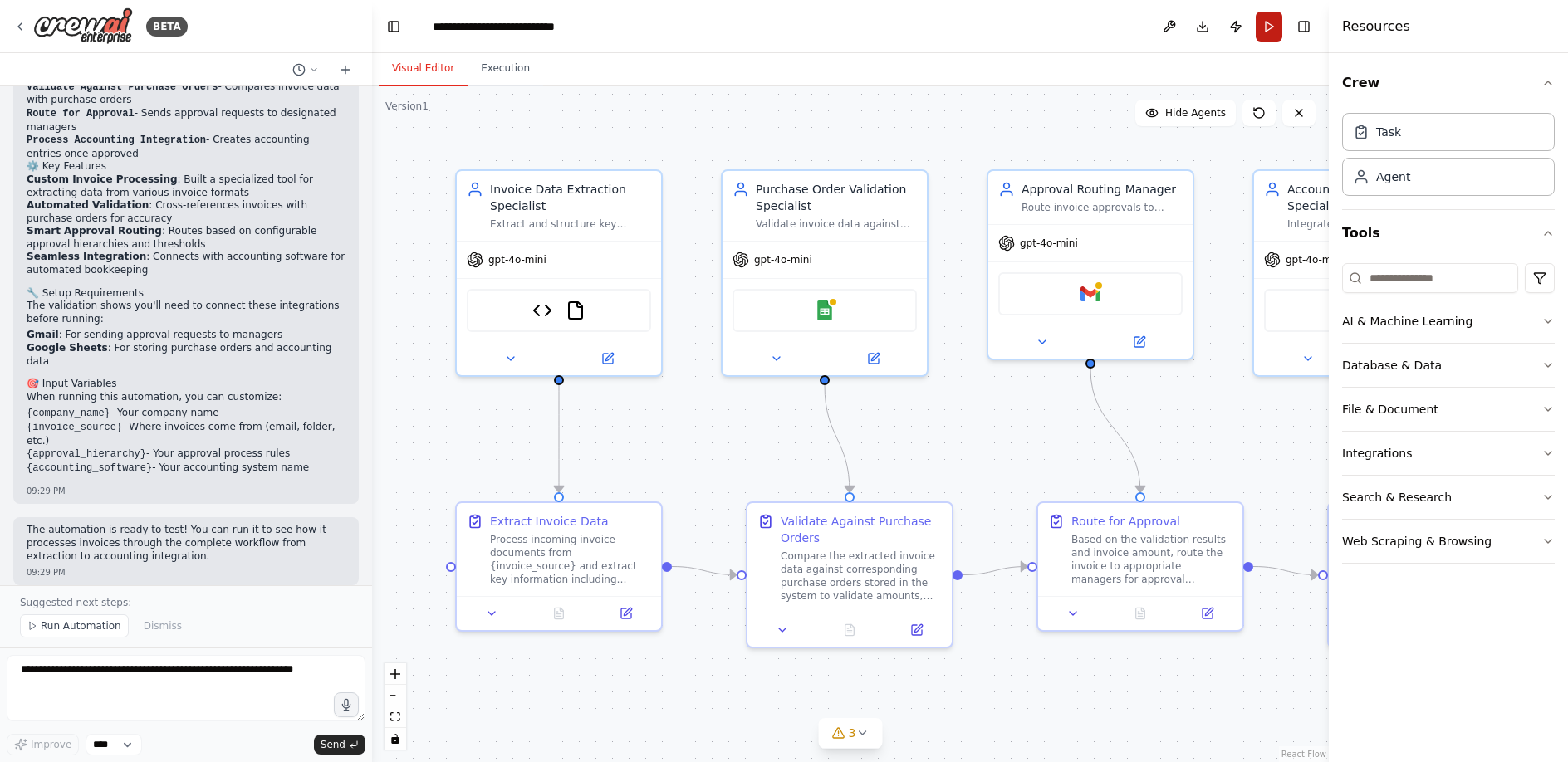
click at [1276, 27] on button "Run" at bounding box center [1269, 26] width 26 height 30
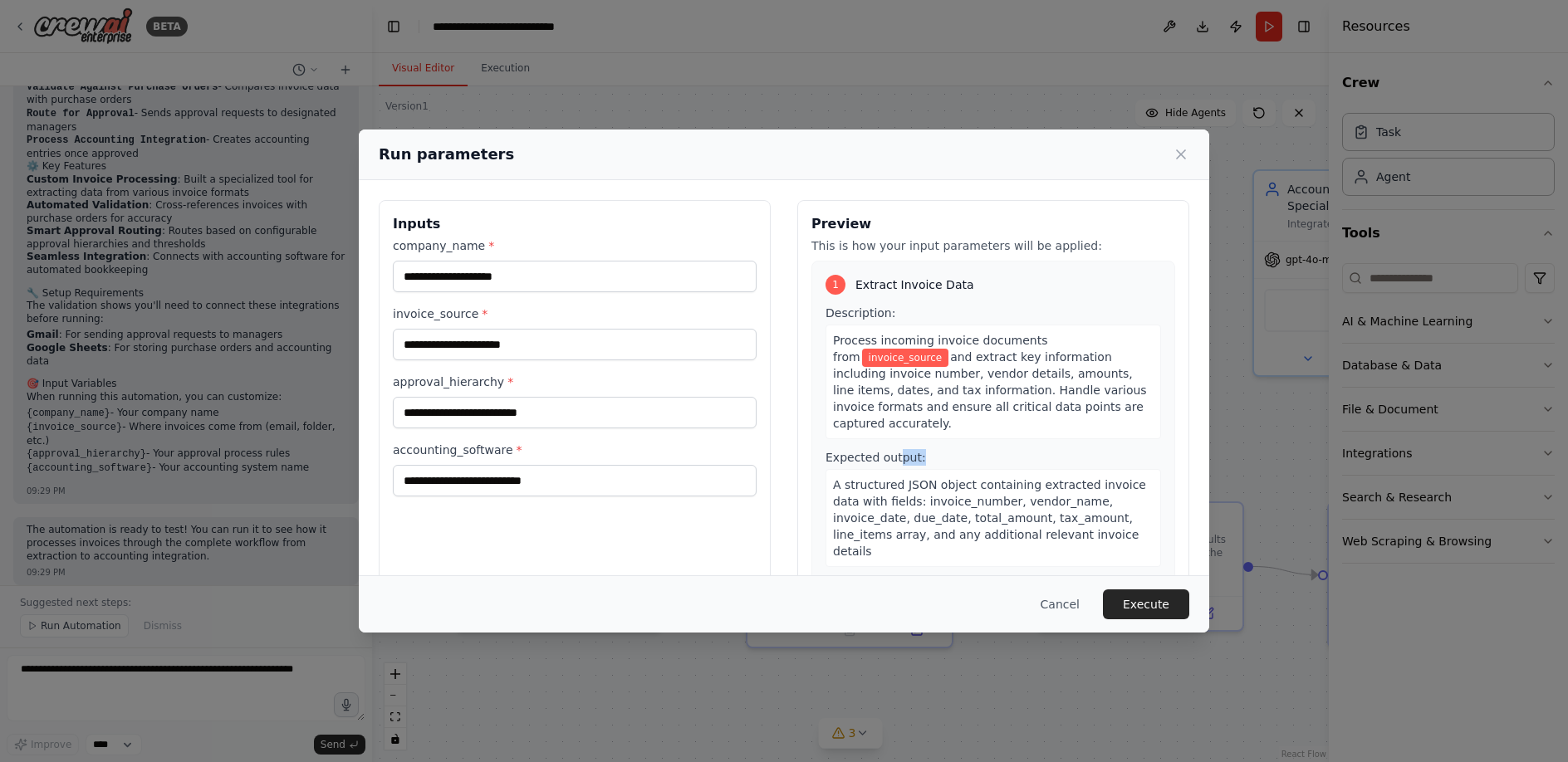
drag, startPoint x: 1054, startPoint y: 452, endPoint x: 931, endPoint y: 419, distance: 127.3
click at [895, 451] on div "Expected output: A structured JSON object containing extracted invoice data wit…" at bounding box center [994, 508] width 336 height 118
click at [1182, 154] on icon at bounding box center [1181, 154] width 16 height 16
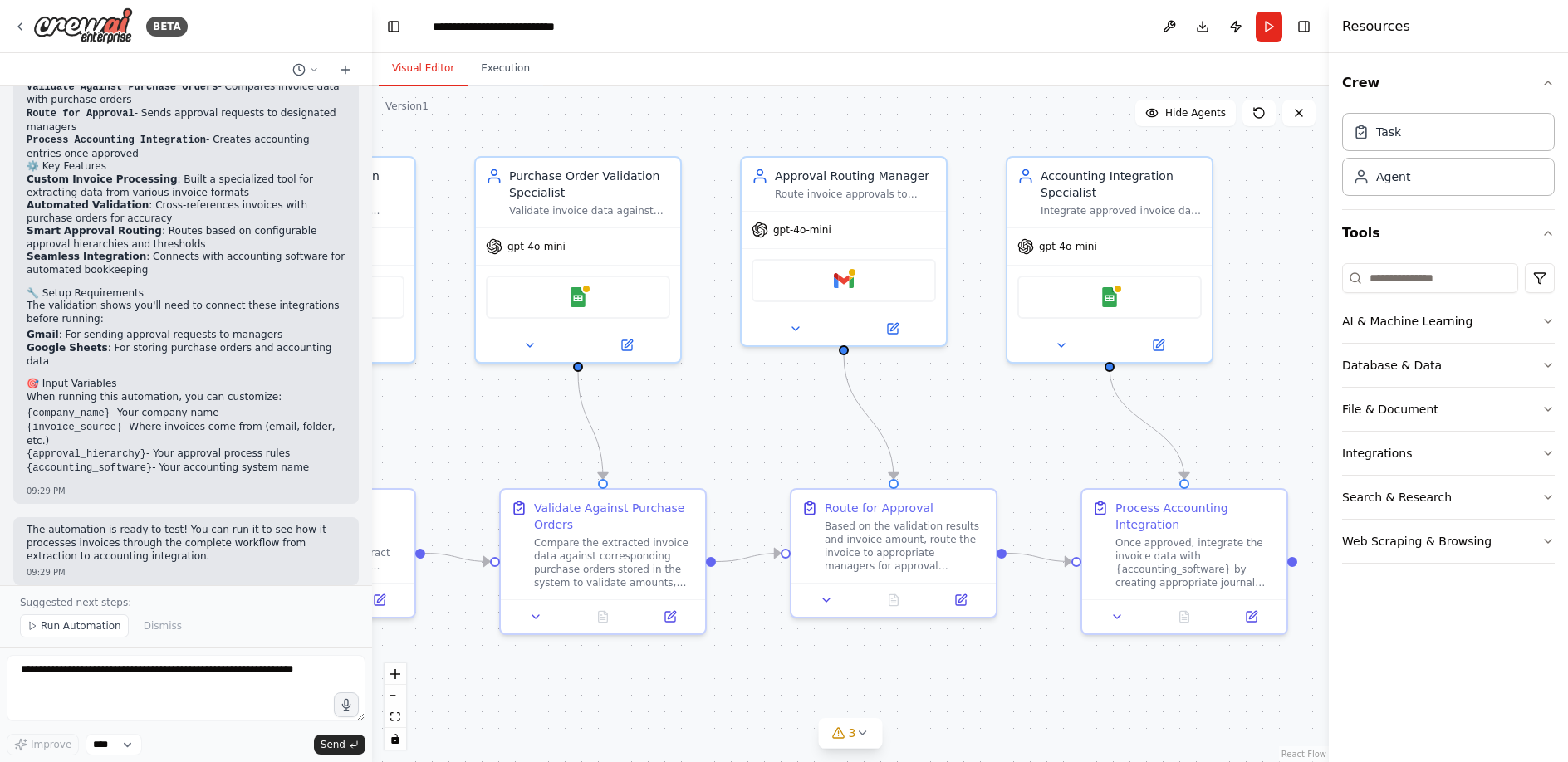
drag, startPoint x: 1195, startPoint y: 451, endPoint x: 964, endPoint y: 444, distance: 231.1
click at [964, 444] on div ".deletable-edge-delete-btn { width: 20px; height: 20px; border: 0px solid #ffff…" at bounding box center [850, 424] width 957 height 676
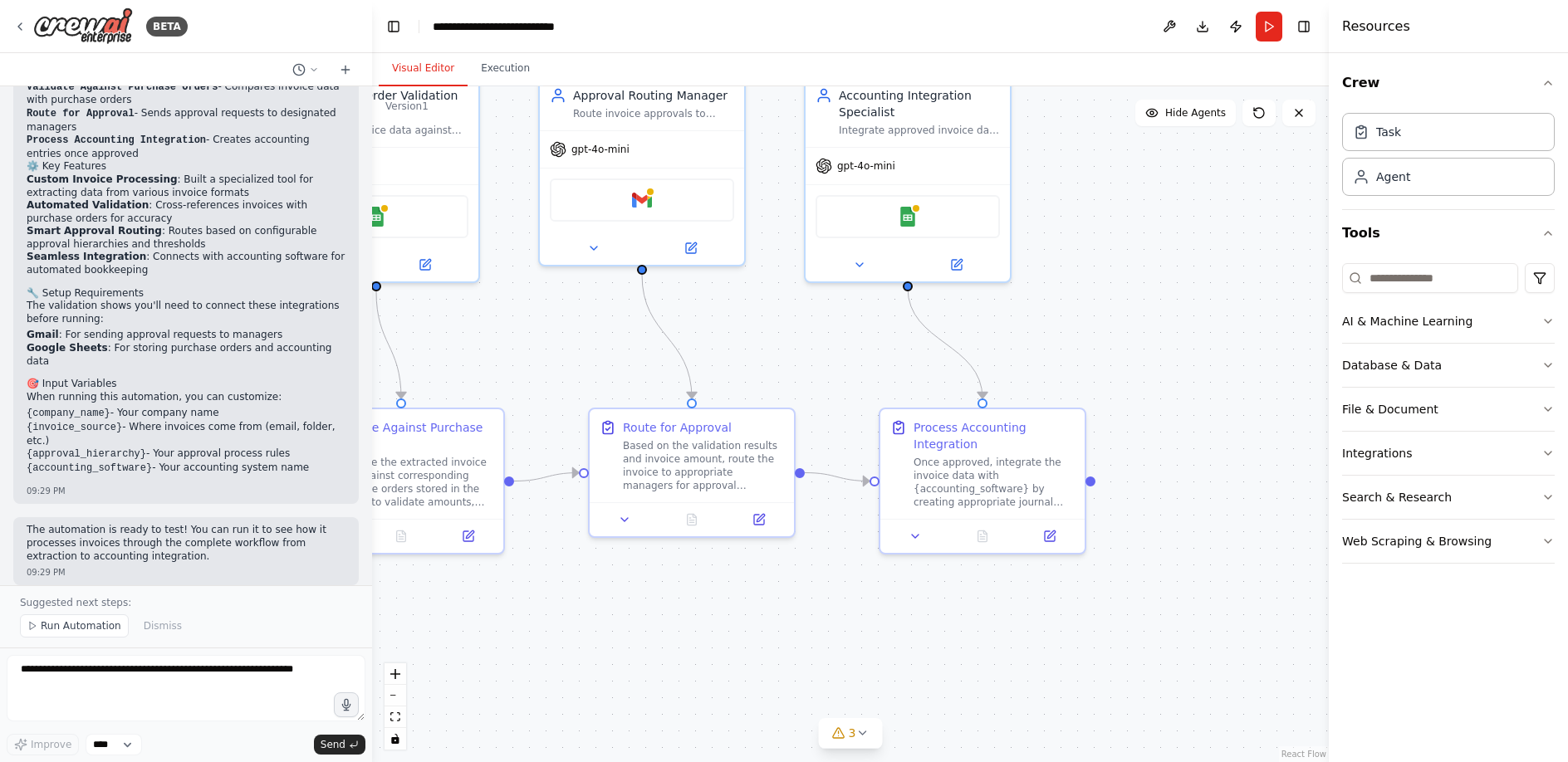
drag, startPoint x: 1096, startPoint y: 405, endPoint x: 948, endPoint y: 327, distance: 167.3
click at [948, 327] on div ".deletable-edge-delete-btn { width: 20px; height: 20px; border: 0px solid #ffff…" at bounding box center [850, 424] width 957 height 676
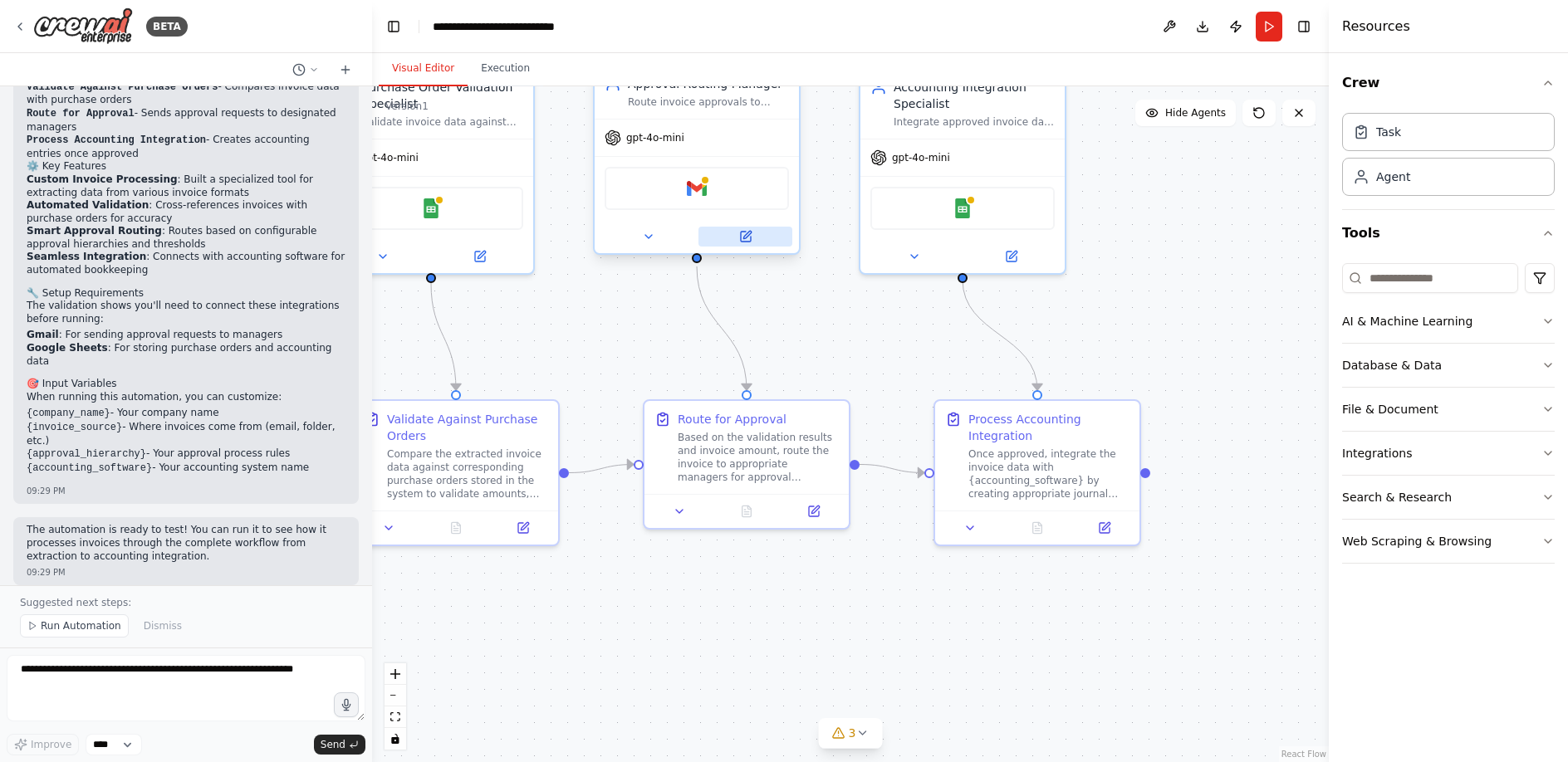
drag, startPoint x: 943, startPoint y: 366, endPoint x: 1040, endPoint y: 230, distance: 167.0
click at [1263, 357] on div ".deletable-edge-delete-btn { width: 20px; height: 20px; border: 0px solid #ffff…" at bounding box center [850, 424] width 957 height 676
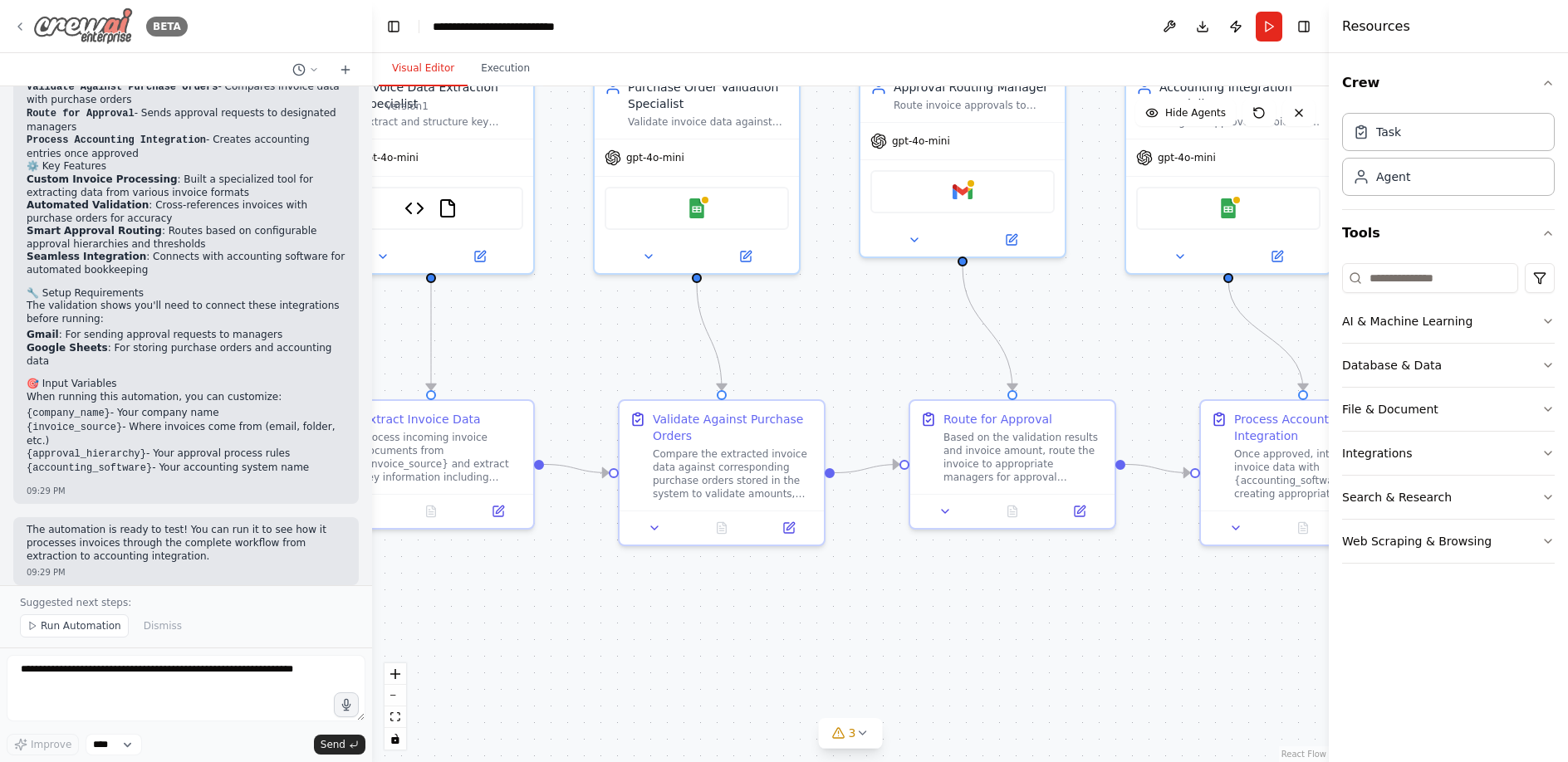
click at [16, 33] on icon at bounding box center [20, 26] width 14 height 14
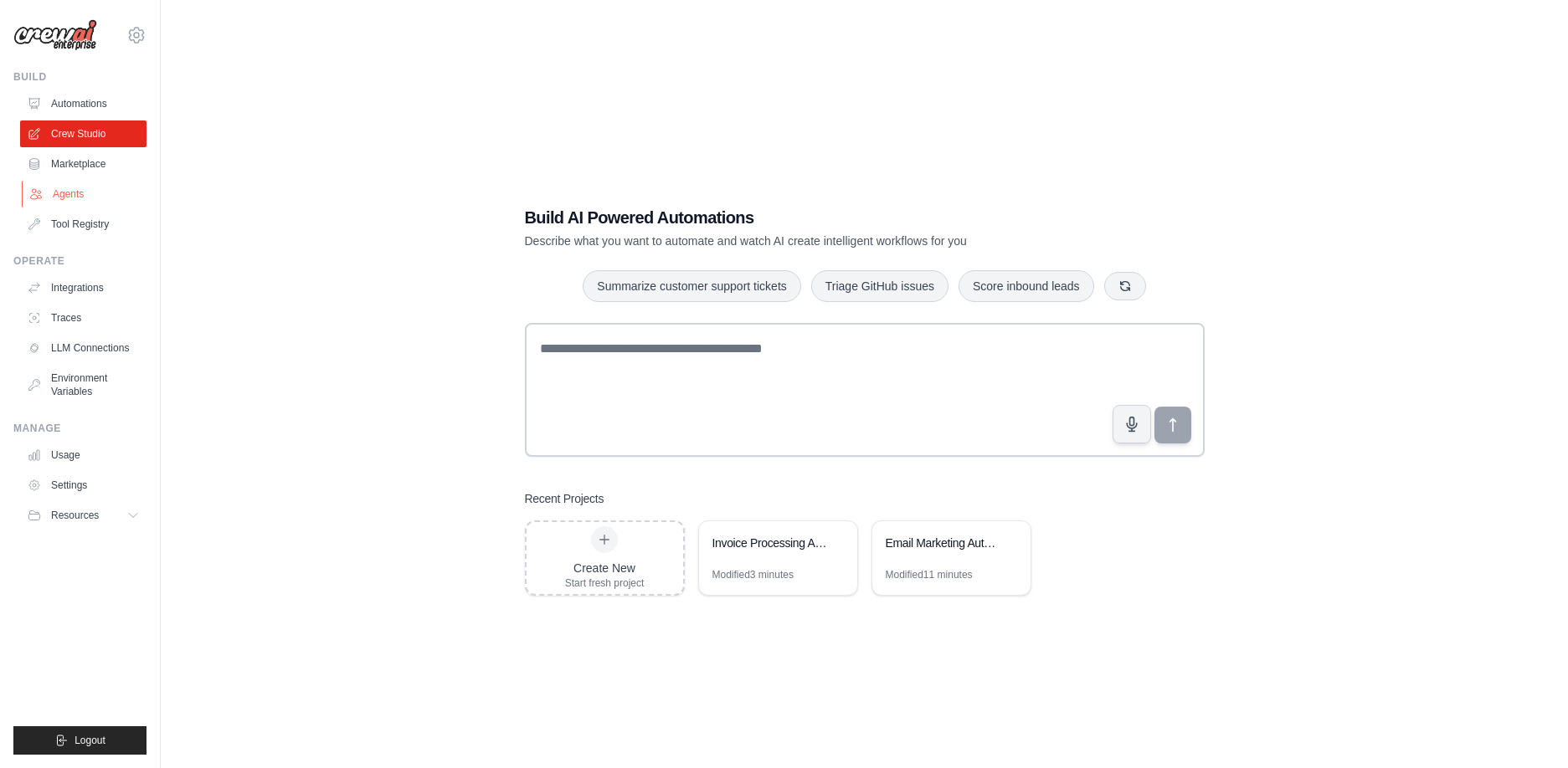
click at [77, 189] on link "Agents" at bounding box center [85, 194] width 126 height 27
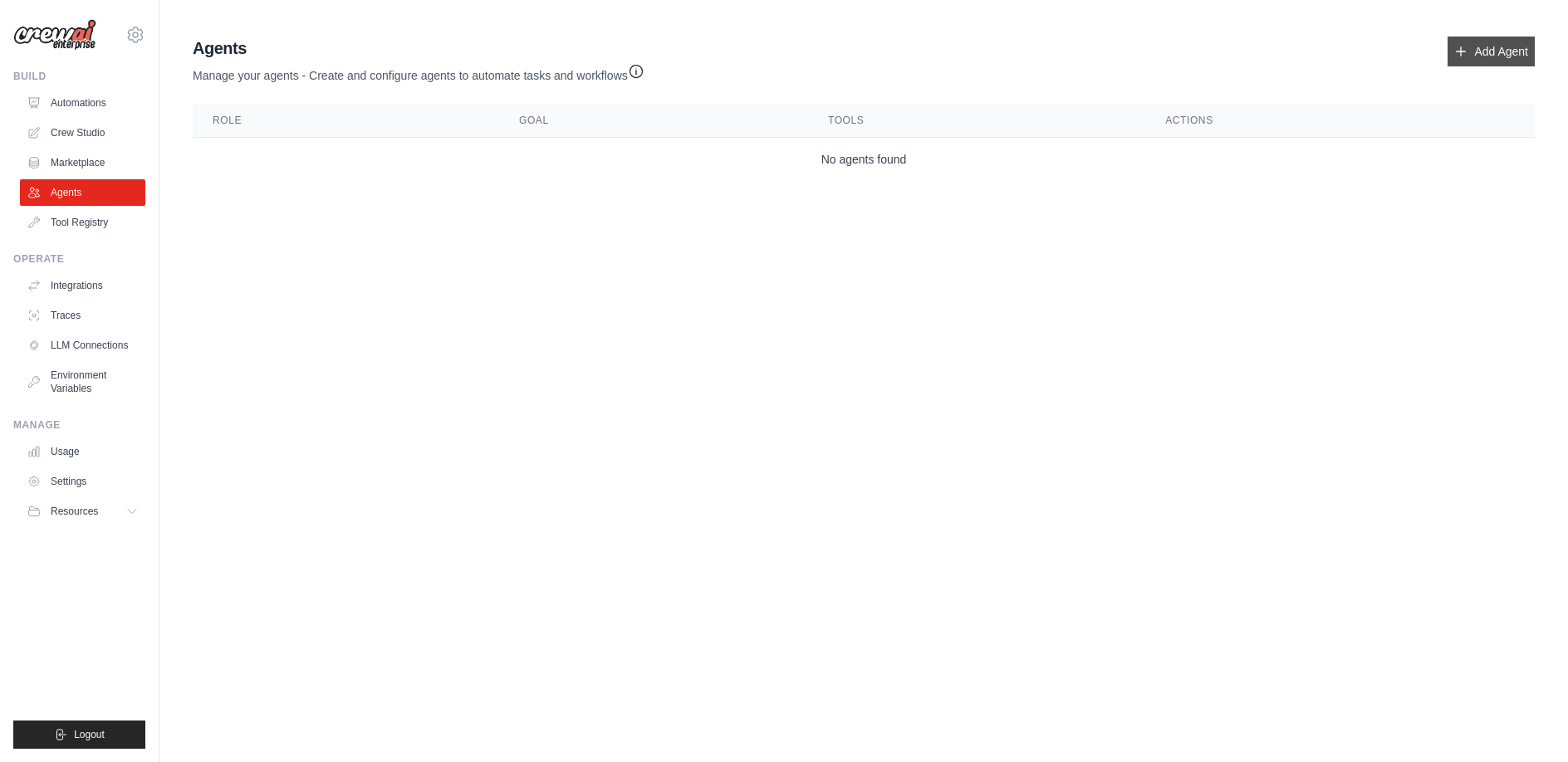
click at [1508, 54] on link "Add Agent" at bounding box center [1492, 51] width 87 height 30
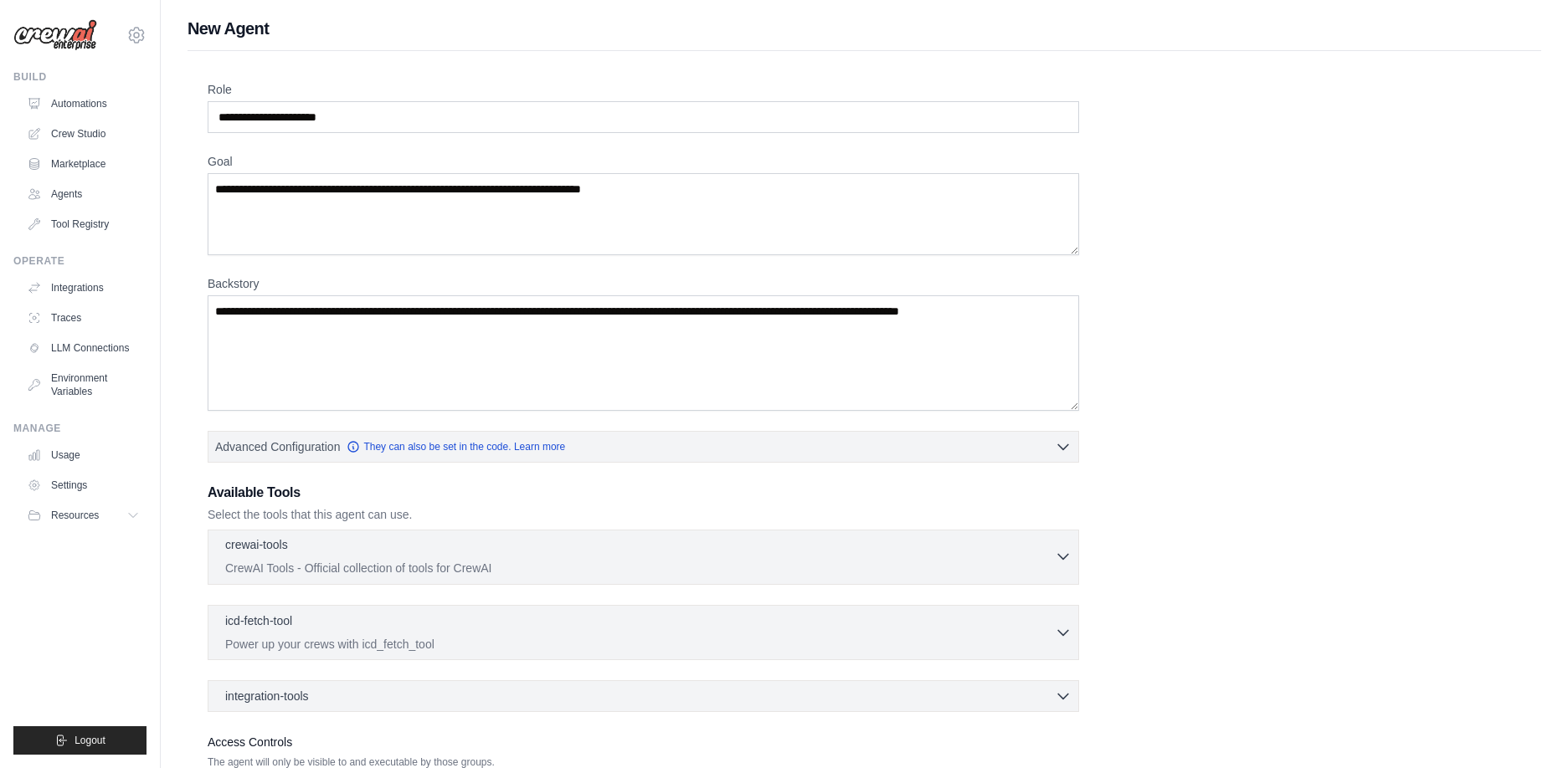
click at [1041, 560] on p "CrewAI Tools - Official collection of tools for CrewAI" at bounding box center [639, 568] width 829 height 16
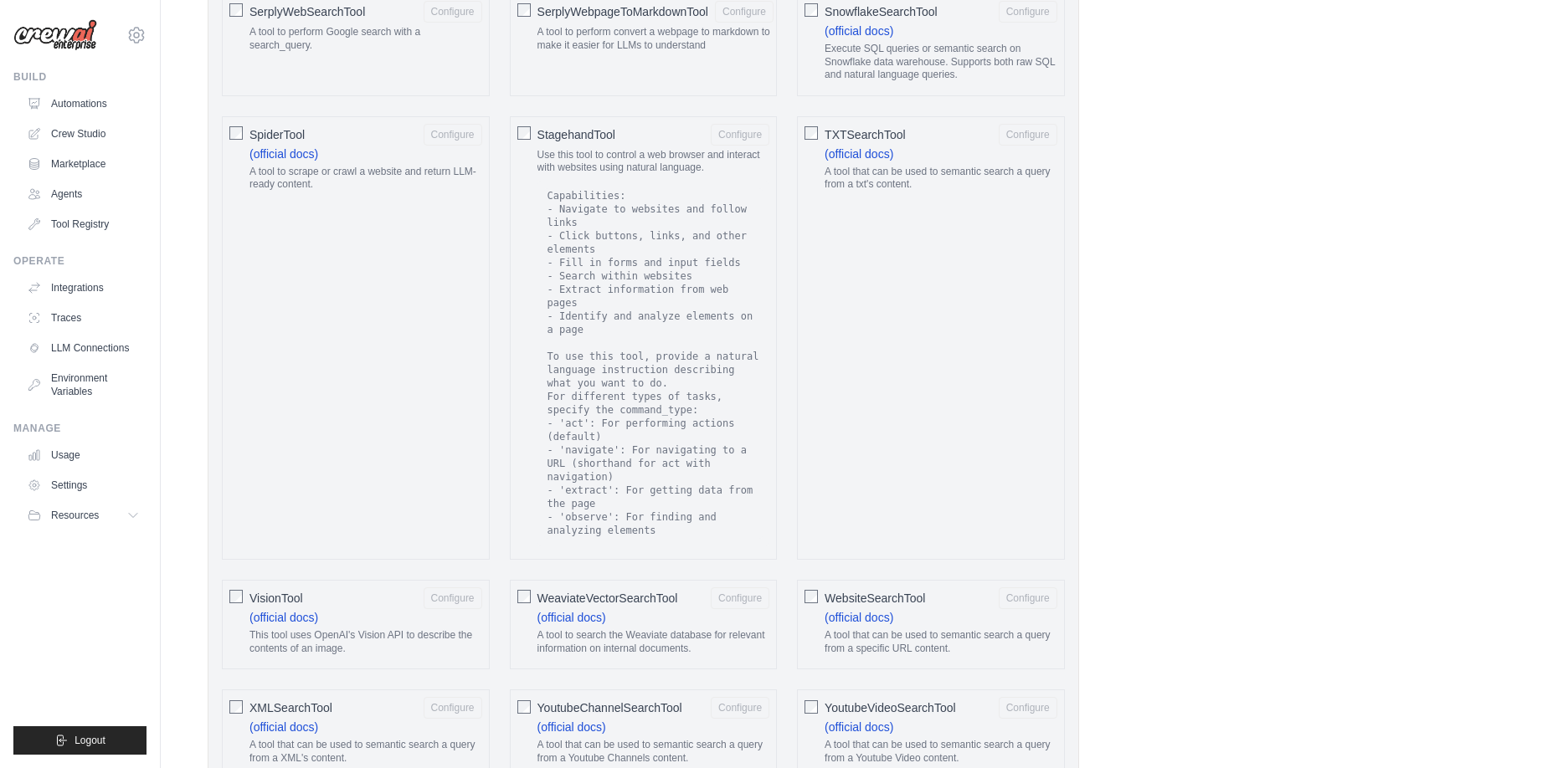
scroll to position [2992, 0]
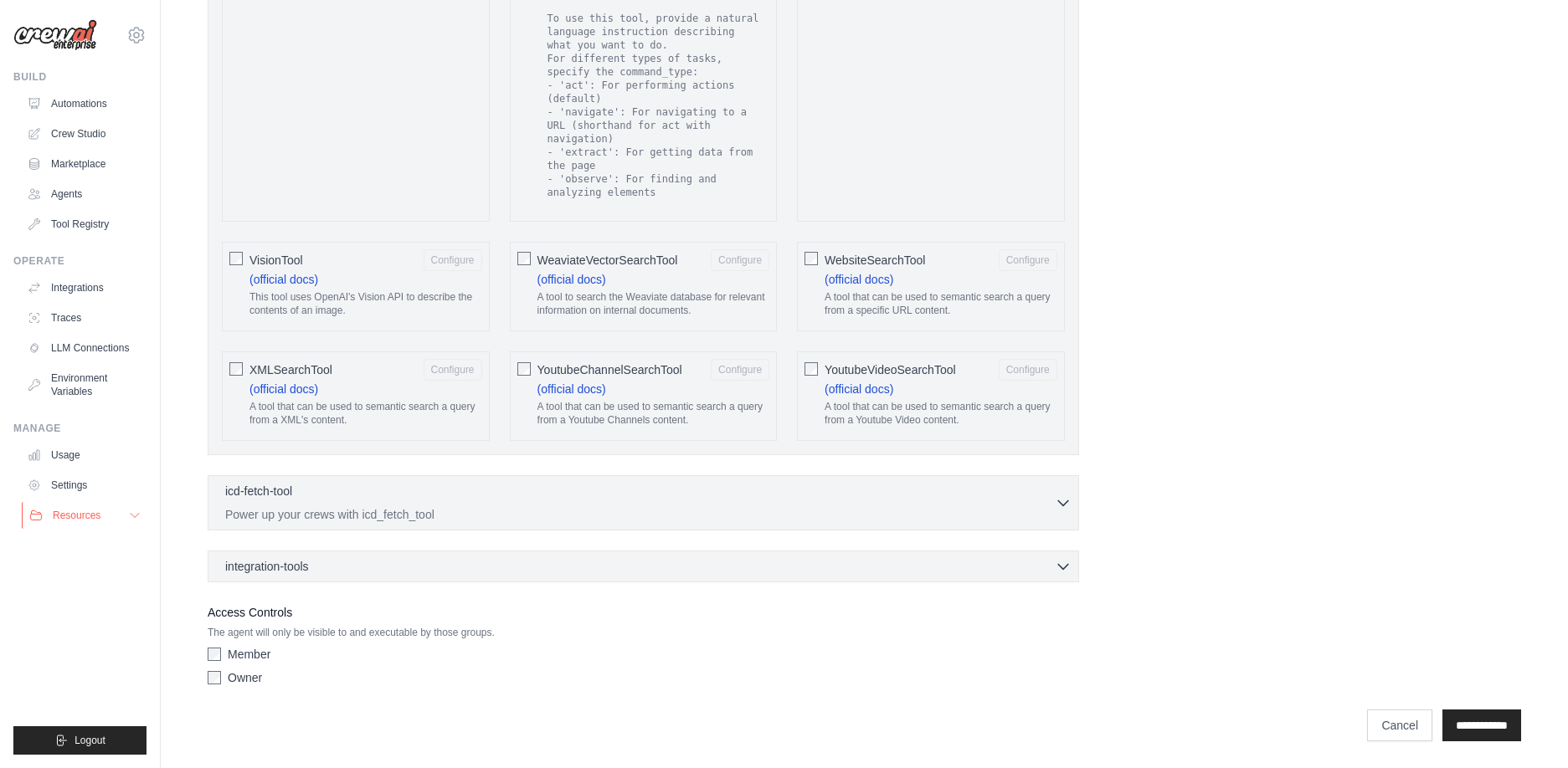
click at [117, 511] on button "Resources" at bounding box center [85, 515] width 126 height 27
click at [141, 512] on icon at bounding box center [134, 516] width 14 height 14
click at [83, 489] on link "Settings" at bounding box center [85, 485] width 126 height 27
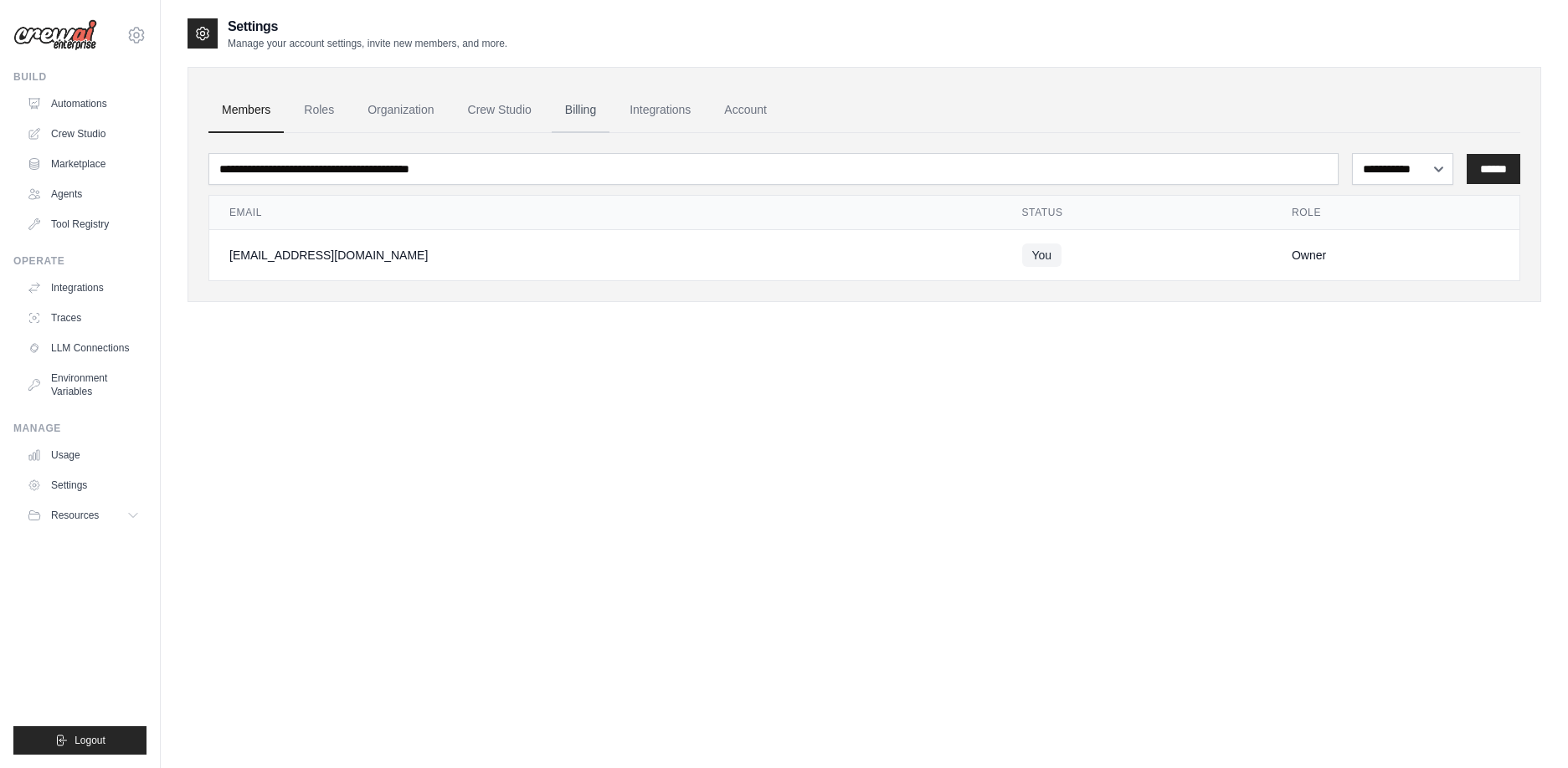
click at [599, 106] on link "Billing" at bounding box center [580, 110] width 58 height 45
